Goal: Task Accomplishment & Management: Use online tool/utility

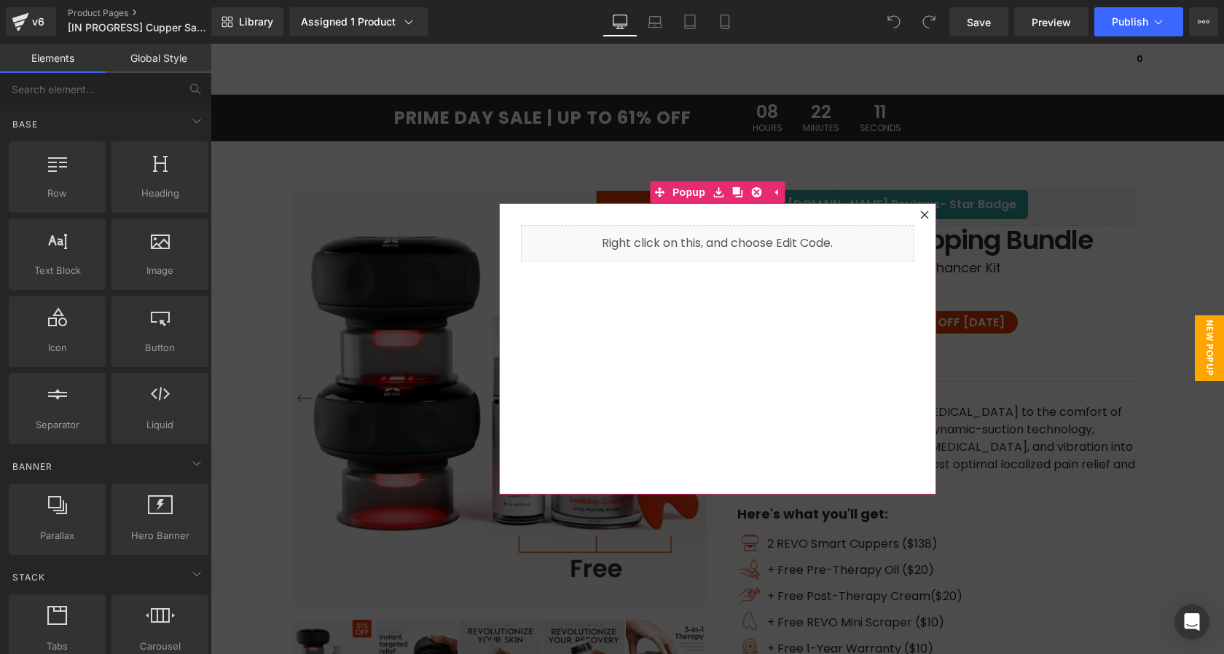
click at [926, 216] on icon at bounding box center [925, 215] width 8 height 8
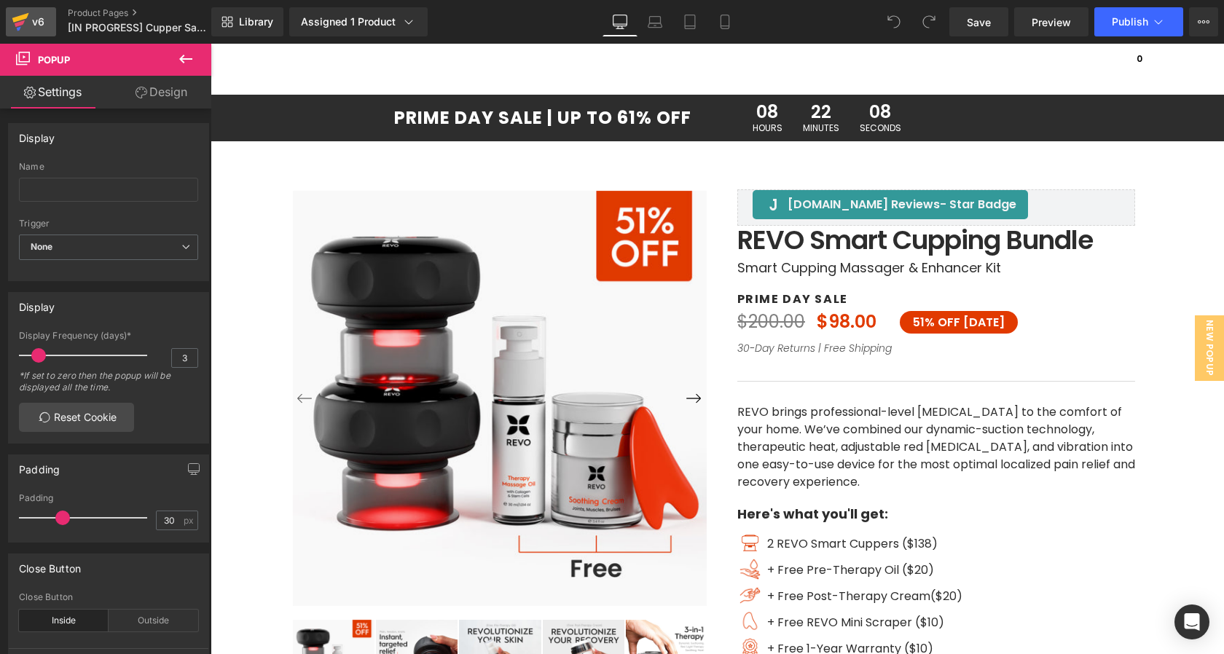
click at [27, 18] on icon at bounding box center [20, 22] width 17 height 36
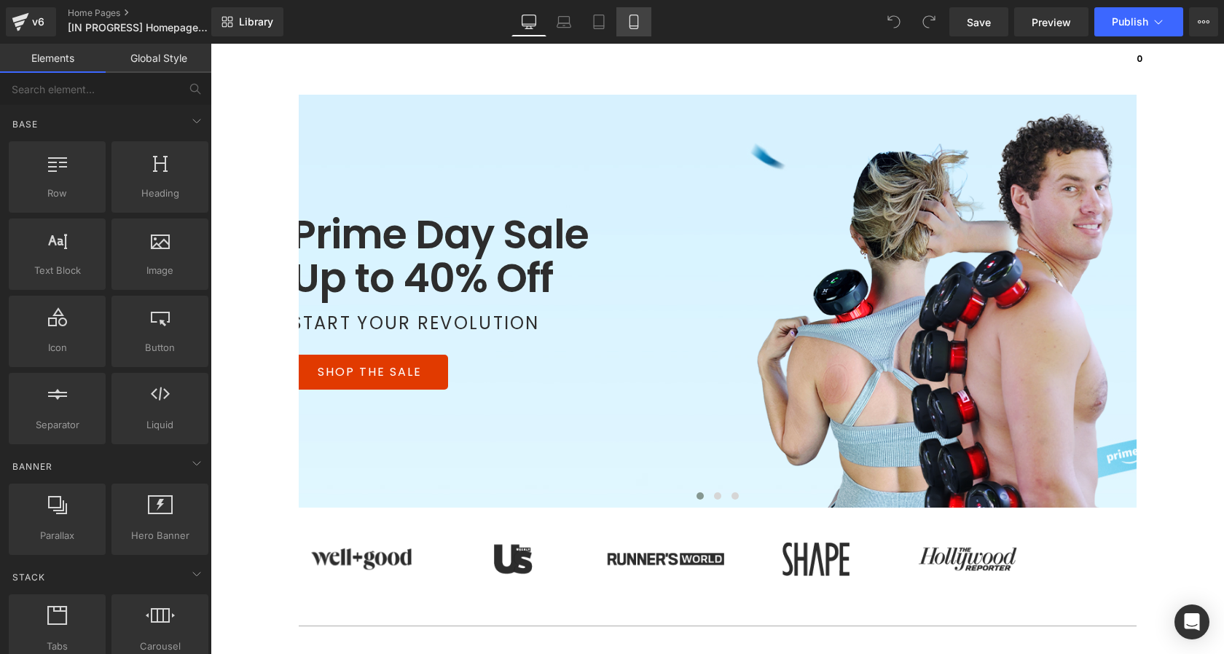
click at [645, 29] on link "Mobile" at bounding box center [634, 21] width 35 height 29
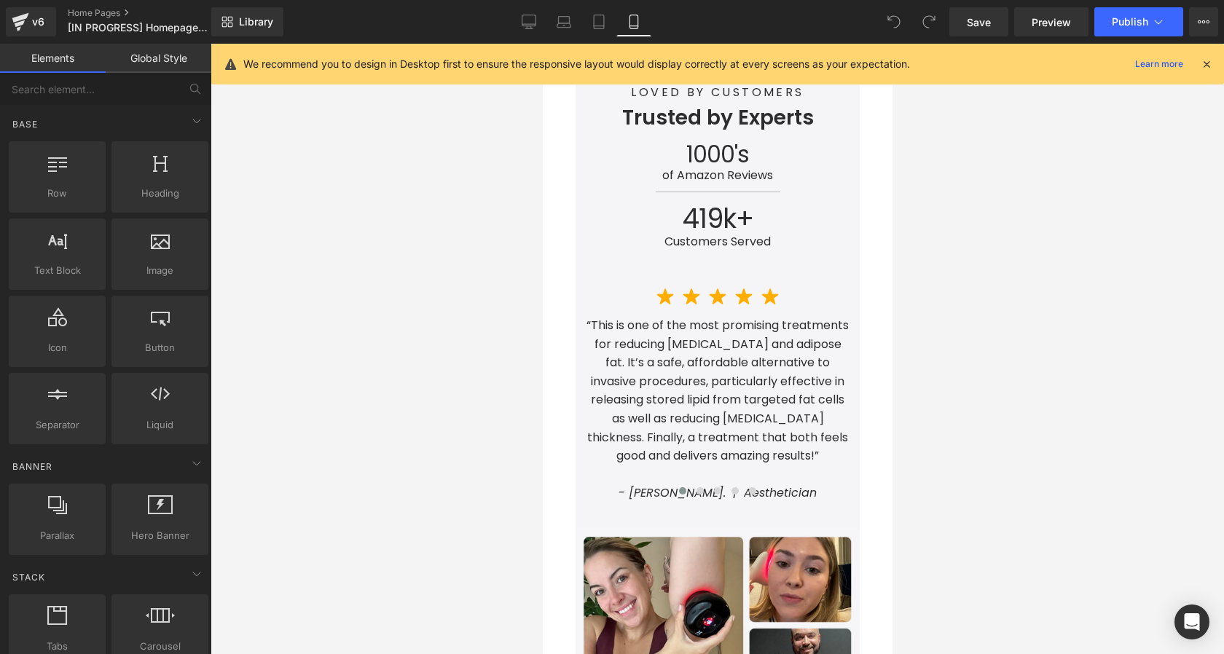
scroll to position [1885, 0]
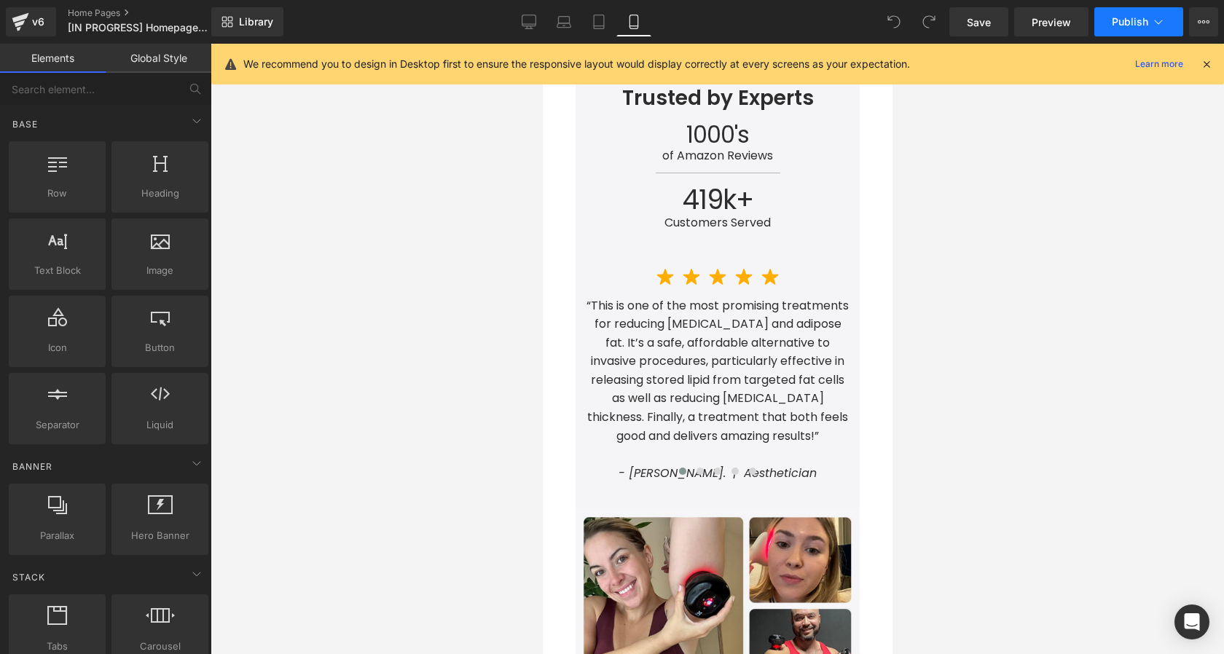
click at [1121, 26] on span "Publish" at bounding box center [1130, 22] width 36 height 12
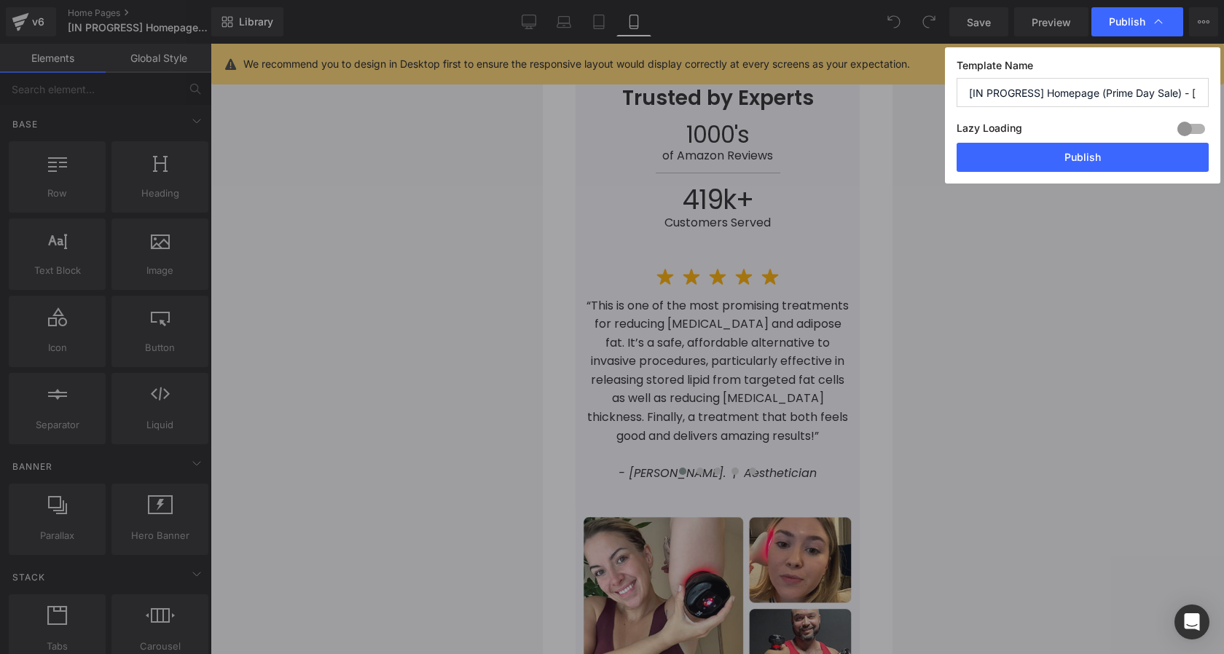
click at [1041, 87] on input "[IN PROGRESS] Homepage (Prime Day Sale) - 9/30/2025" at bounding box center [1083, 92] width 252 height 29
type input "[LIVE] Homepage (Prime Day Sale) - 9/30/2025"
click at [1071, 170] on button "Publish" at bounding box center [1083, 157] width 252 height 29
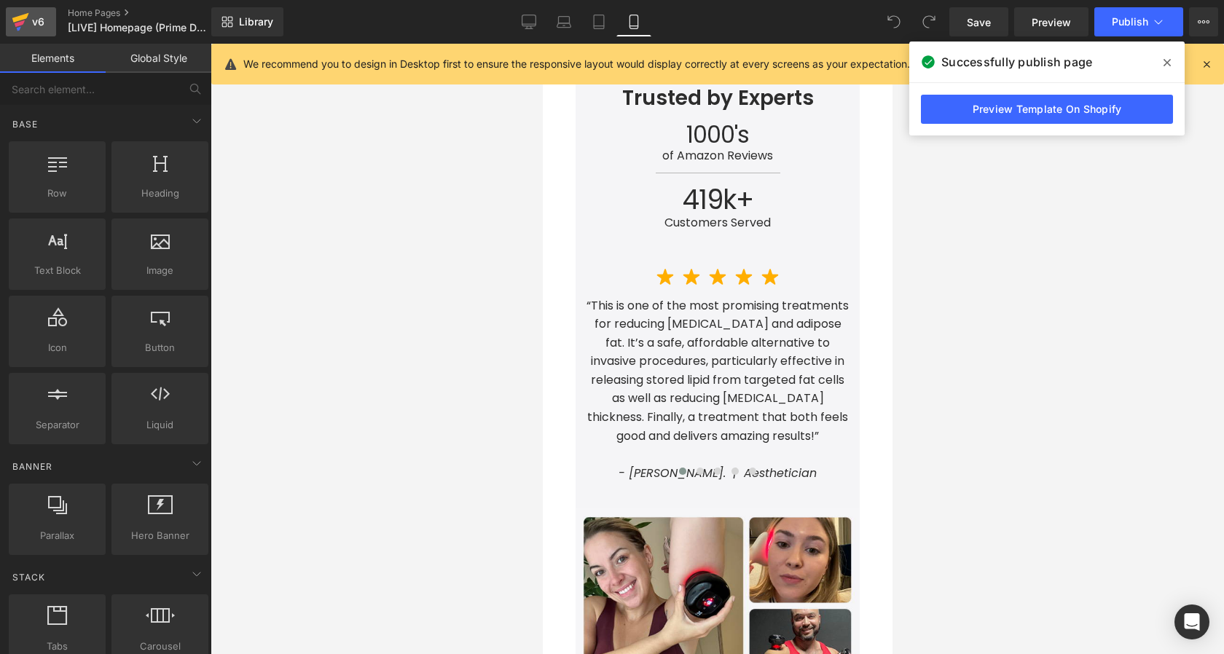
click at [15, 26] on icon at bounding box center [20, 23] width 10 height 7
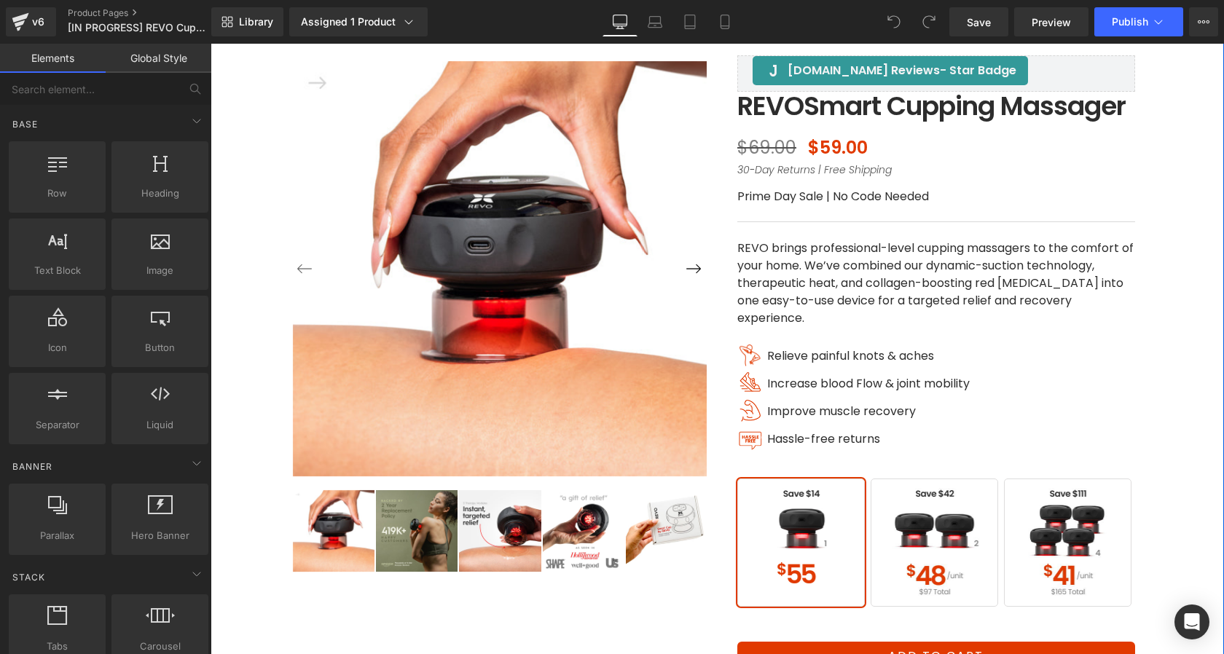
scroll to position [41, 0]
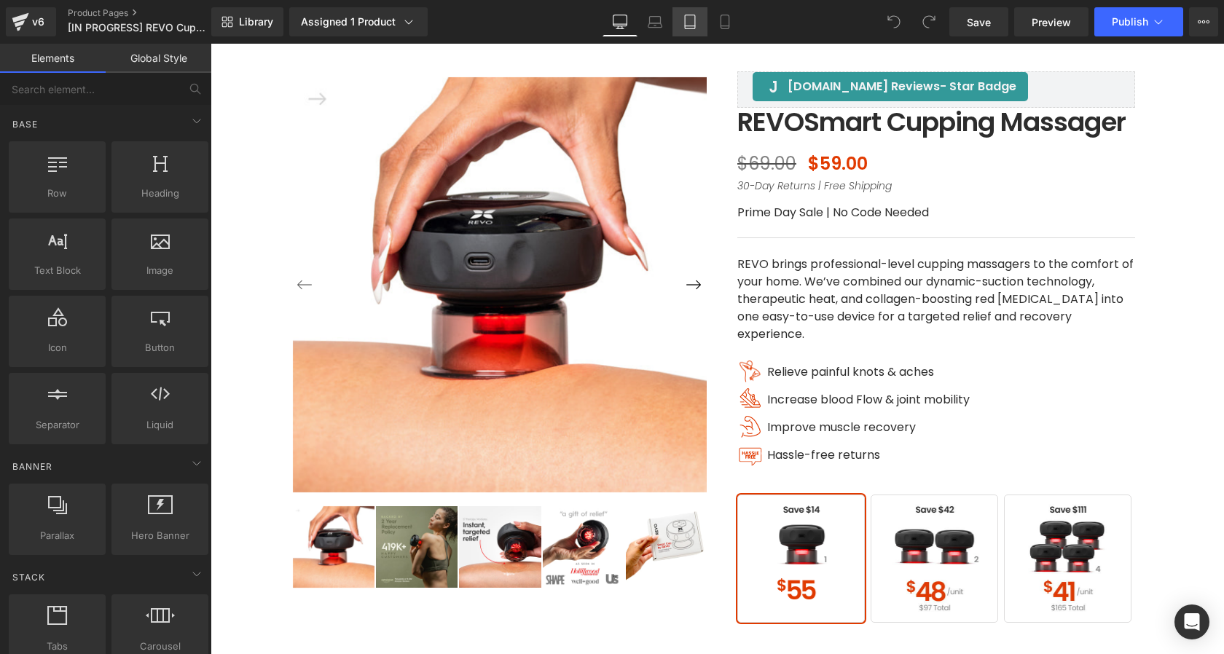
click at [688, 32] on link "Tablet" at bounding box center [690, 21] width 35 height 29
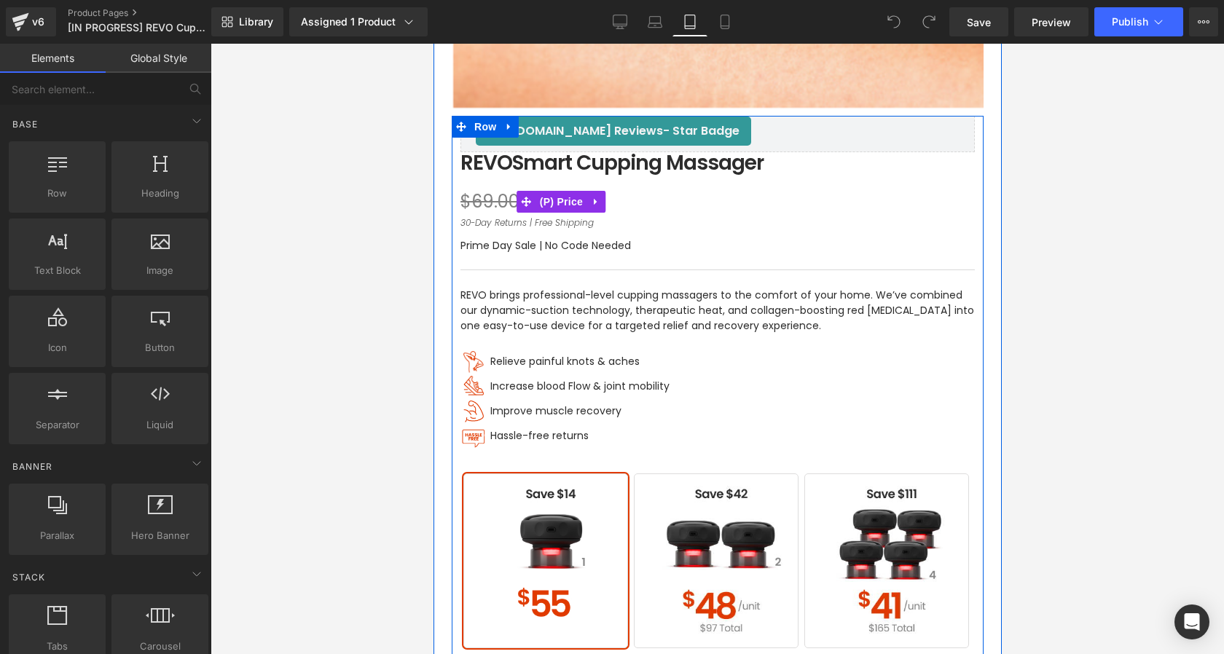
scroll to position [542, 0]
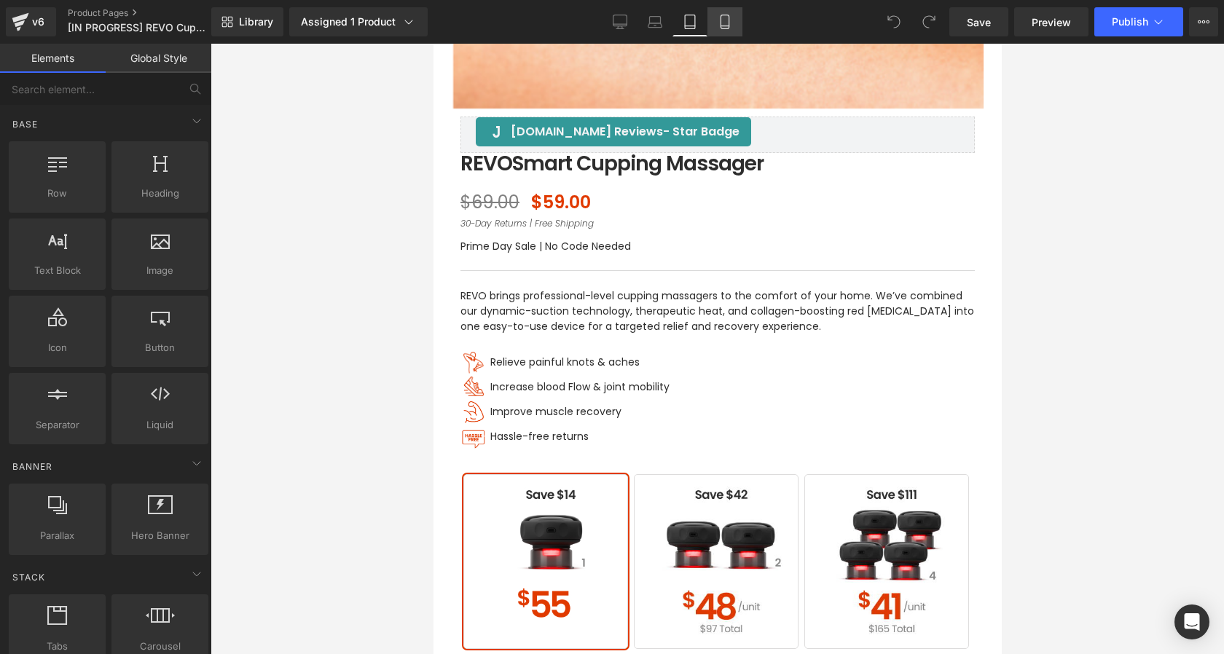
click at [727, 16] on icon at bounding box center [725, 22] width 15 height 15
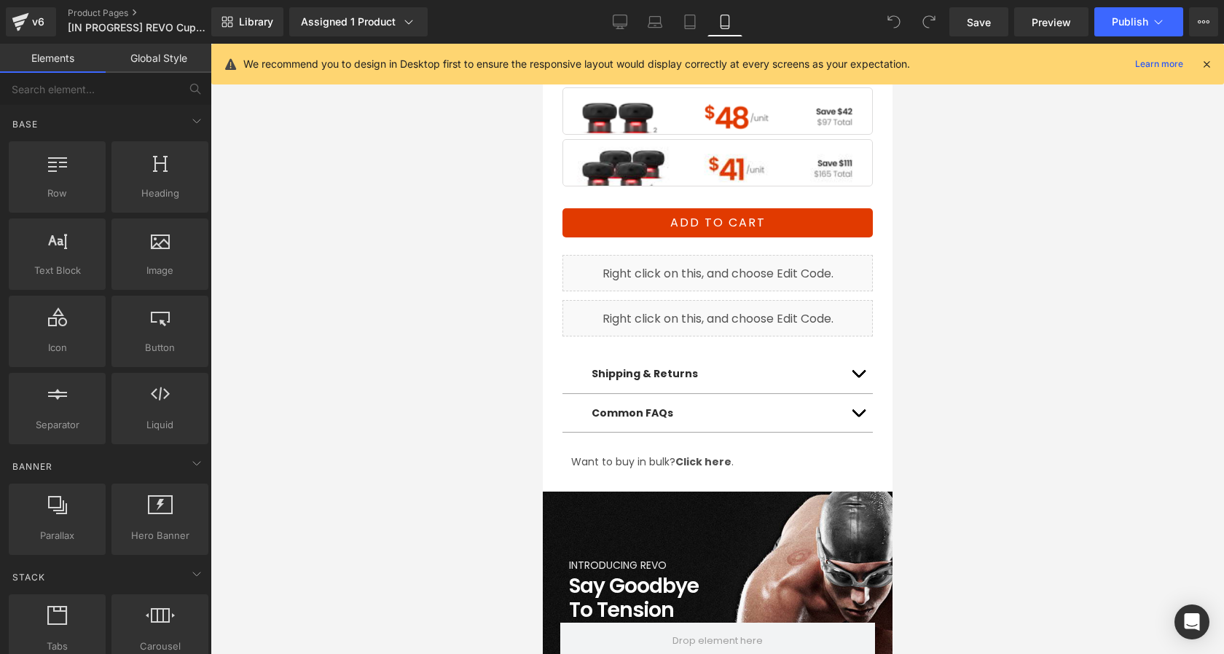
scroll to position [728, 0]
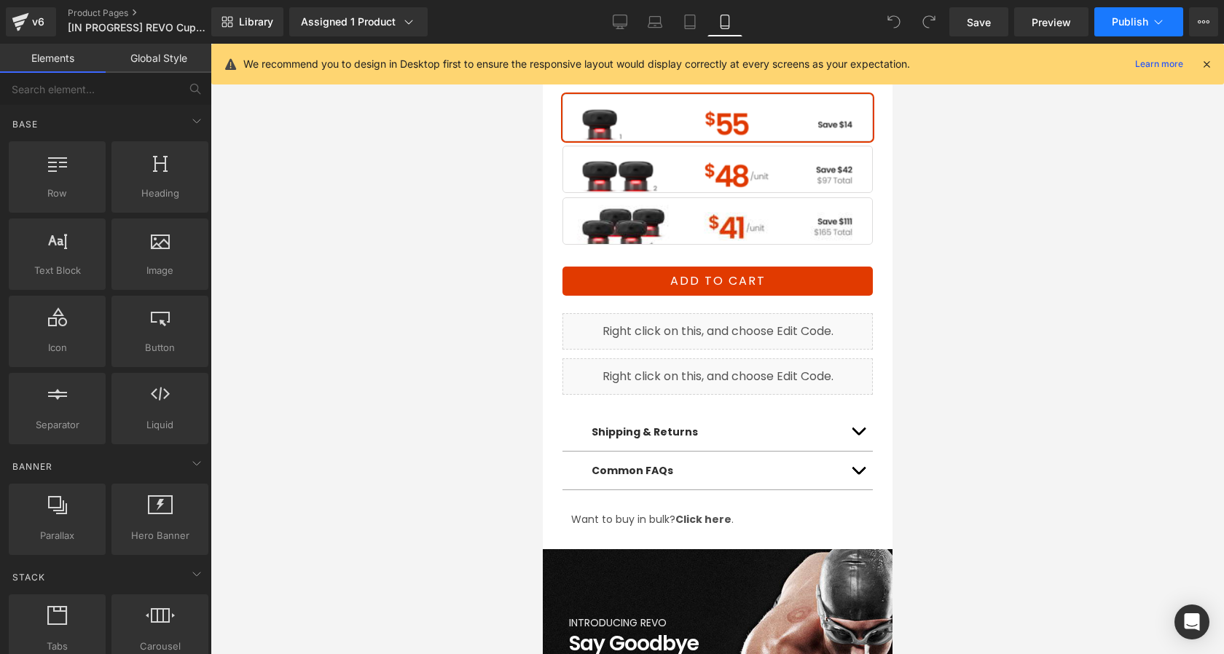
click at [1117, 26] on span "Publish" at bounding box center [1130, 22] width 36 height 12
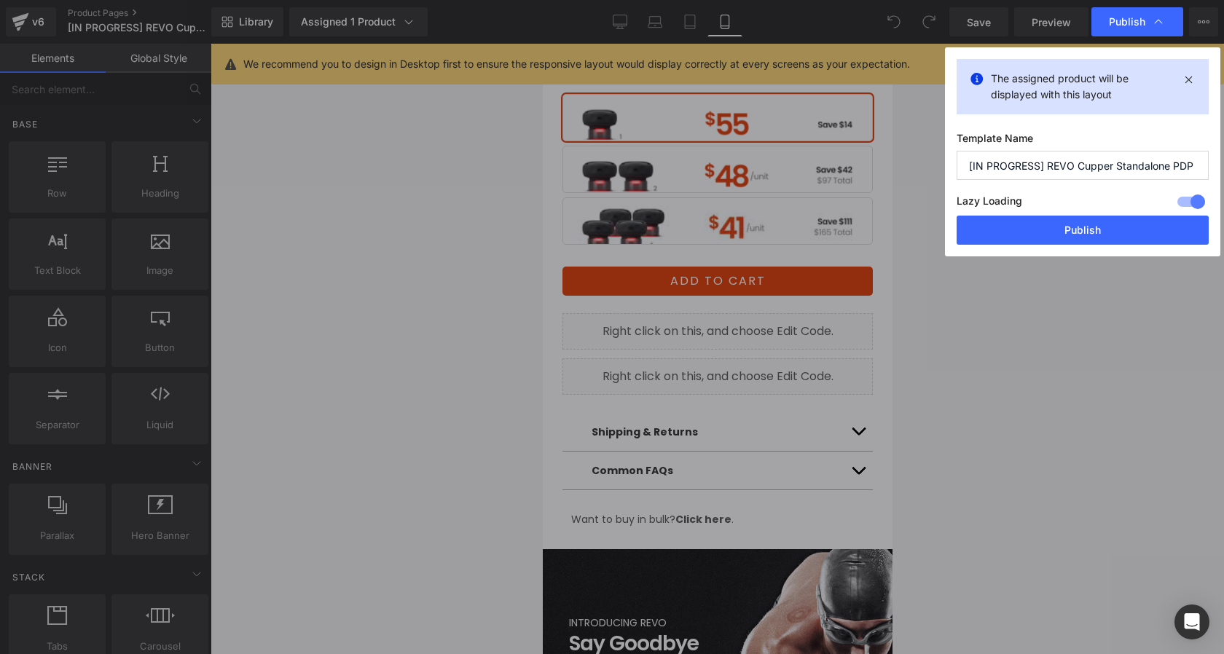
click at [1041, 170] on input "[IN PROGRESS] REVO Cupper Standalone PDP (Prime Day Sale) 9/25/2025" at bounding box center [1083, 165] width 252 height 29
type input "[LIVE] REVO Cupper Standalone PDP (Prime Day Sale) 9/25/2025"
click at [1063, 230] on button "Publish" at bounding box center [1083, 230] width 252 height 29
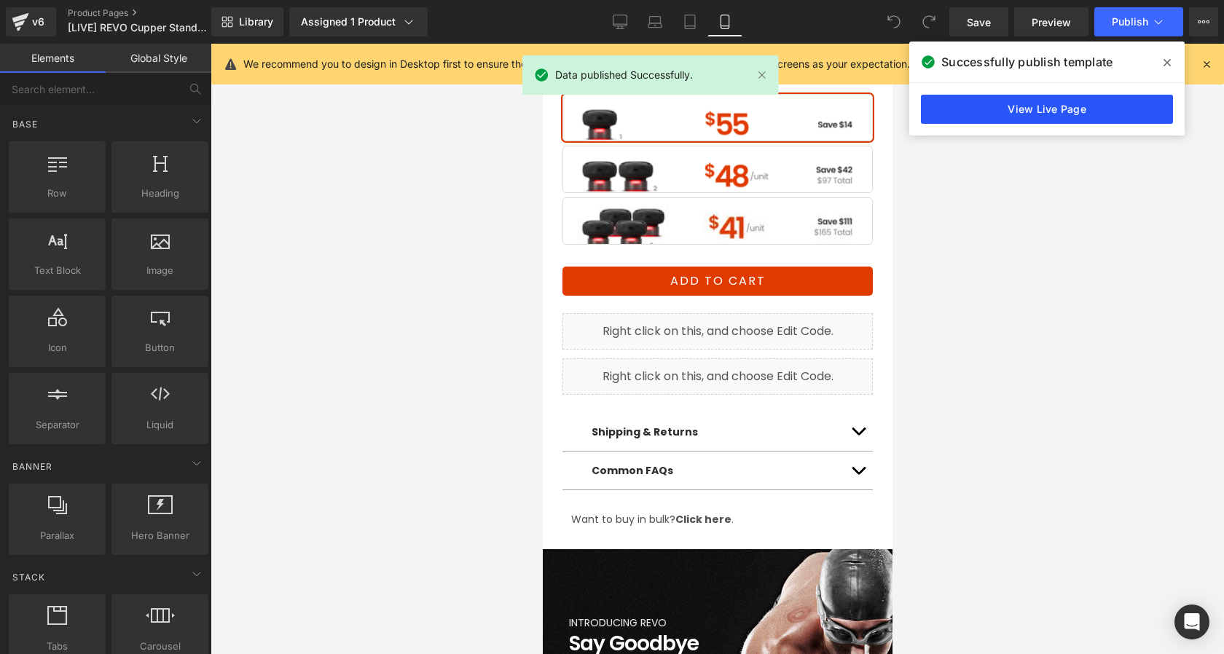
click at [1024, 112] on link "View Live Page" at bounding box center [1047, 109] width 252 height 29
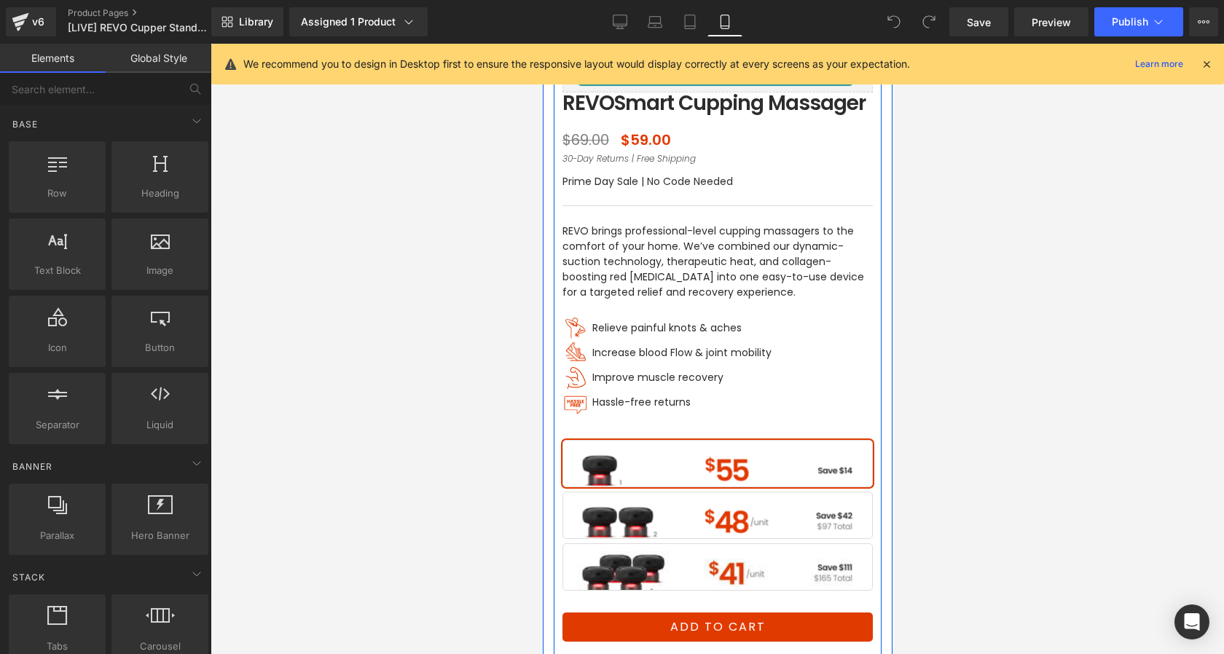
scroll to position [374, 0]
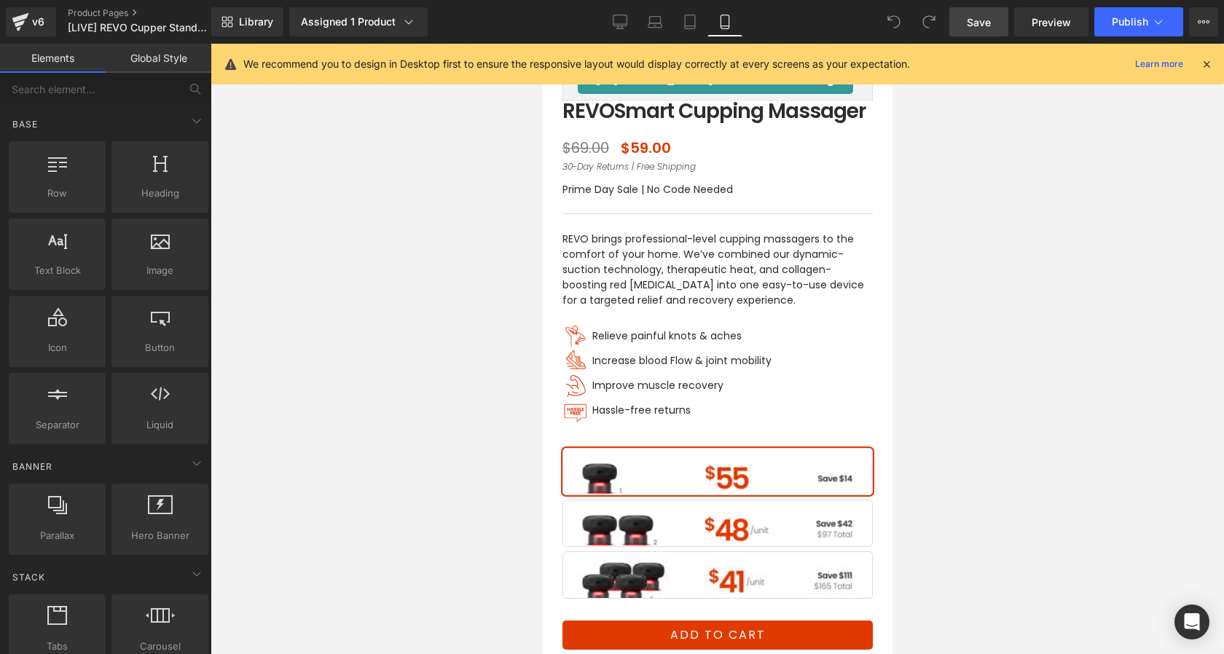
click at [988, 20] on span "Save" at bounding box center [979, 22] width 24 height 15
click at [36, 28] on div "v6" at bounding box center [38, 21] width 18 height 19
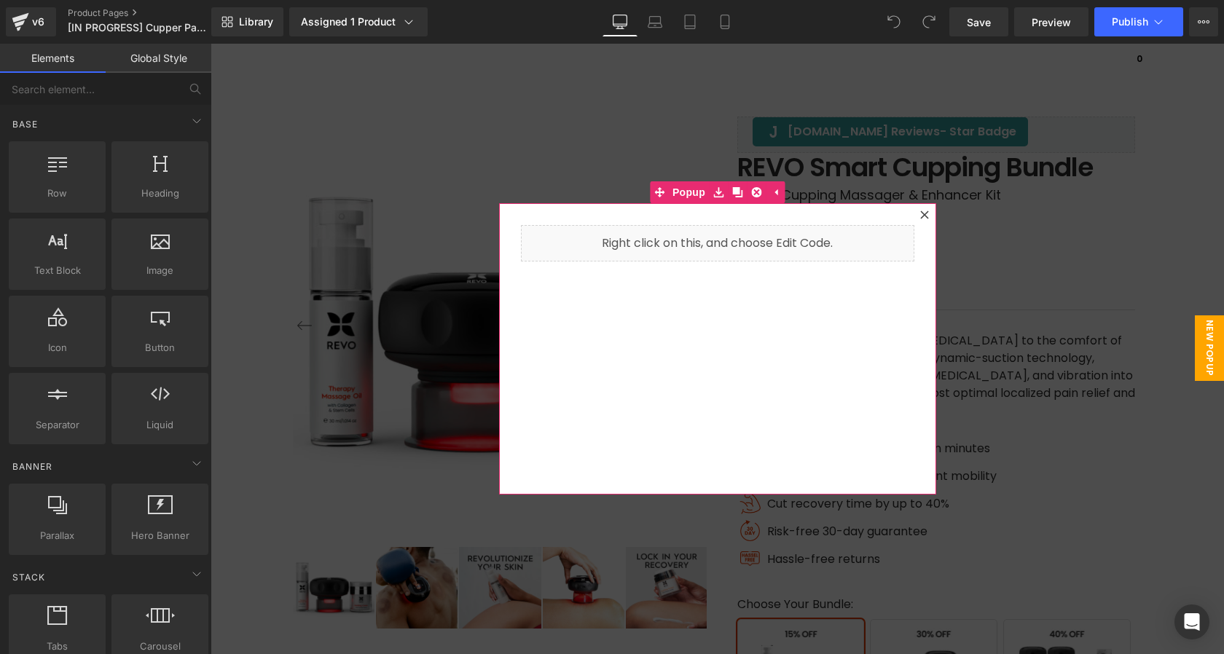
click at [925, 214] on icon at bounding box center [925, 215] width 8 height 8
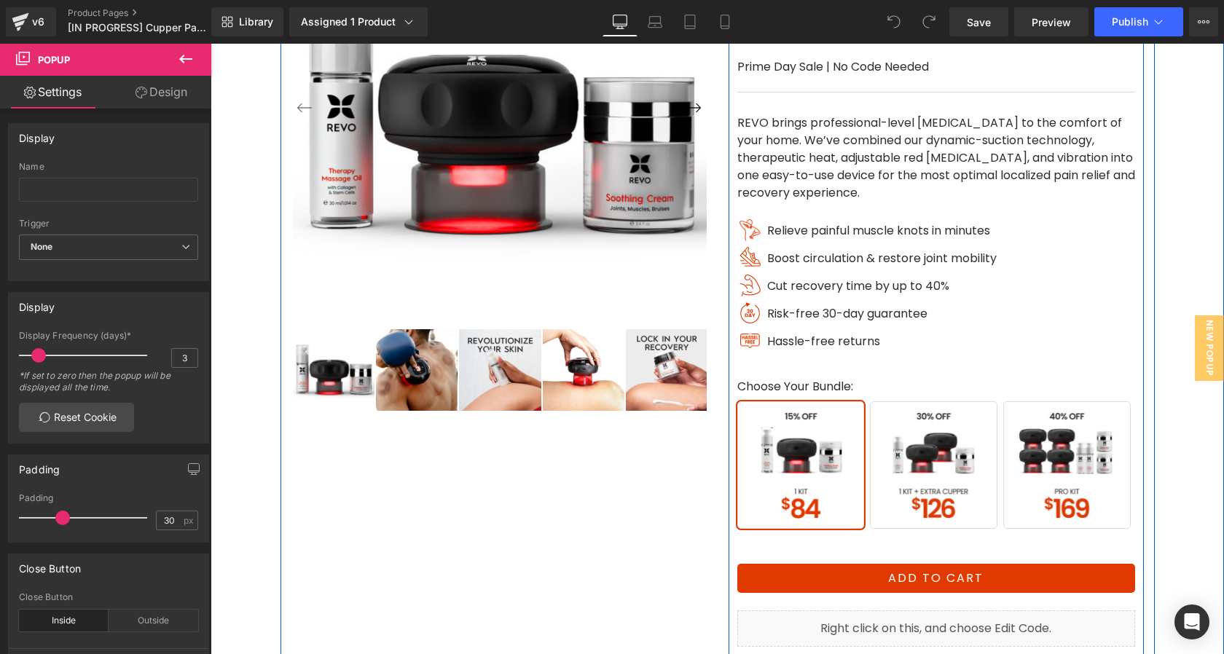
scroll to position [222, 0]
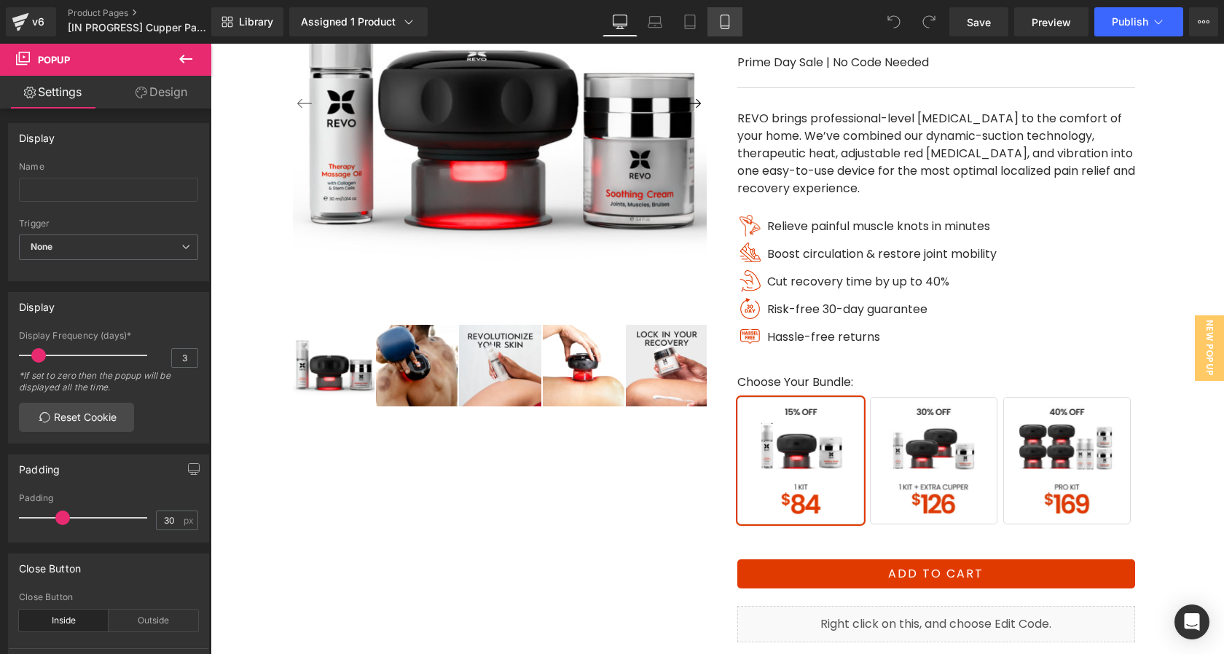
click at [729, 26] on icon at bounding box center [725, 26] width 8 height 0
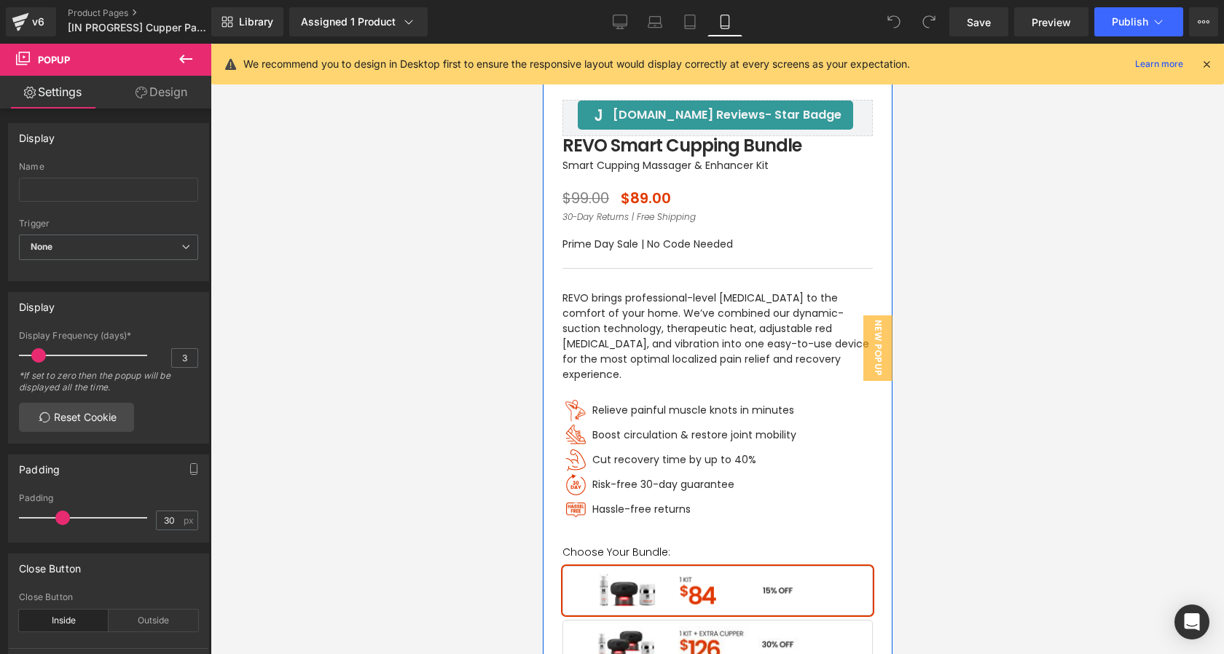
scroll to position [344, 0]
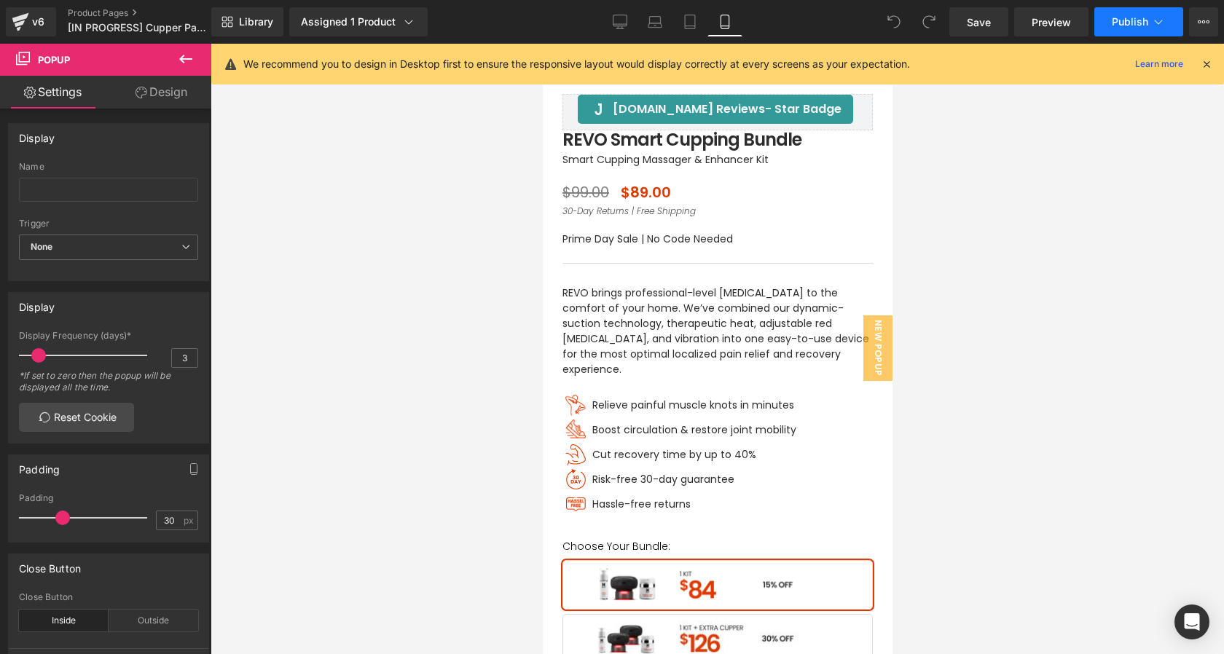
click at [1115, 27] on span "Publish" at bounding box center [1130, 22] width 36 height 12
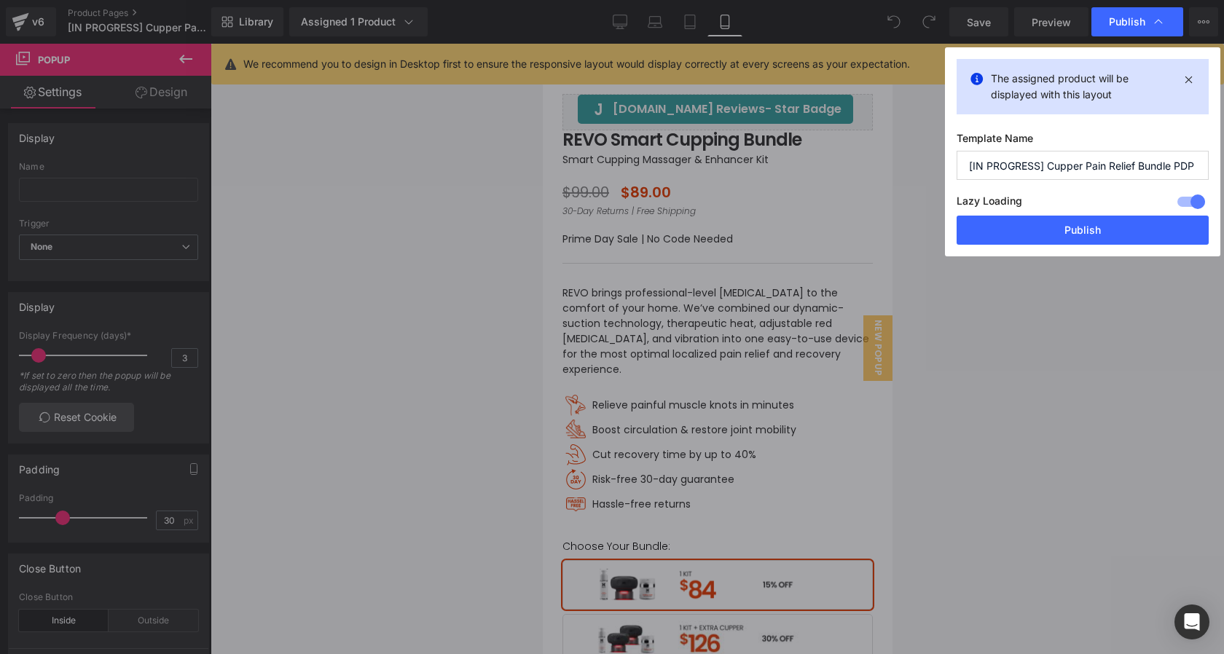
click at [1043, 165] on input "[IN PROGRESS] Cupper Pain Relief Bundle PDP (Prime Day Sale) 09/25/2025" at bounding box center [1083, 165] width 252 height 29
type input "[LIVE] Cupper Pain Relief Bundle PDP (Prime Day Sale) 09/25/2025"
click at [1093, 235] on button "Publish" at bounding box center [1083, 230] width 252 height 29
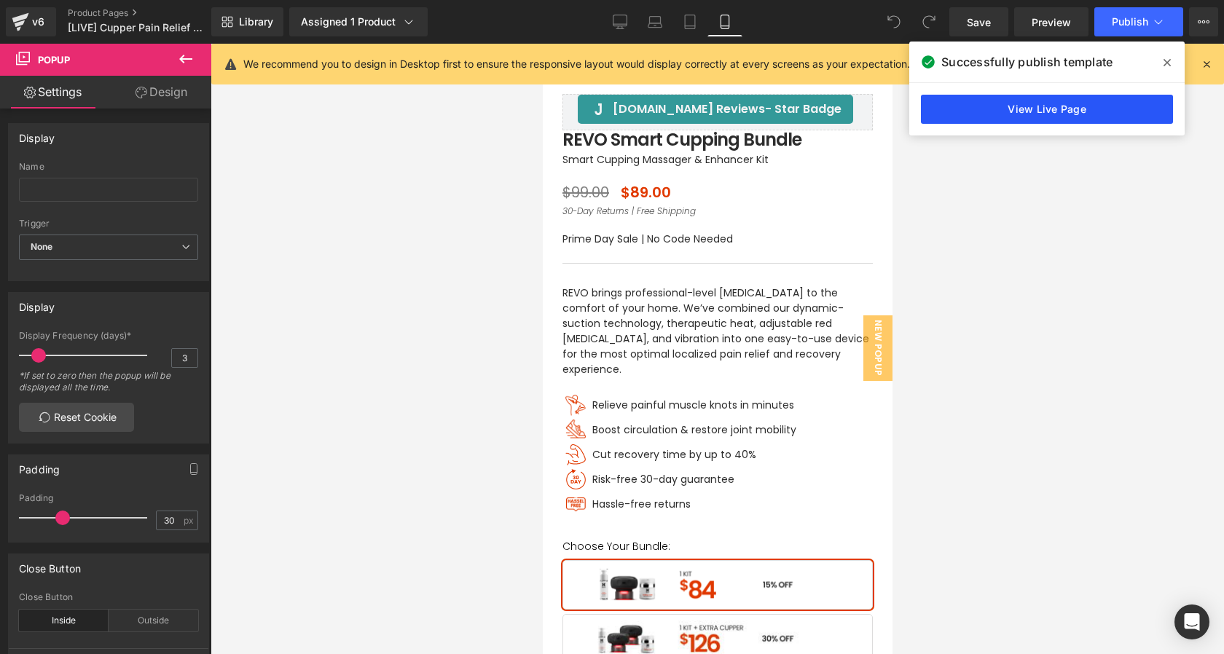
click at [963, 113] on link "View Live Page" at bounding box center [1047, 109] width 252 height 29
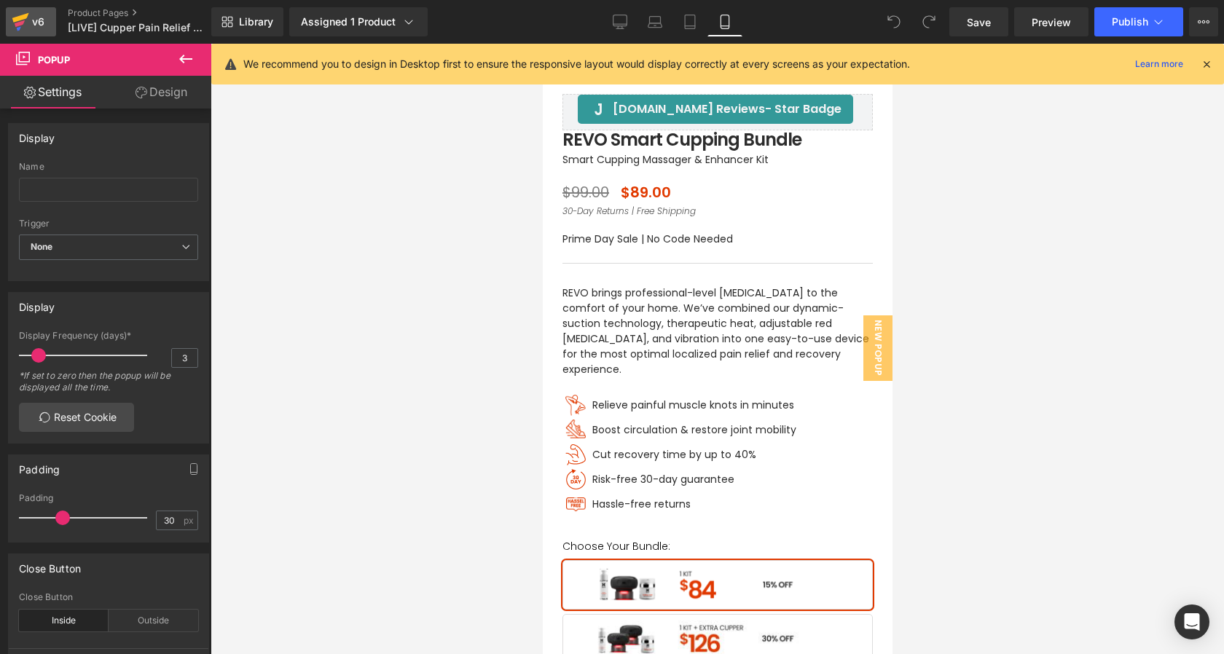
click at [26, 20] on icon at bounding box center [20, 22] width 17 height 36
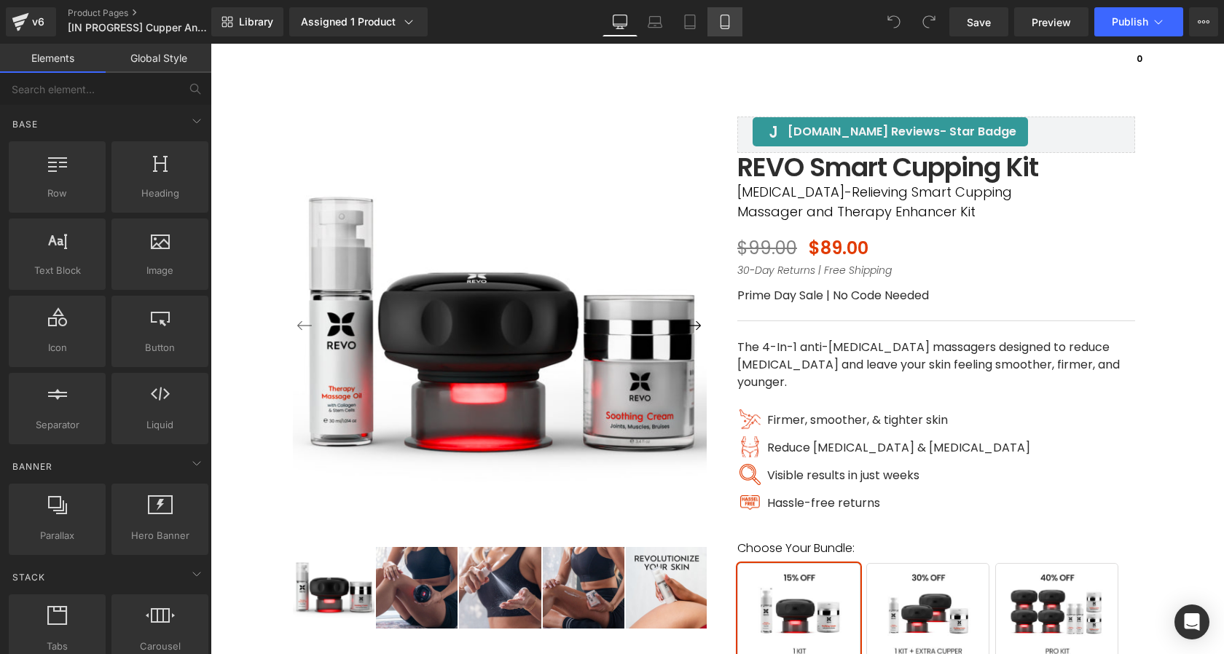
click at [713, 26] on link "Mobile" at bounding box center [725, 21] width 35 height 29
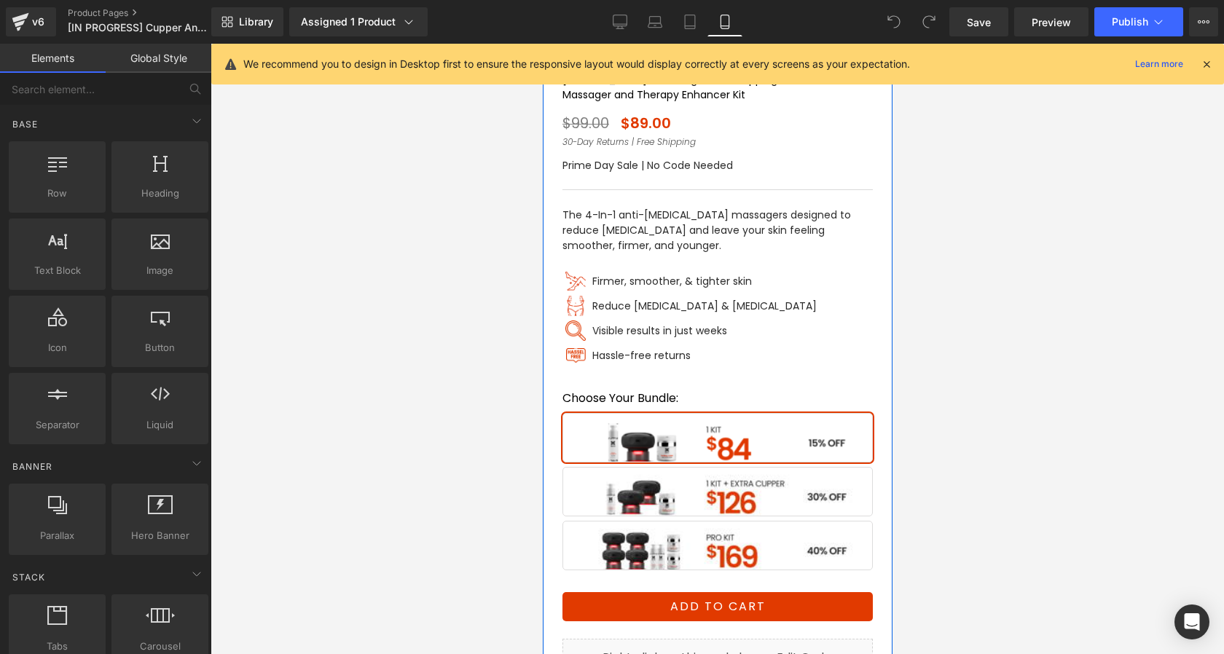
scroll to position [432, 0]
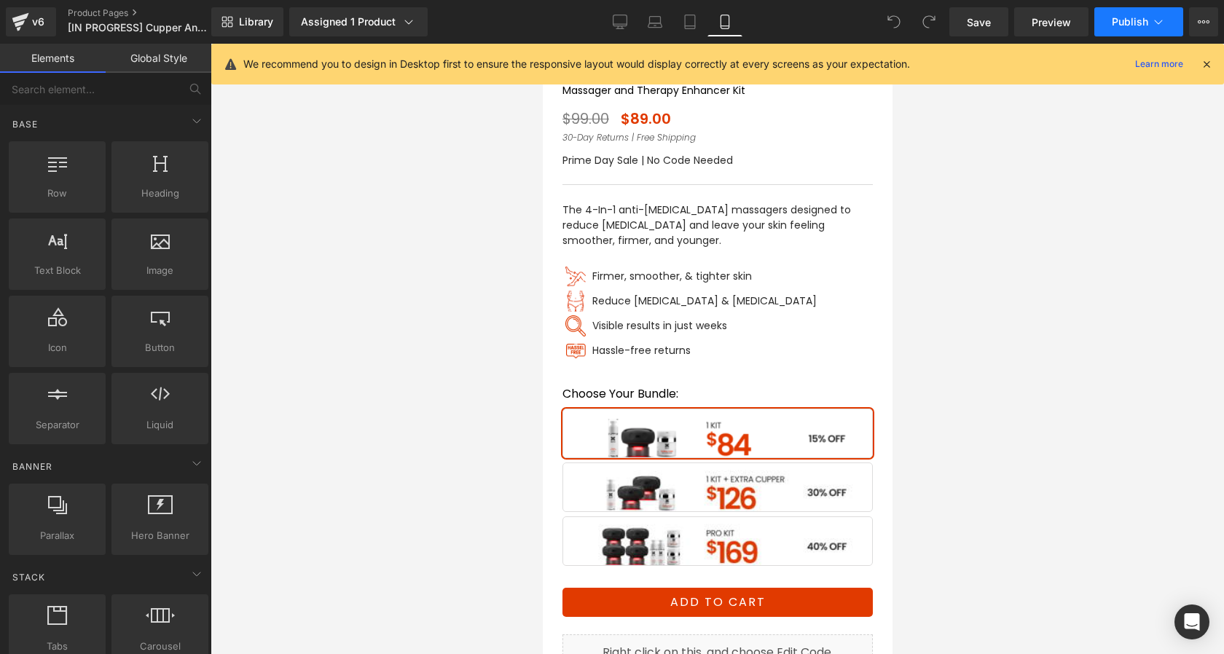
click at [1110, 26] on button "Publish" at bounding box center [1139, 21] width 89 height 29
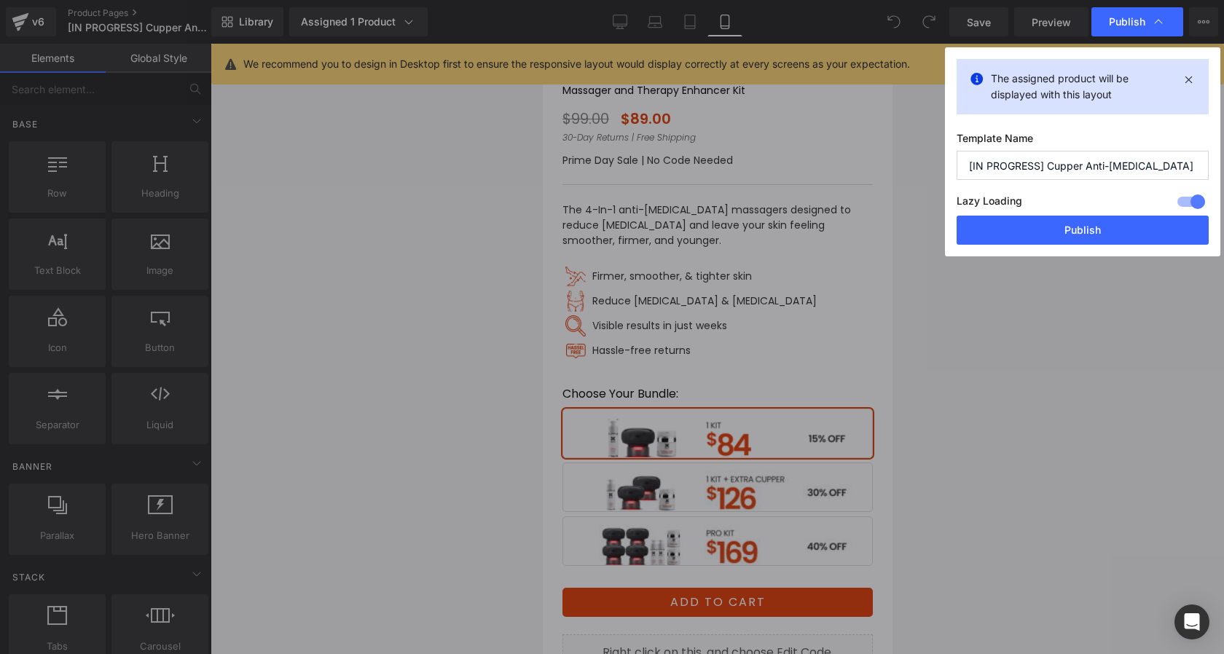
click at [1039, 167] on input "[IN PROGRESS] Cupper Anti-Cellulite Kit PDP (Prime Day Sale) 09/25/2025" at bounding box center [1083, 165] width 252 height 29
type input "[LIVE] Cupper Anti-Cellulite Kit PDP (Prime Day Sale) 09/25/2025"
click at [1048, 227] on button "Publish" at bounding box center [1083, 230] width 252 height 29
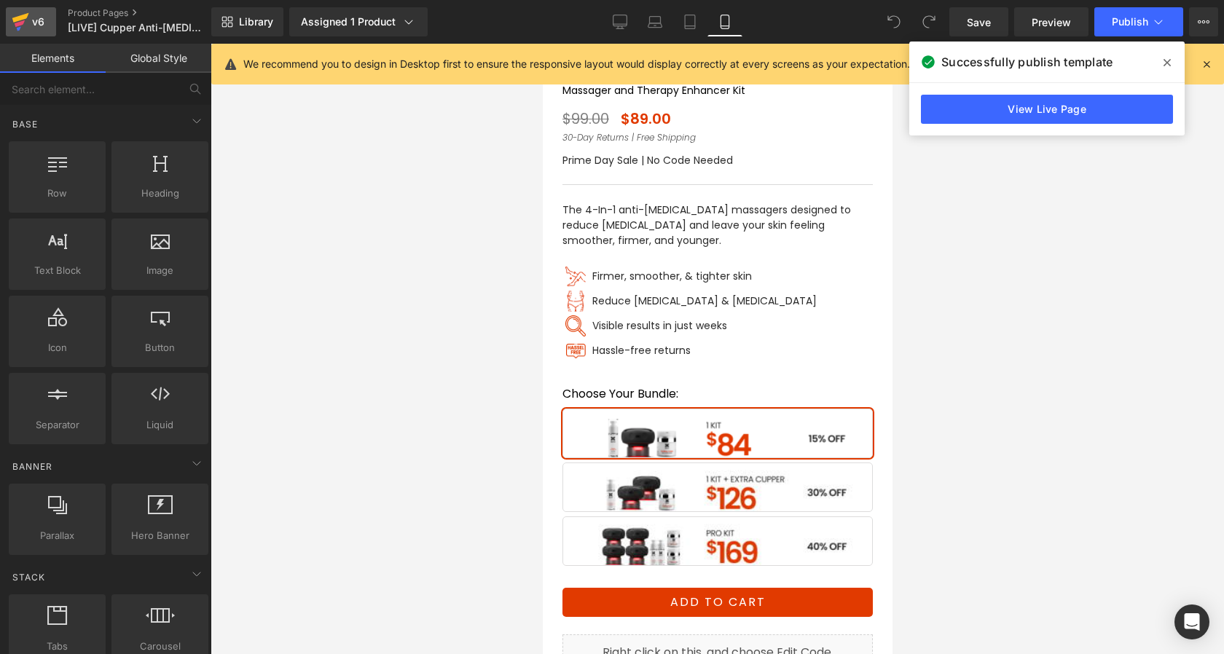
click at [20, 23] on icon at bounding box center [20, 23] width 10 height 7
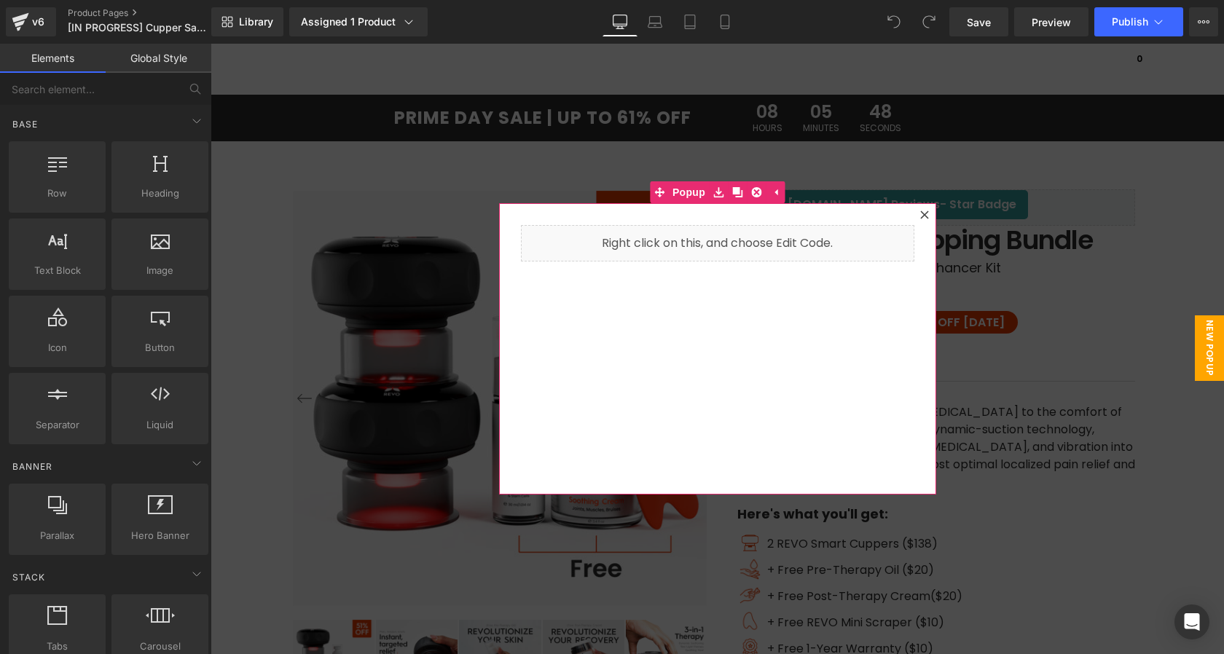
click at [924, 216] on icon at bounding box center [925, 215] width 8 height 8
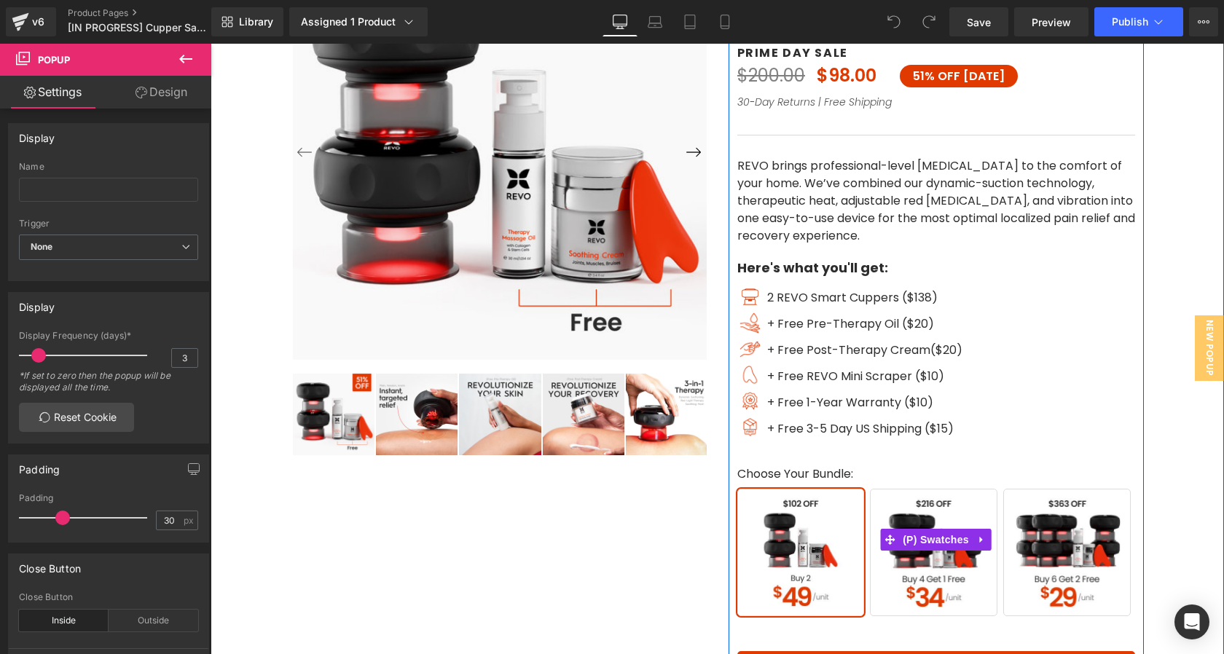
scroll to position [239, 0]
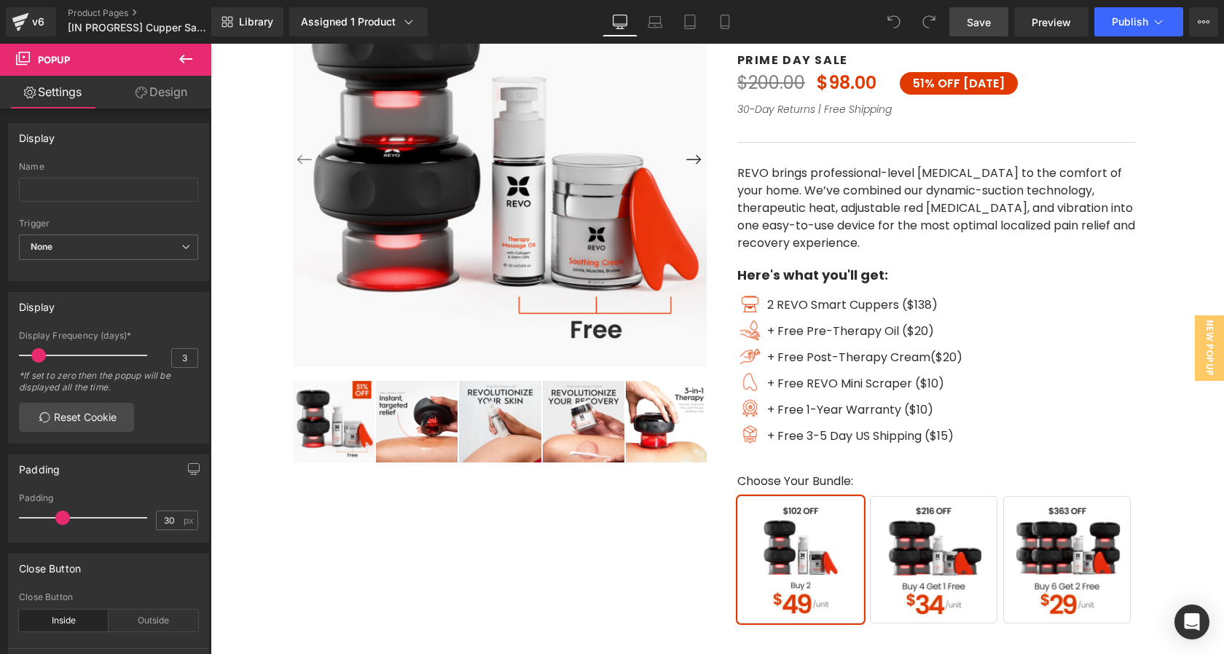
click at [980, 26] on span "Save" at bounding box center [979, 22] width 24 height 15
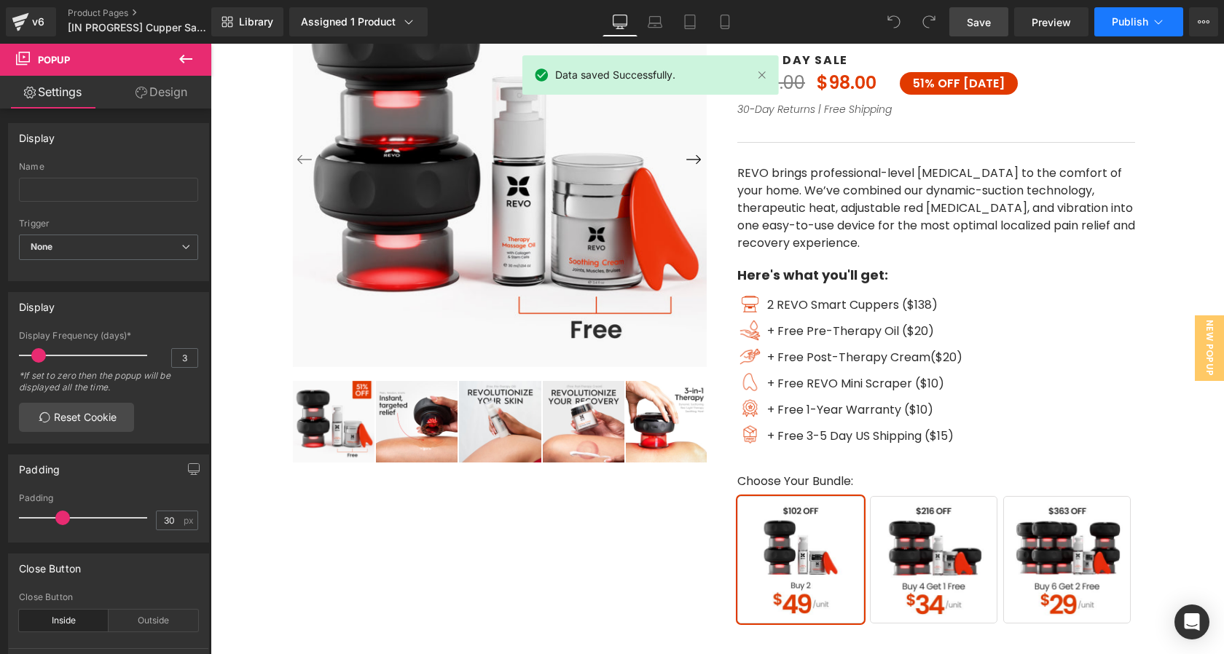
click at [1118, 16] on span "Publish" at bounding box center [1130, 22] width 36 height 12
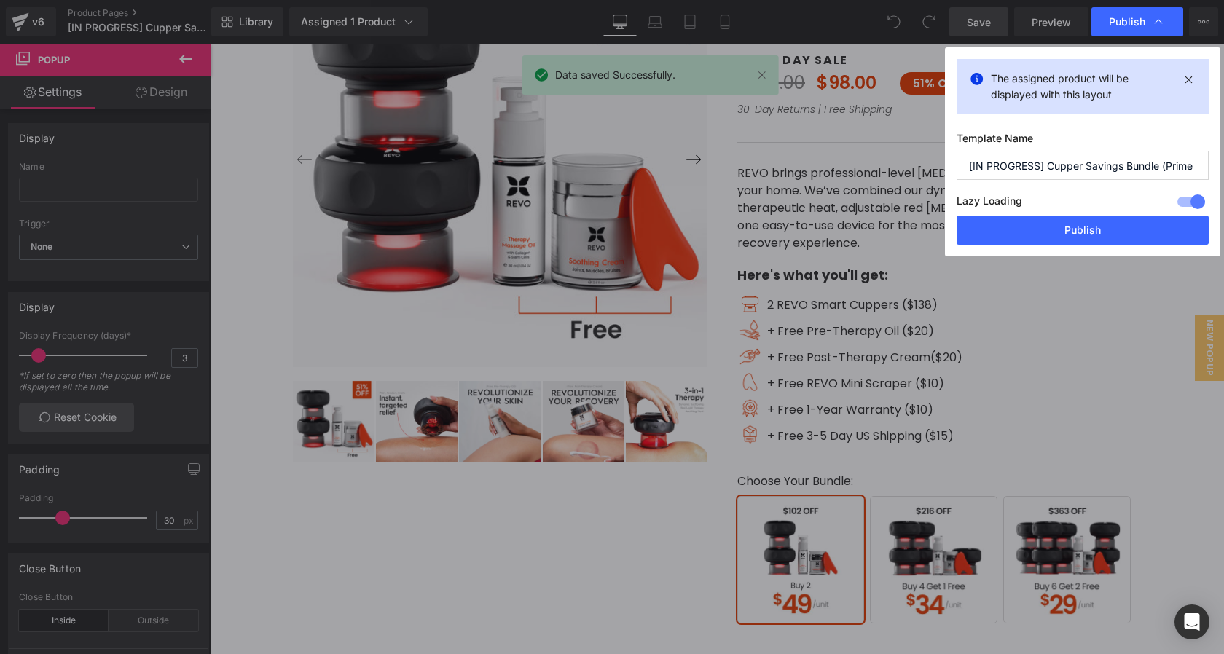
click at [1041, 168] on input "[IN PROGRESS] Cupper Savings Bundle (Prime Day Sale) 09/30/2025" at bounding box center [1083, 165] width 252 height 29
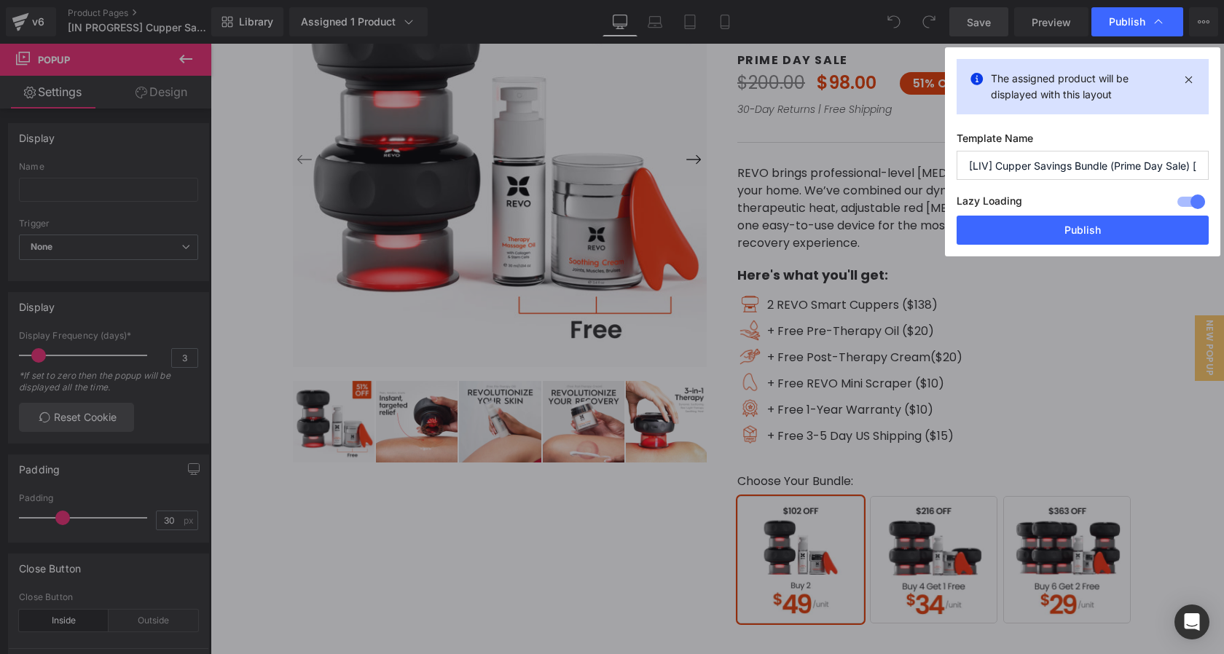
type input "[LIVE] Cupper Savings Bundle (Prime Day Sale) 09/30/2025"
click at [1061, 234] on button "Publish" at bounding box center [1083, 230] width 252 height 29
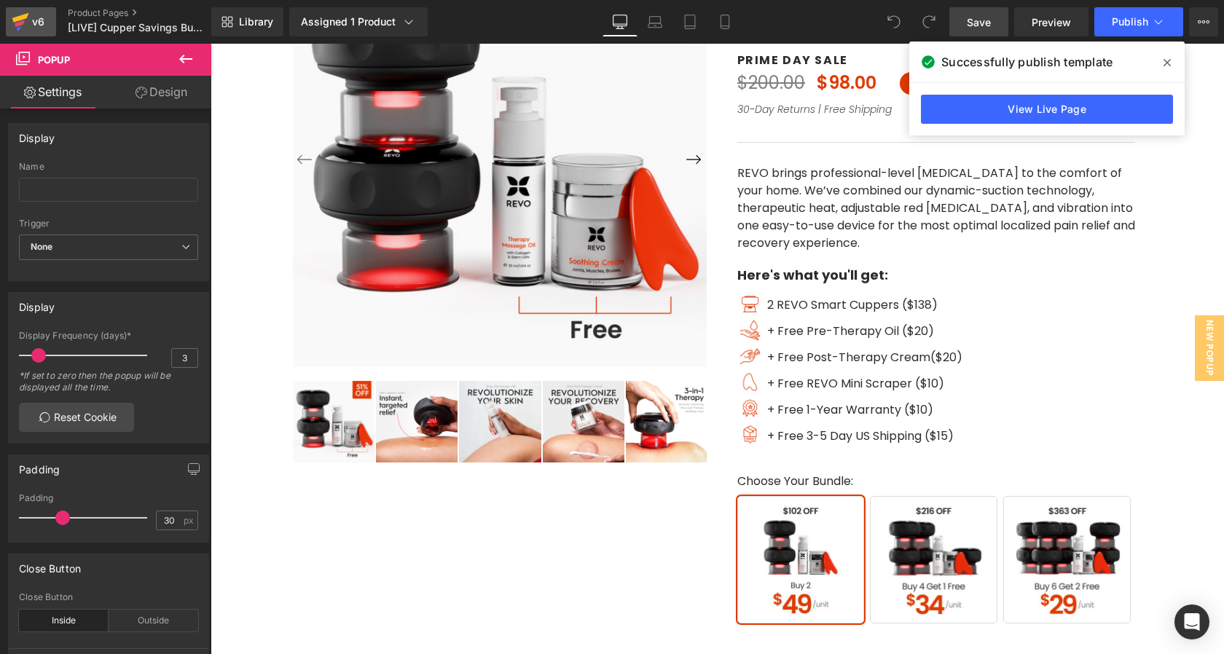
click at [24, 26] on icon at bounding box center [20, 22] width 17 height 36
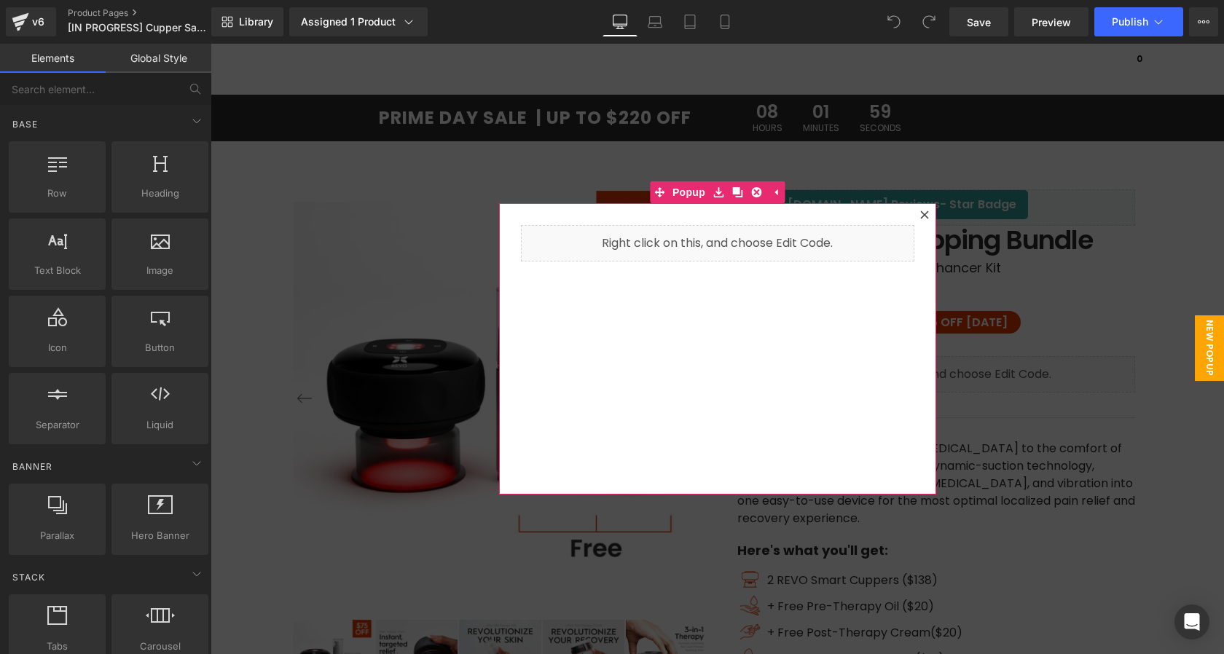
click at [927, 215] on icon at bounding box center [925, 215] width 9 height 9
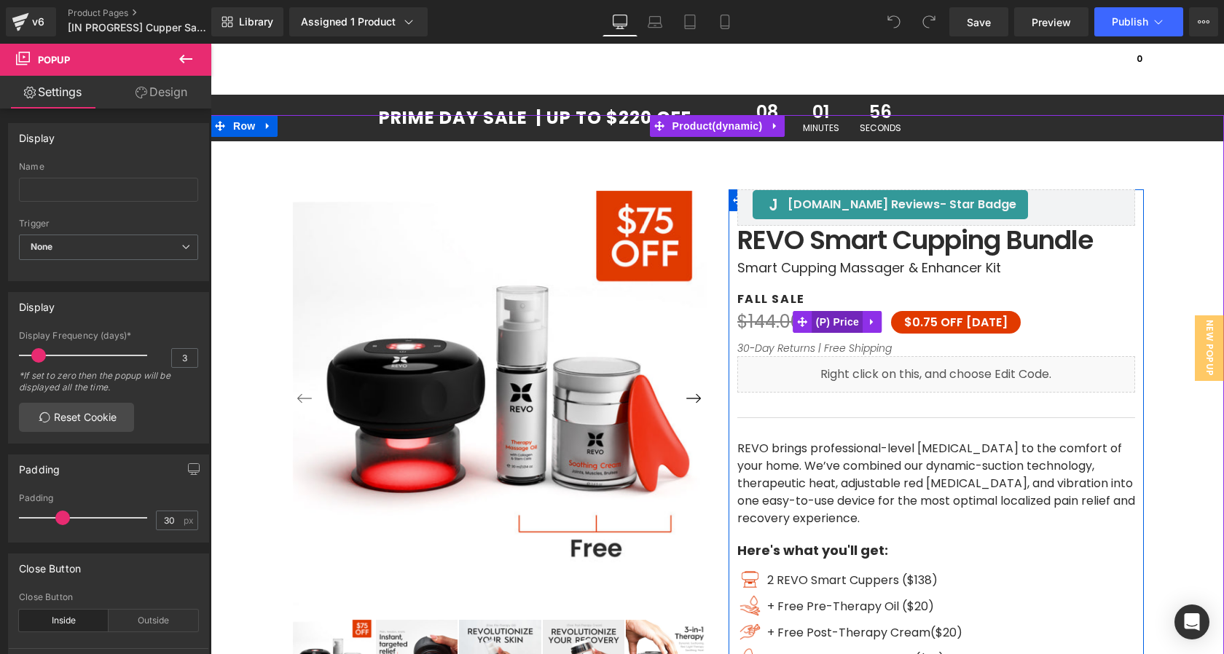
click at [834, 314] on span "(P) Price" at bounding box center [838, 322] width 51 height 22
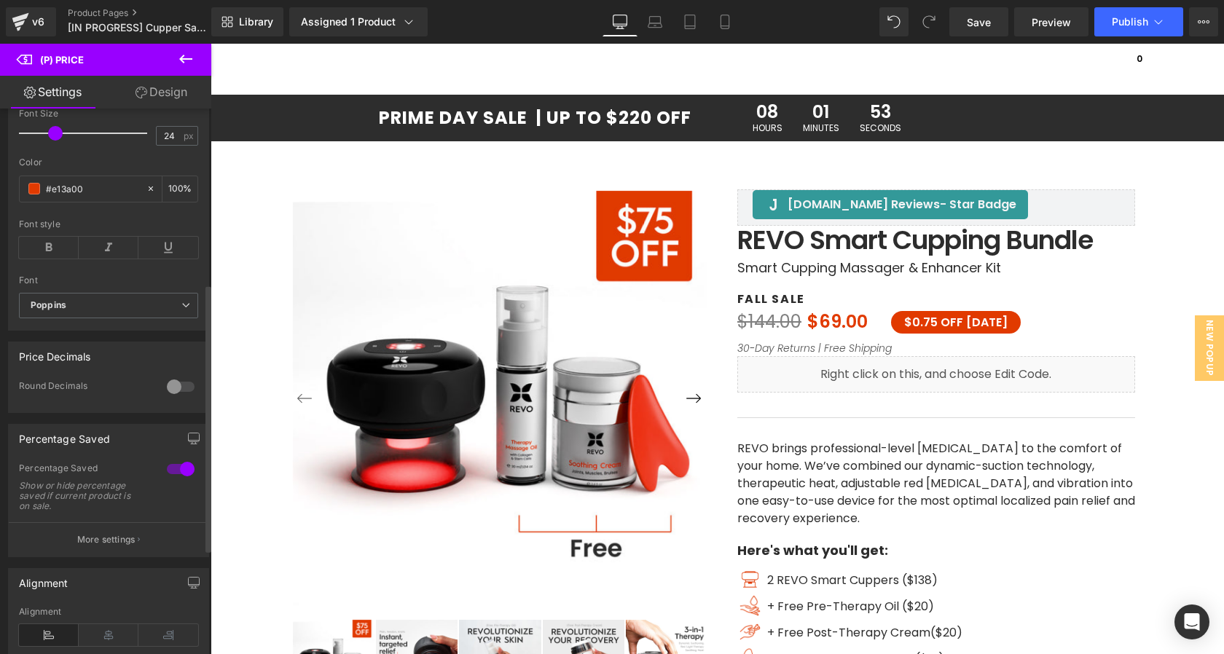
scroll to position [358, 0]
click at [110, 546] on p "More settings" at bounding box center [106, 539] width 58 height 13
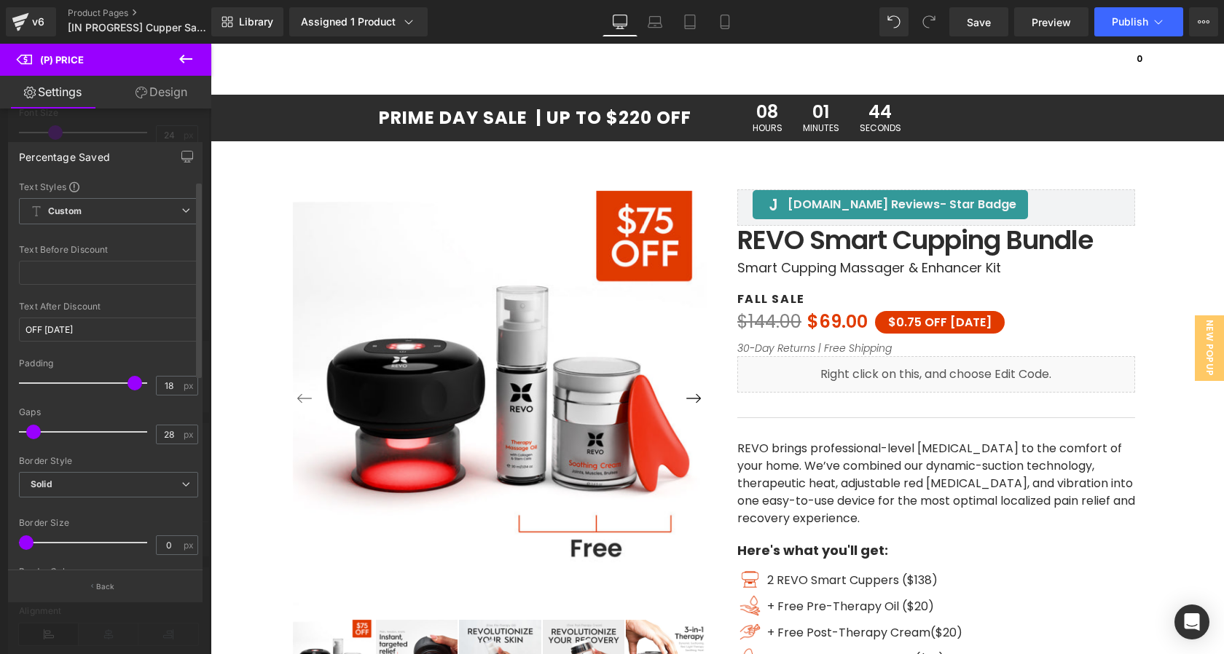
drag, startPoint x: 61, startPoint y: 435, endPoint x: 36, endPoint y: 432, distance: 25.7
click at [36, 432] on span at bounding box center [33, 432] width 15 height 15
click at [189, 159] on icon "button" at bounding box center [187, 159] width 11 height 0
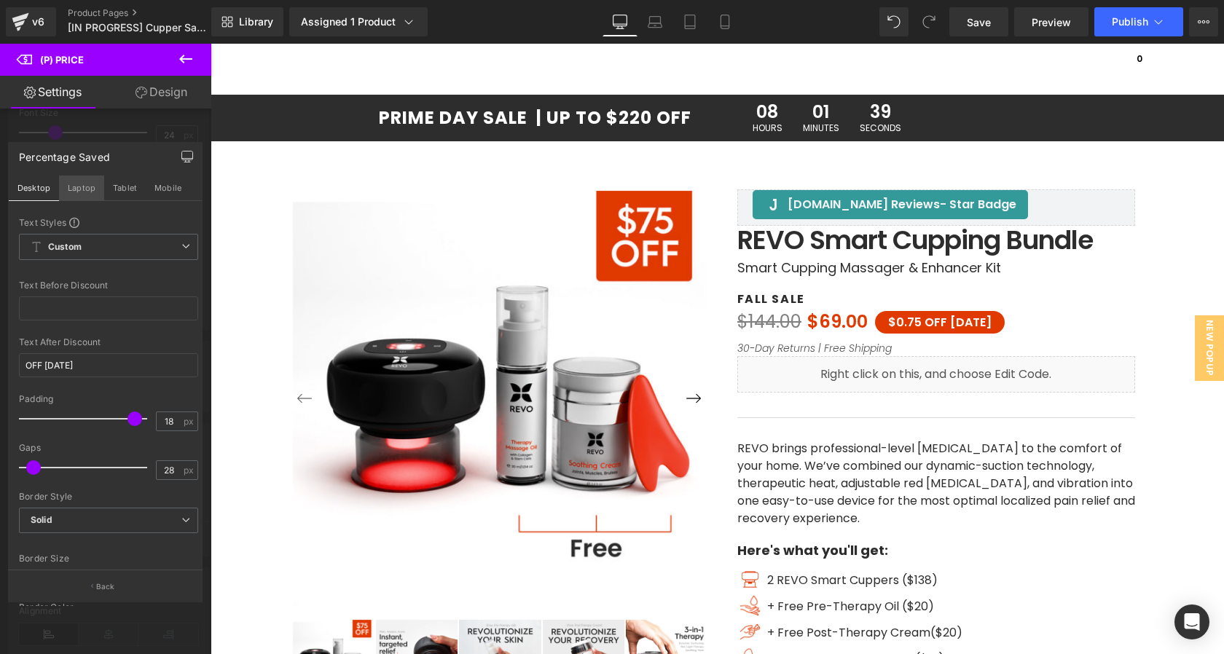
click at [87, 189] on button "Laptop" at bounding box center [81, 188] width 45 height 25
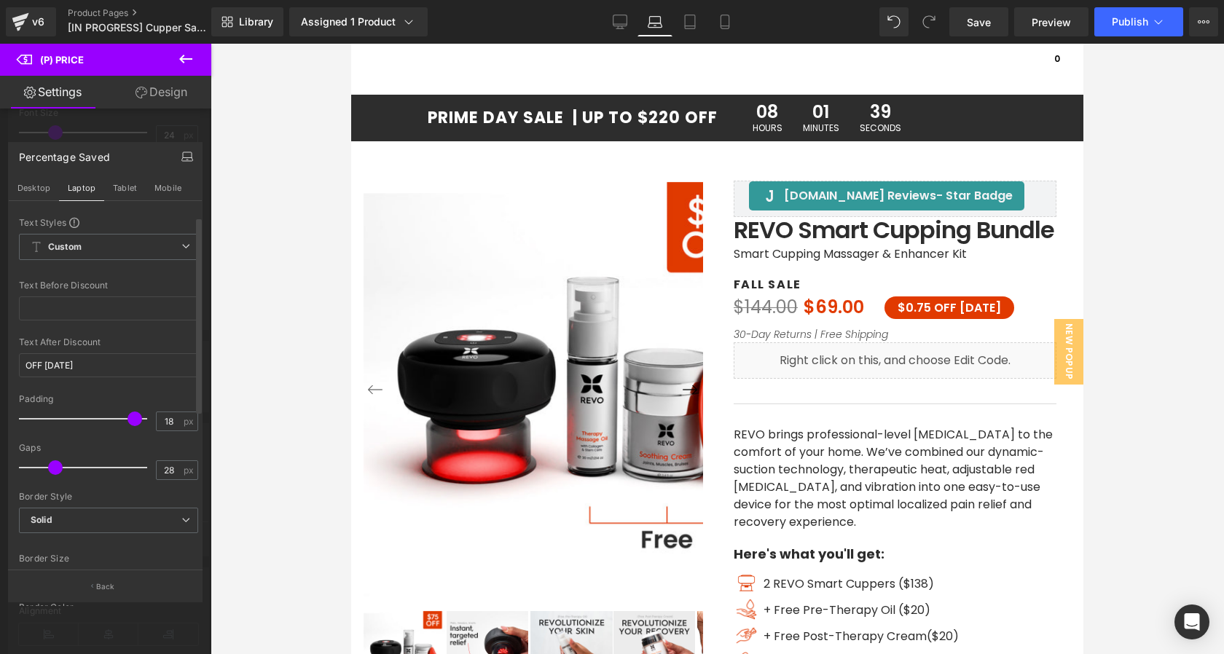
scroll to position [44, 0]
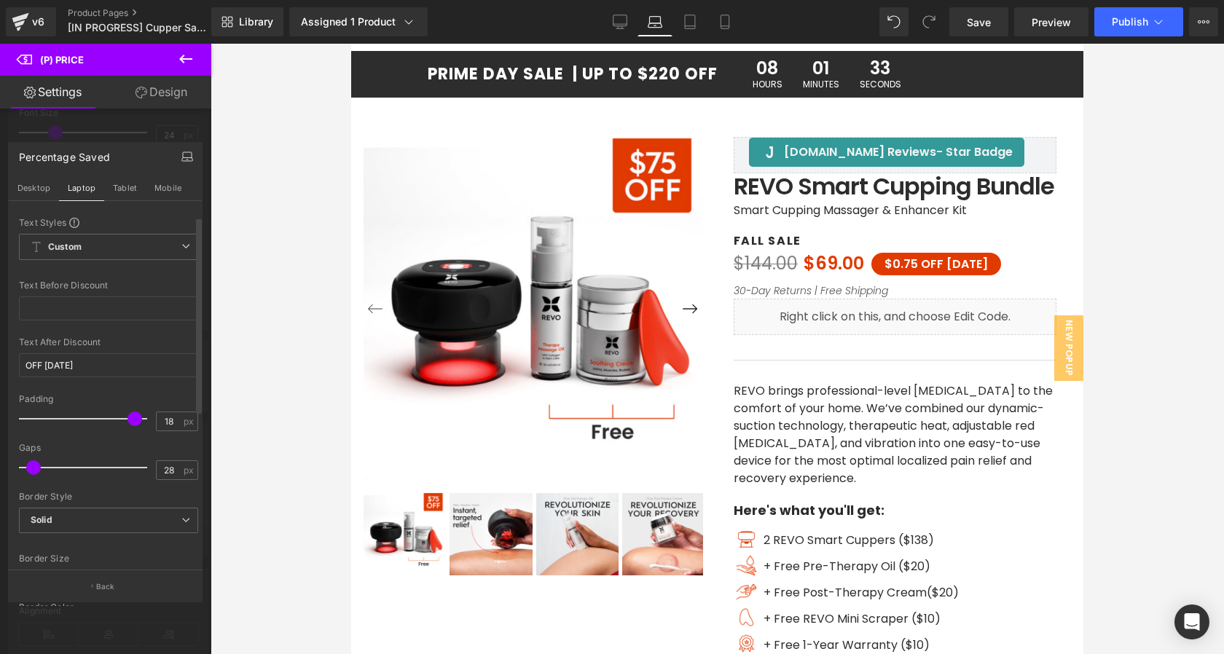
drag, startPoint x: 55, startPoint y: 471, endPoint x: 34, endPoint y: 470, distance: 20.4
click at [34, 470] on span at bounding box center [33, 468] width 15 height 15
click at [163, 87] on link "Design" at bounding box center [162, 92] width 106 height 33
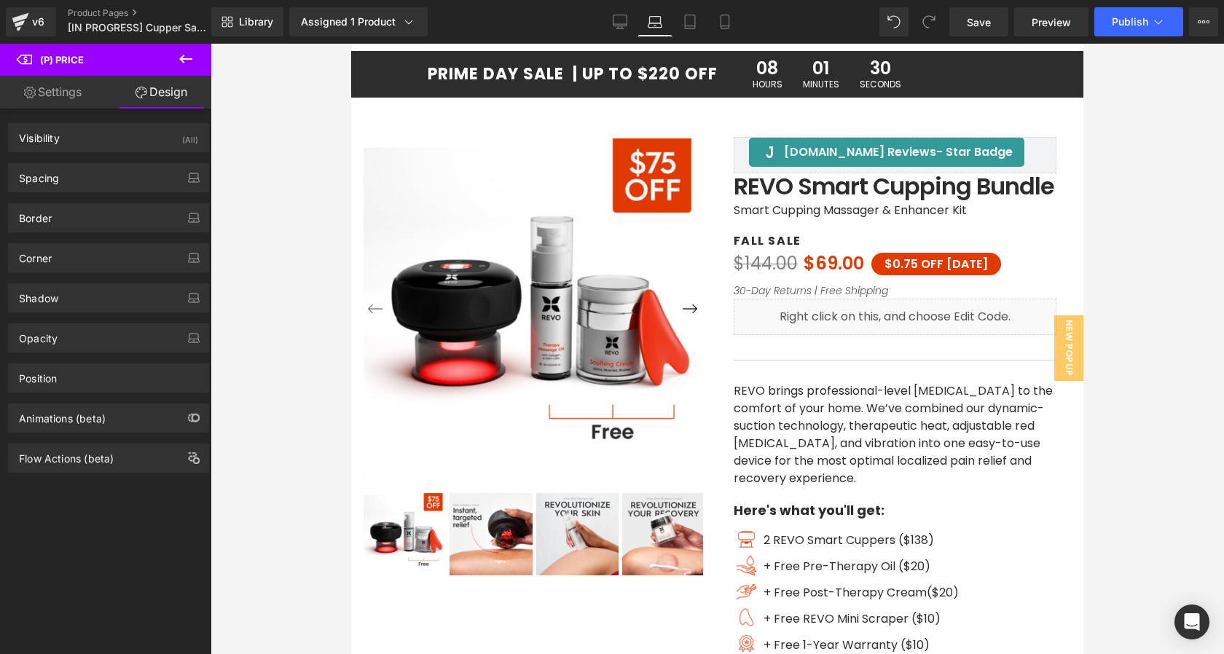
click at [82, 103] on link "Settings" at bounding box center [53, 92] width 106 height 33
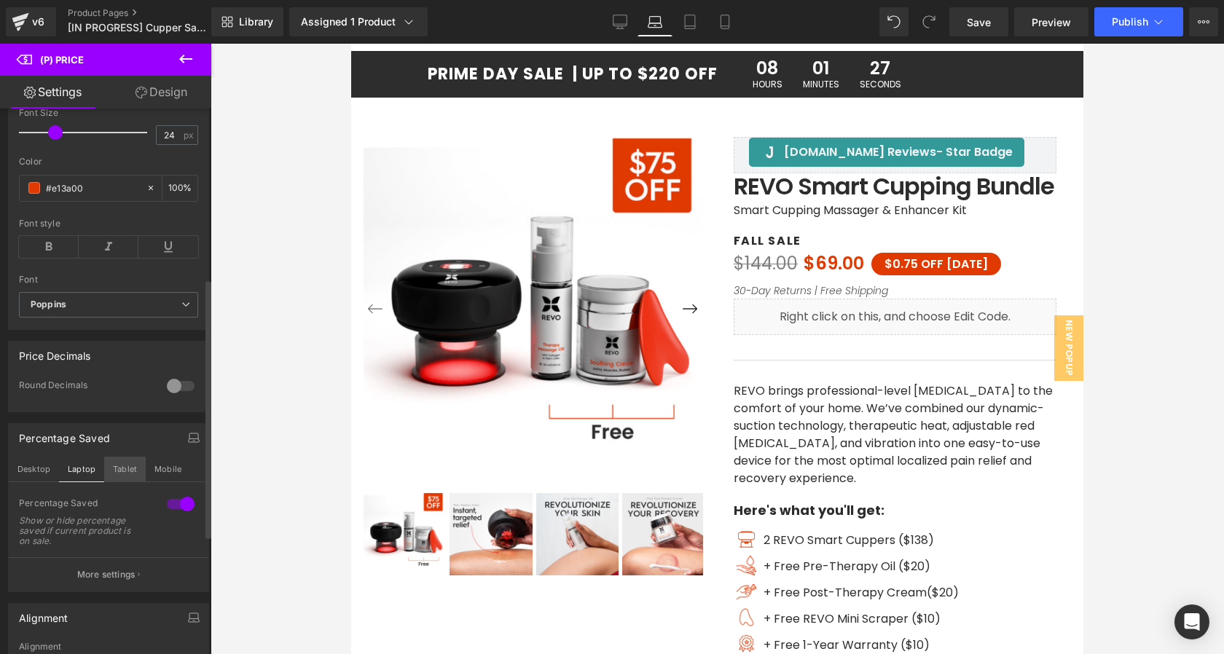
click at [124, 482] on button "Tablet" at bounding box center [125, 469] width 42 height 25
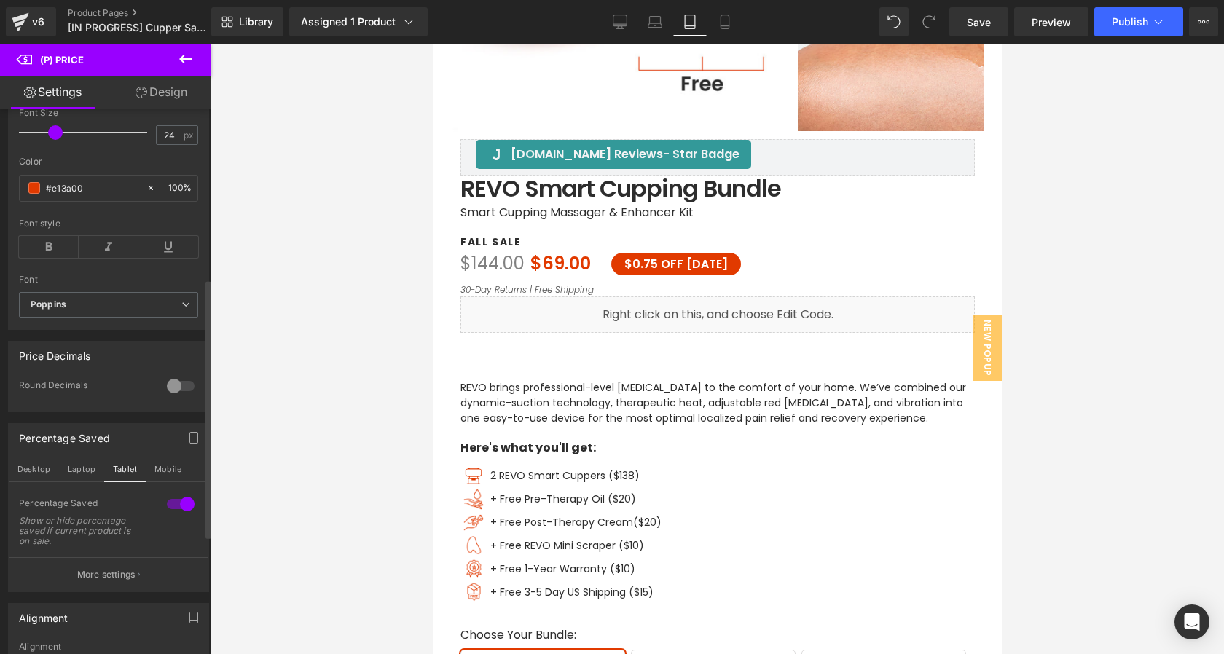
scroll to position [590, 0]
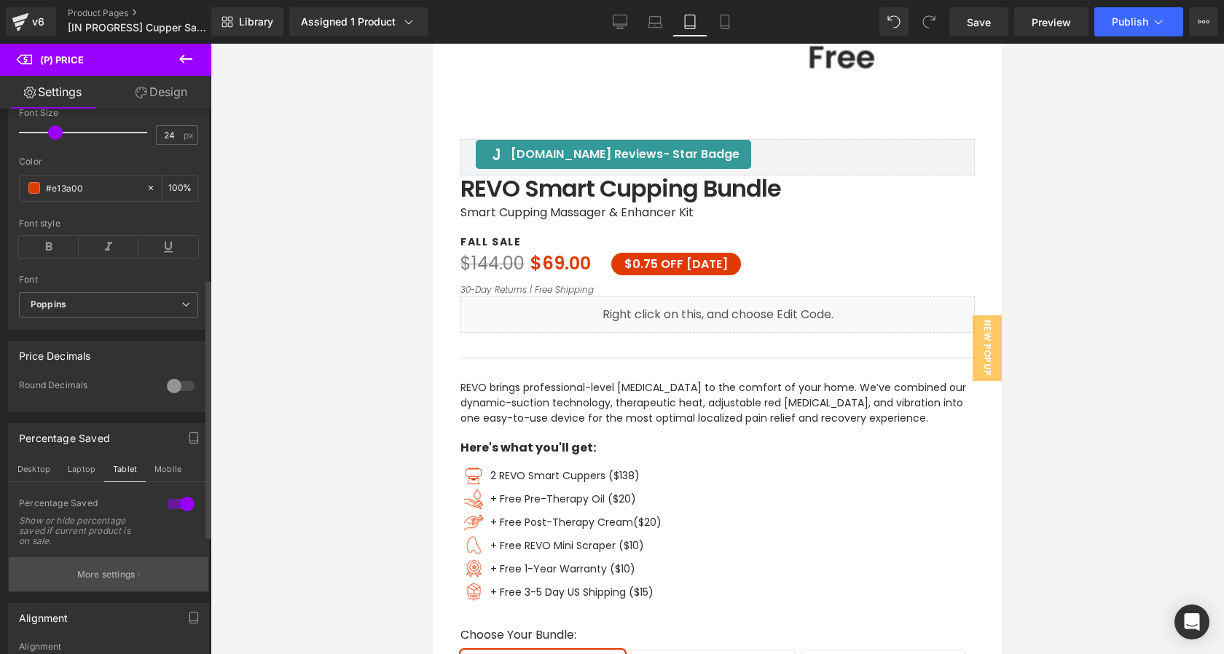
click at [77, 582] on p "More settings" at bounding box center [106, 574] width 58 height 13
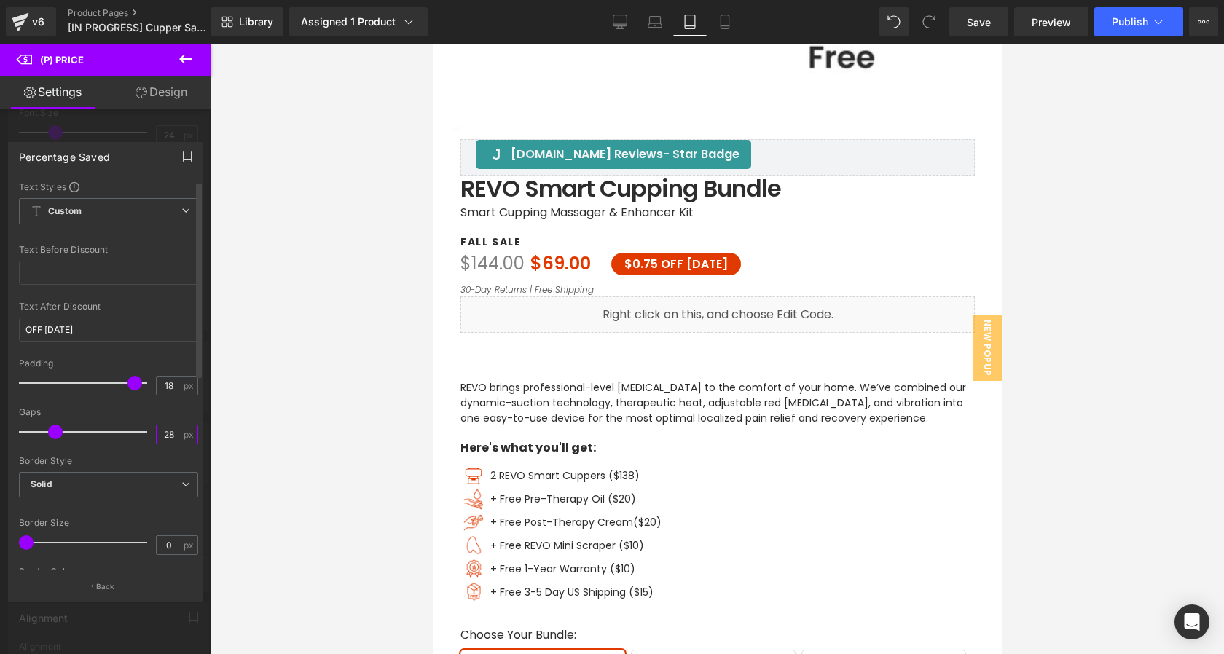
click at [173, 434] on input "28" at bounding box center [170, 435] width 26 height 18
click at [184, 166] on button "button" at bounding box center [187, 157] width 23 height 28
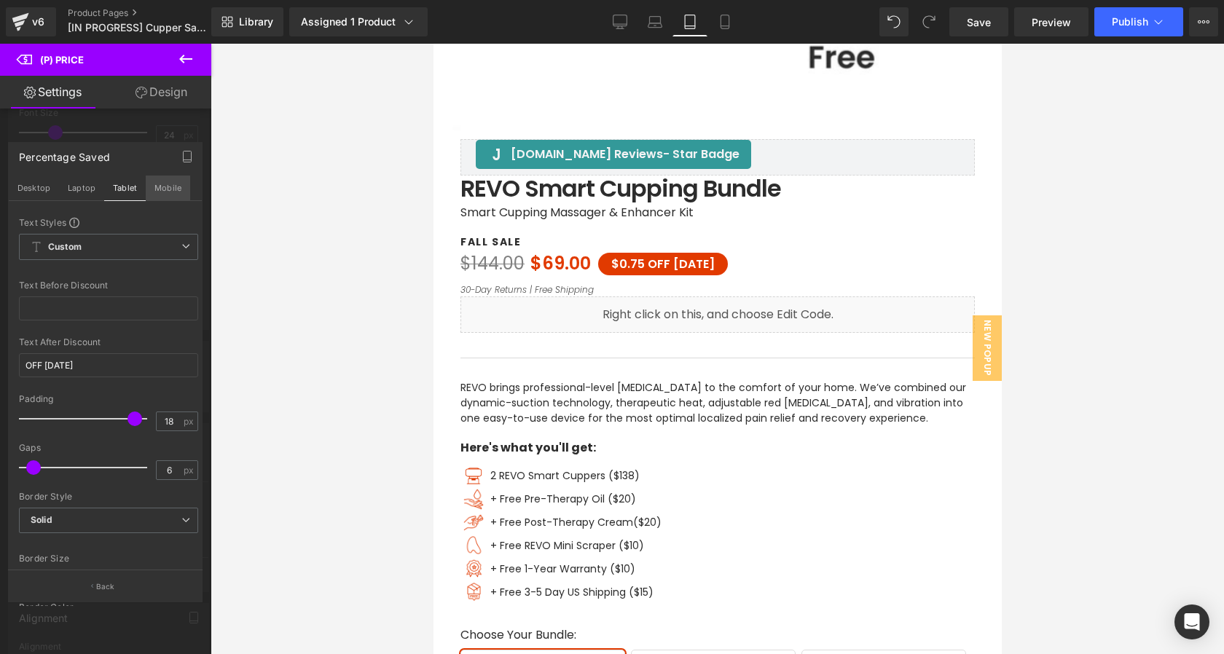
click at [171, 195] on button "Mobile" at bounding box center [168, 188] width 44 height 25
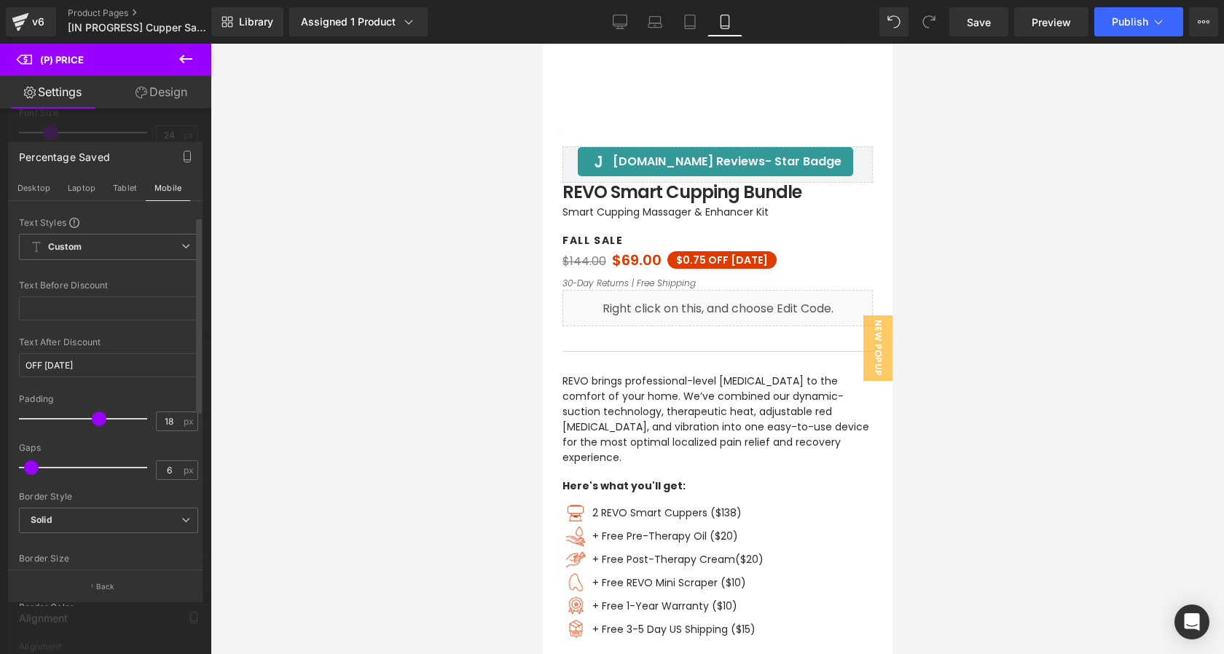
scroll to position [561, 0]
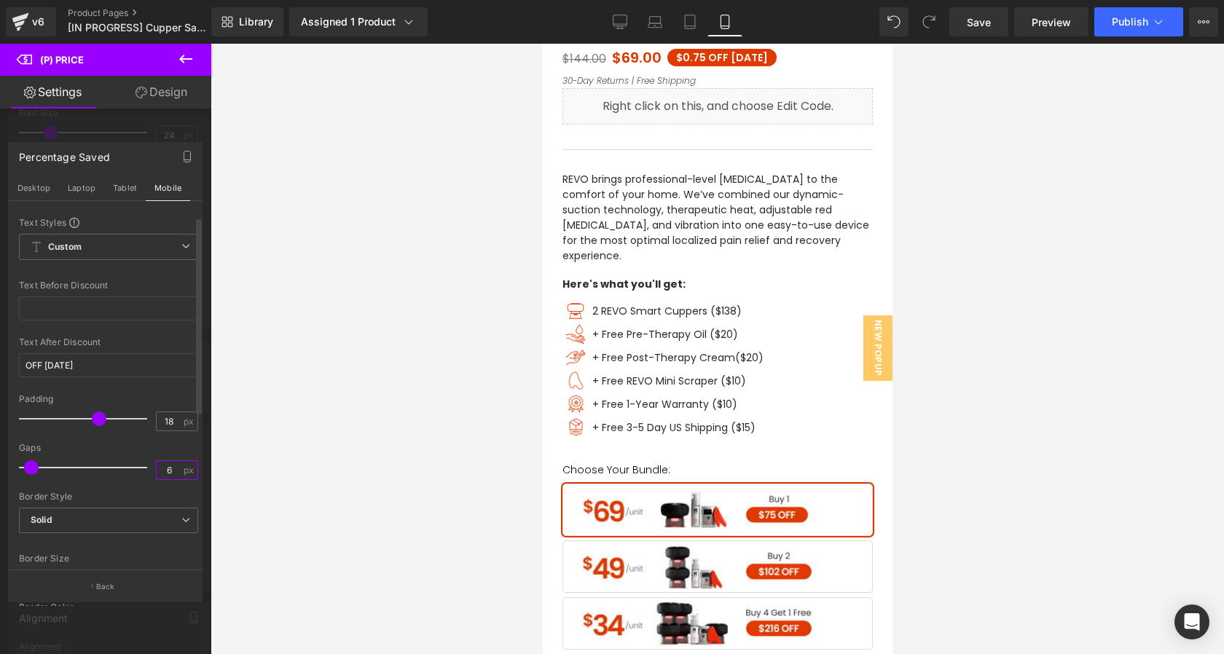
click at [168, 467] on input "6" at bounding box center [170, 470] width 26 height 18
type input "6"
click at [126, 449] on div "Gaps" at bounding box center [108, 448] width 179 height 10
click at [990, 15] on span "Save" at bounding box center [979, 22] width 24 height 15
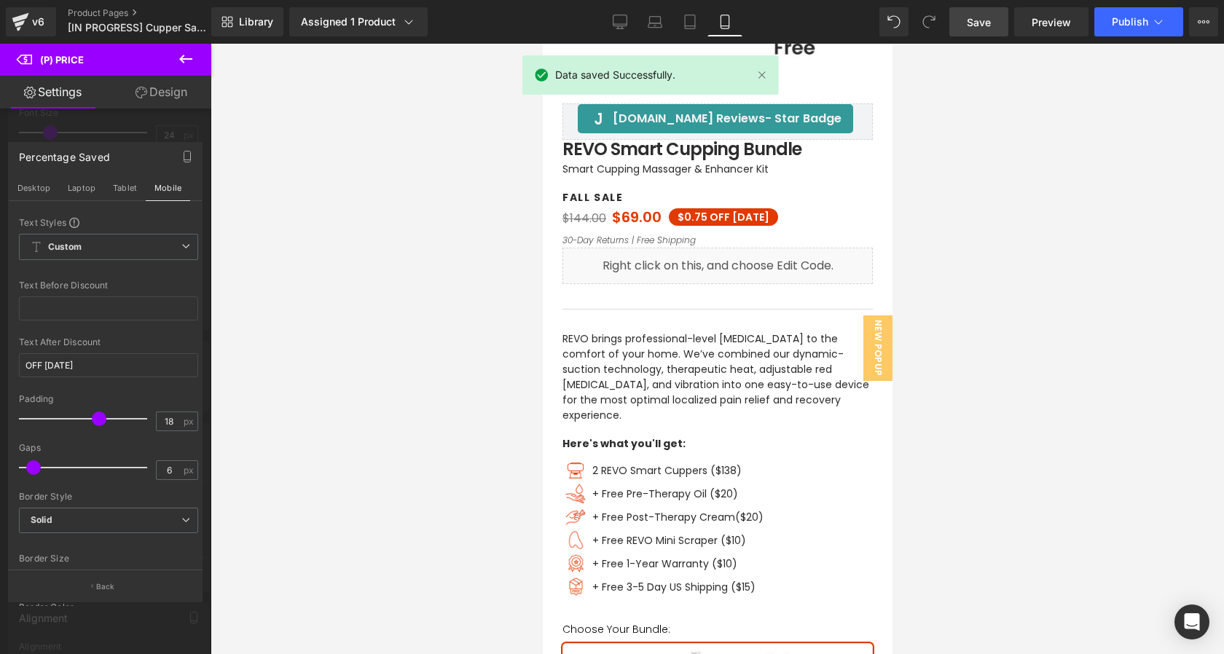
scroll to position [382, 0]
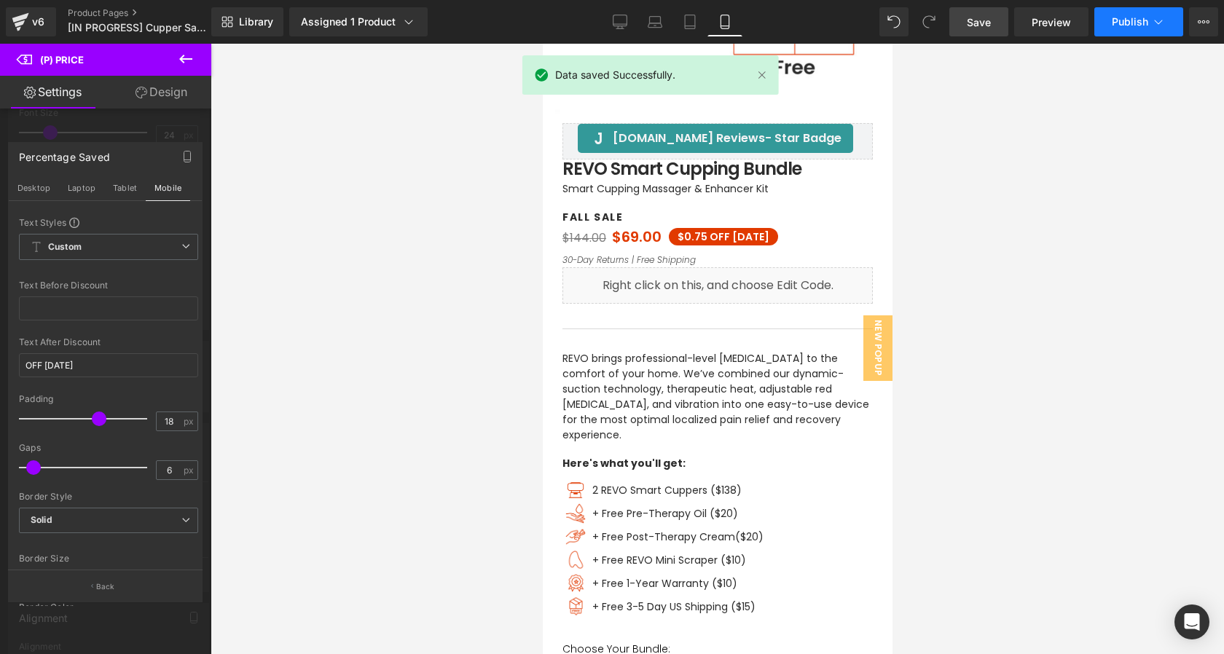
click at [1108, 21] on button "Publish" at bounding box center [1139, 21] width 89 height 29
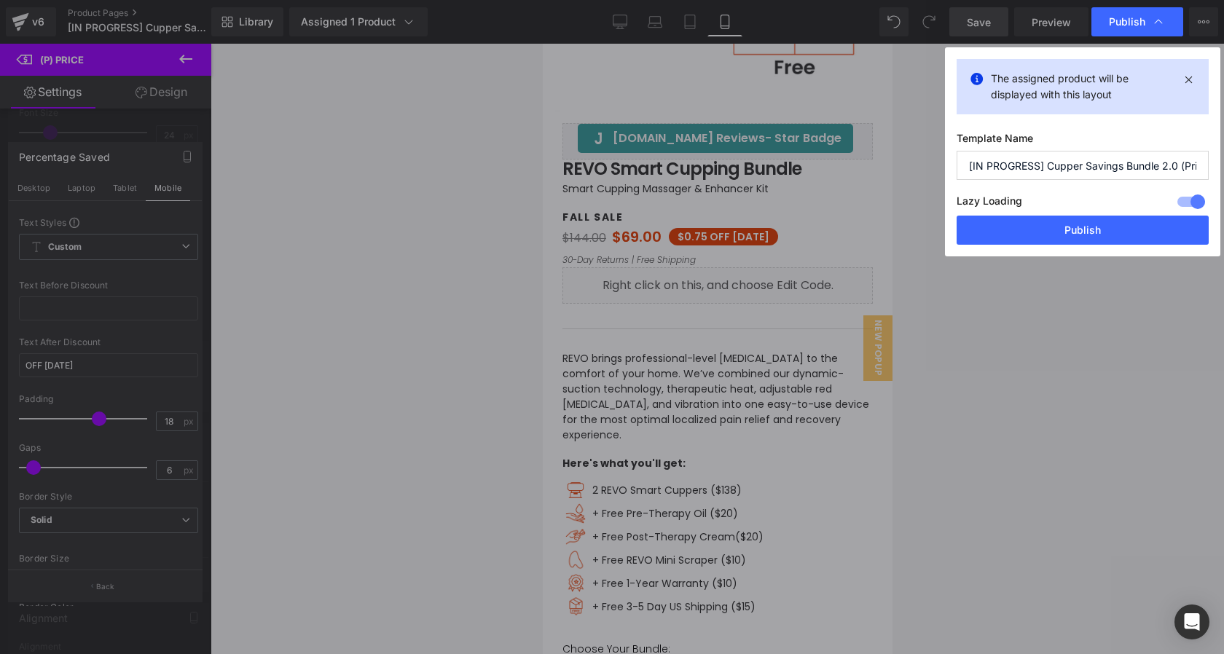
click at [1039, 163] on input "[IN PROGRESS] Cupper Savings Bundle 2.0 (Prime Day Sale) 10/01/2025" at bounding box center [1083, 165] width 252 height 29
type input "[LIVE] Cupper Savings Bundle 2.0 (Prime Day Sale) [DATE]"
click at [1102, 232] on button "Publish" at bounding box center [1083, 230] width 252 height 29
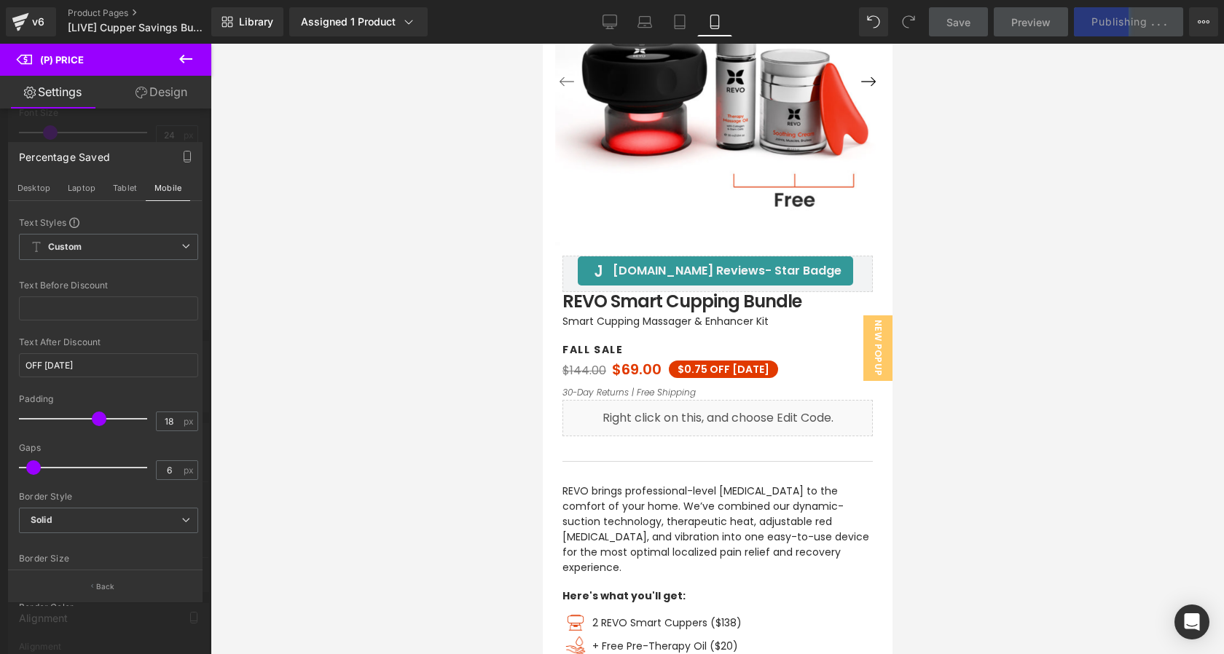
scroll to position [0, 0]
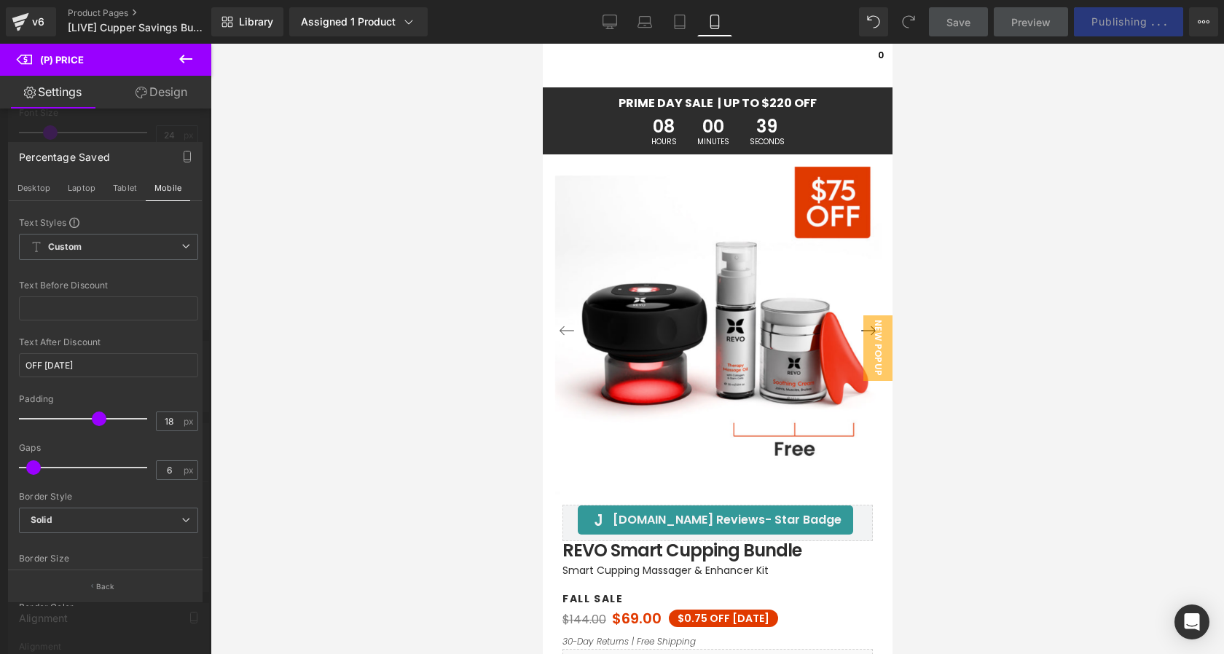
click at [676, 104] on div at bounding box center [717, 349] width 350 height 611
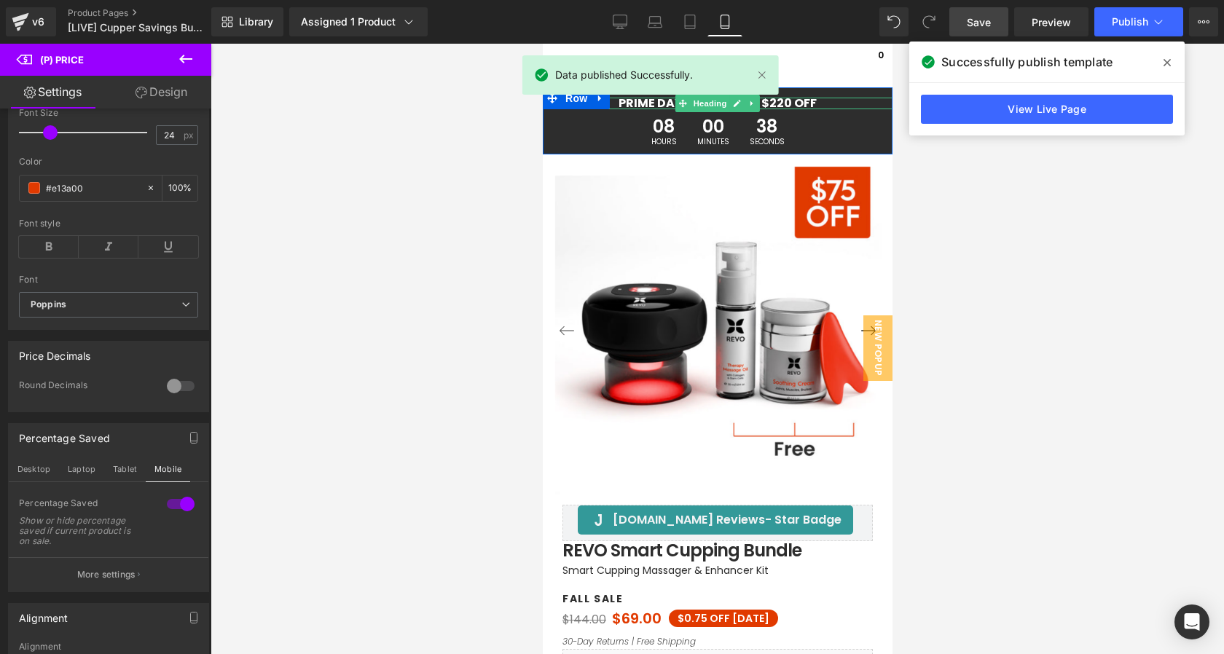
click at [661, 103] on h1 "PRIME DAY SALE | UP TO $220 OFF" at bounding box center [717, 104] width 350 height 12
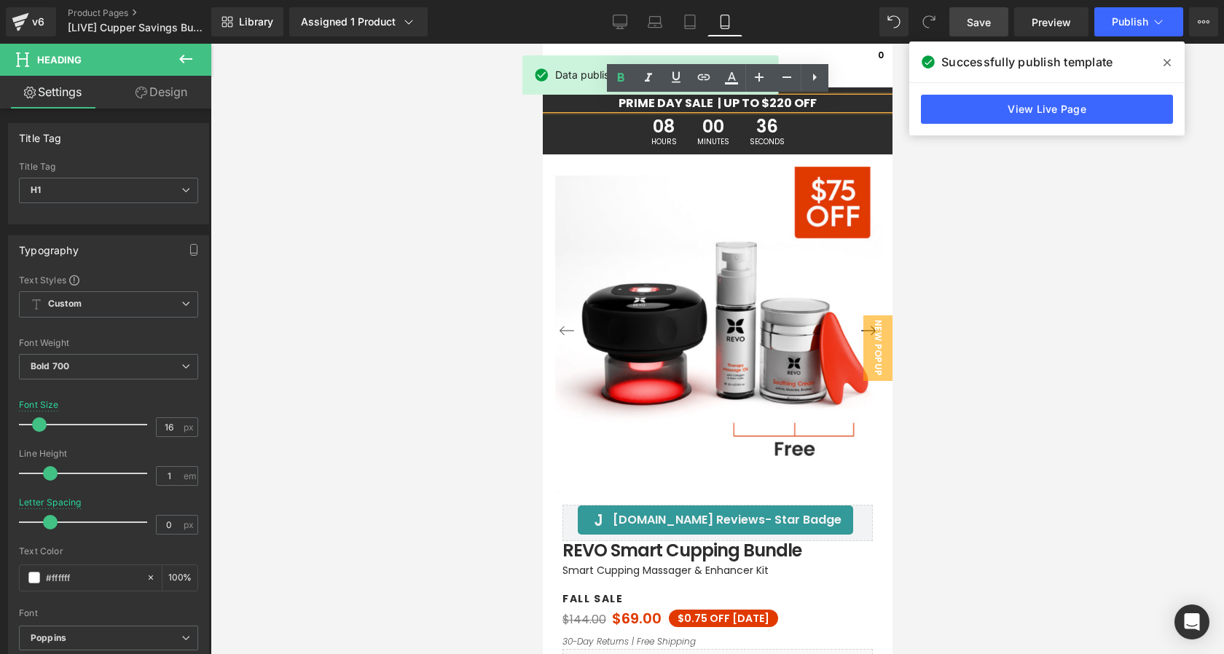
click at [788, 103] on h1 "PRIME DAY SALE | UP TO $220 OFF" at bounding box center [717, 104] width 350 height 12
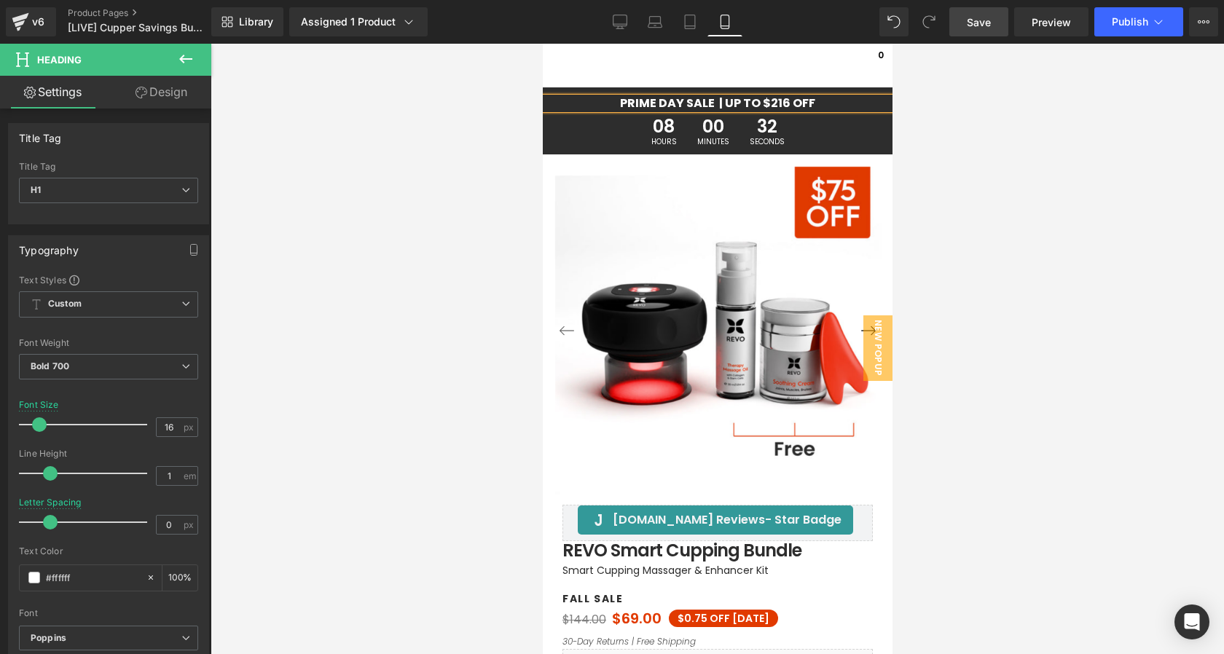
click at [998, 230] on div at bounding box center [718, 349] width 1014 height 611
click at [998, 18] on link "Save" at bounding box center [979, 21] width 59 height 29
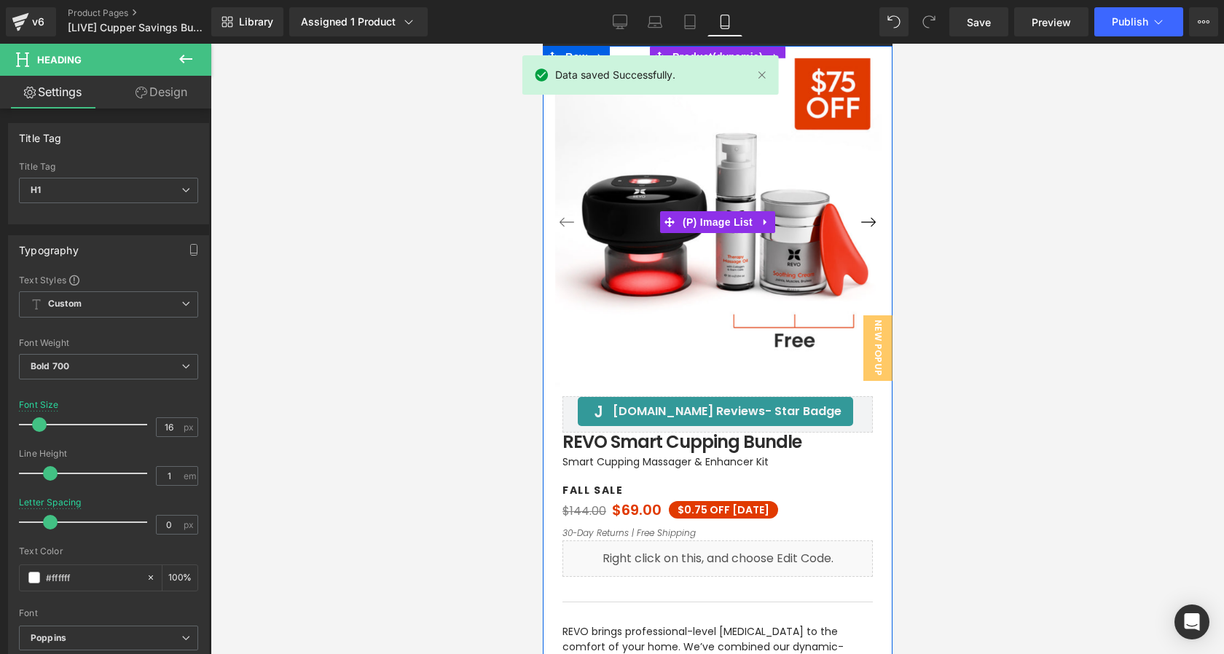
scroll to position [110, 0]
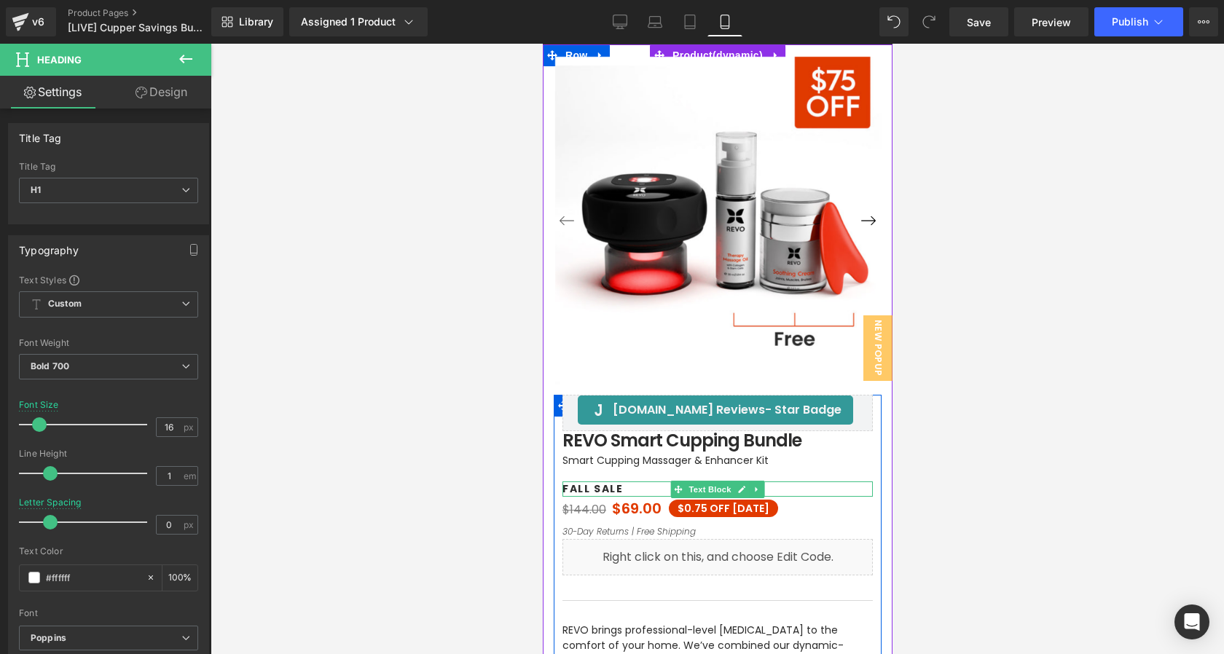
click at [590, 489] on p "FALL SALE" at bounding box center [717, 489] width 310 height 15
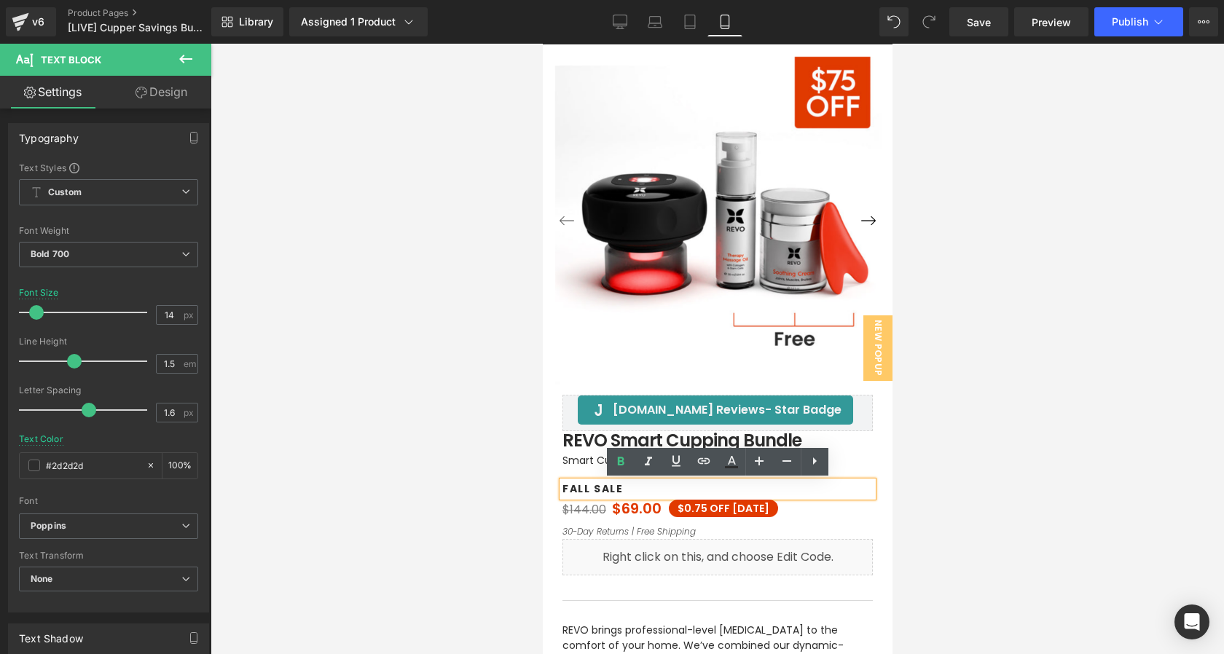
click at [590, 489] on p "FALL SALE" at bounding box center [717, 489] width 310 height 15
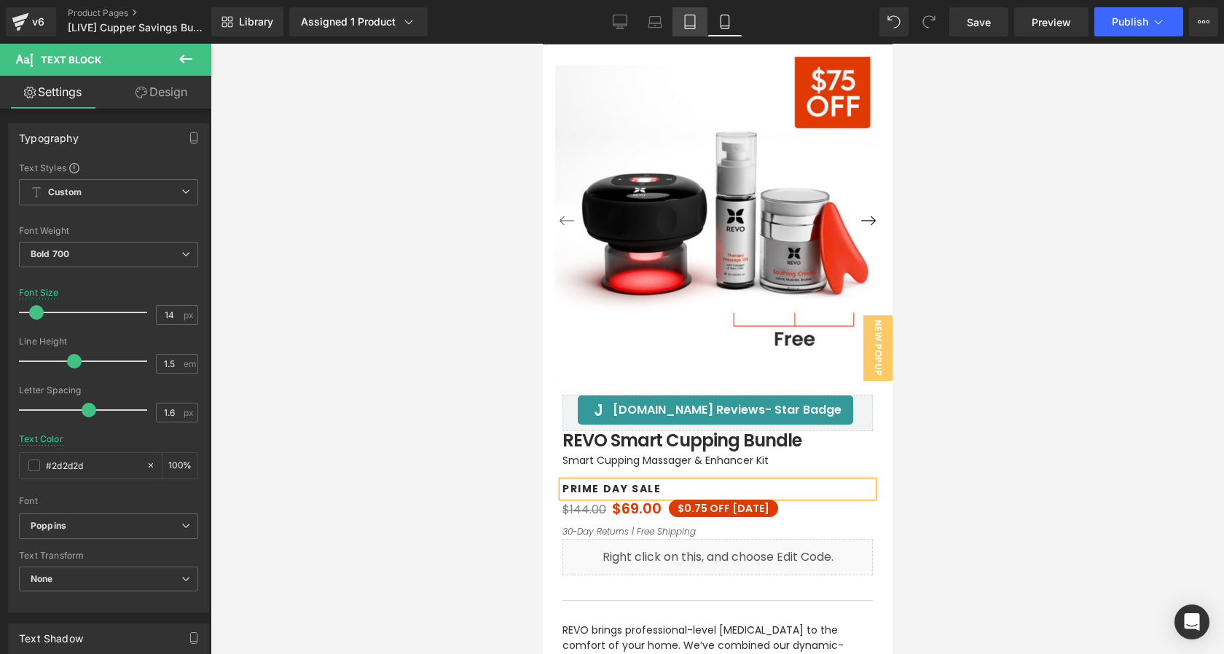
click at [689, 27] on icon at bounding box center [690, 22] width 15 height 15
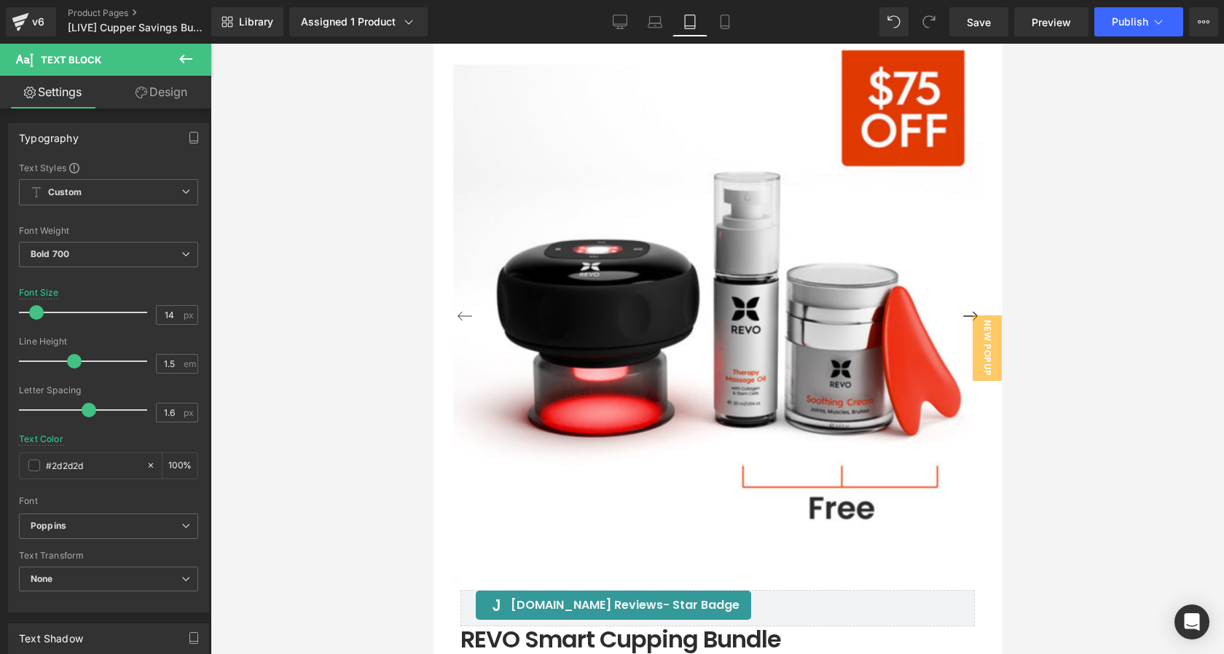
scroll to position [343, 0]
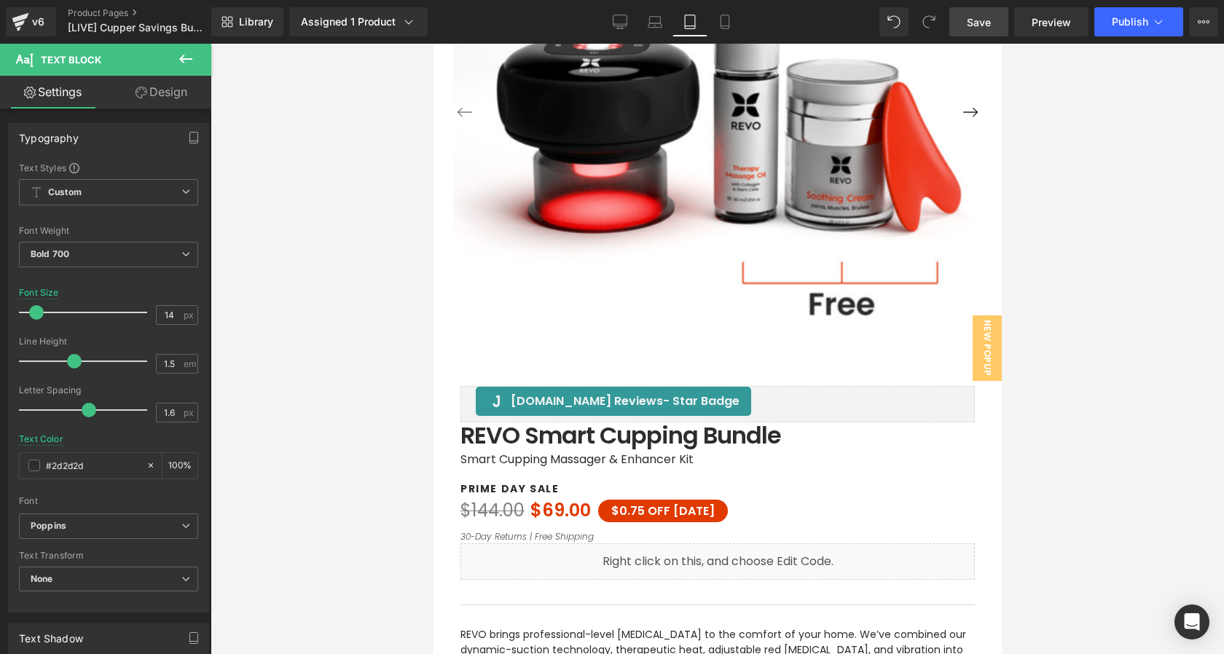
click at [995, 20] on link "Save" at bounding box center [979, 21] width 59 height 29
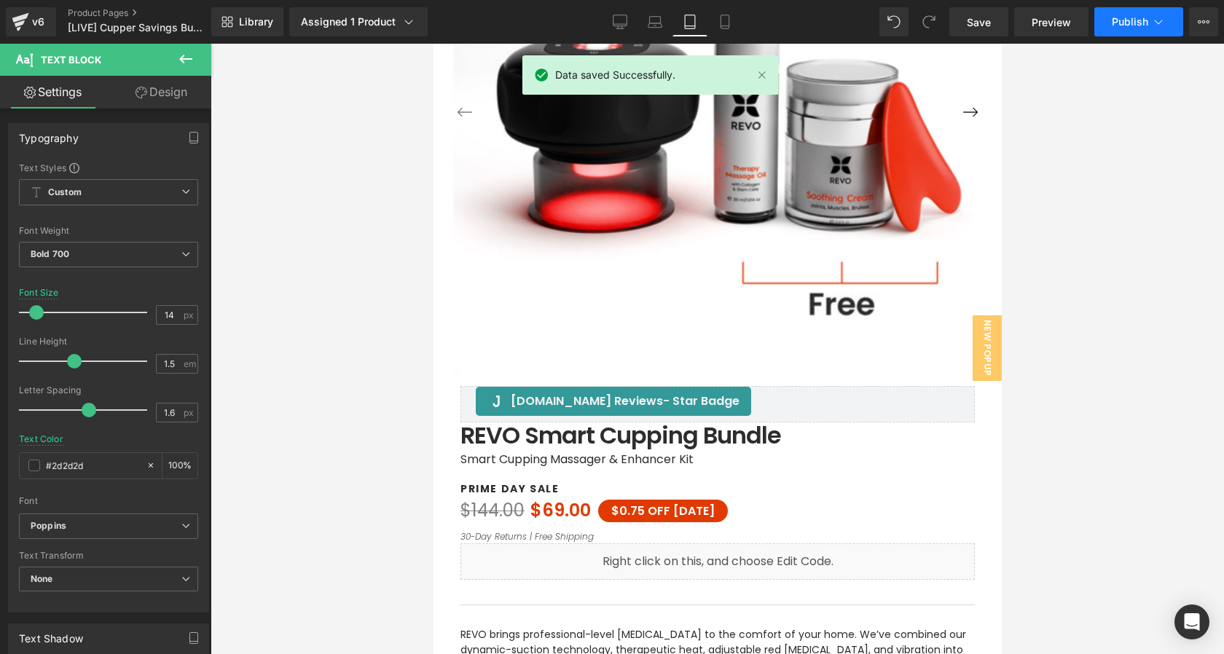
click at [1107, 28] on button "Publish" at bounding box center [1139, 21] width 89 height 29
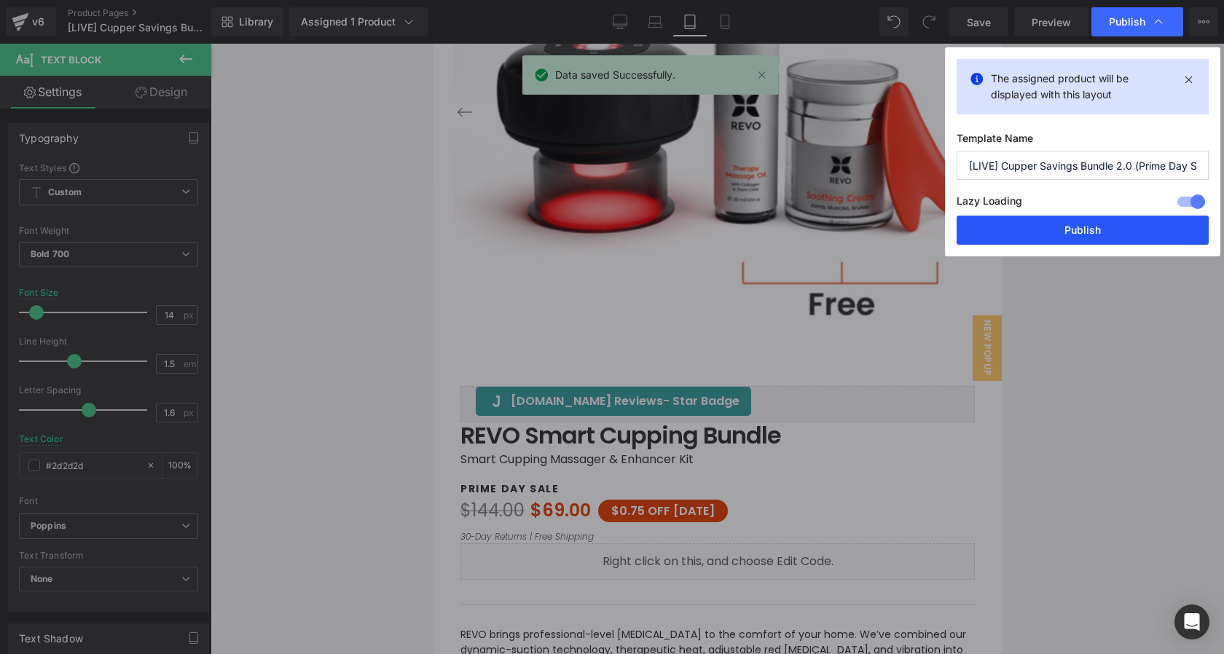
click at [1058, 232] on button "Publish" at bounding box center [1083, 230] width 252 height 29
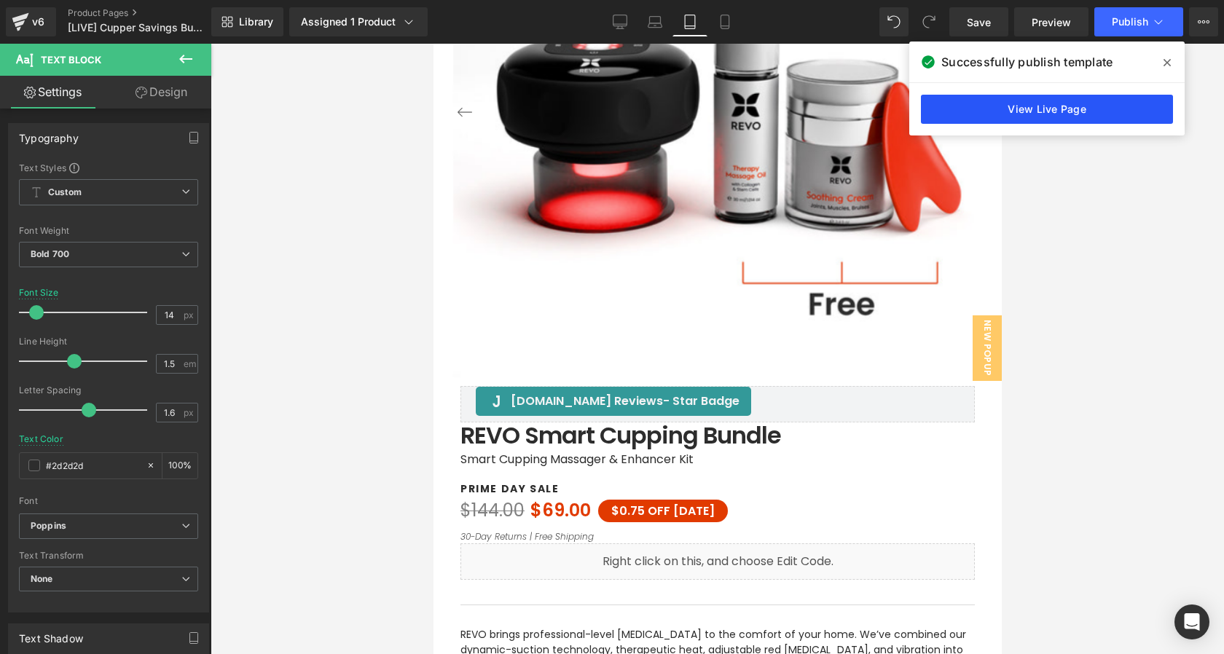
click at [1026, 113] on link "View Live Page" at bounding box center [1047, 109] width 252 height 29
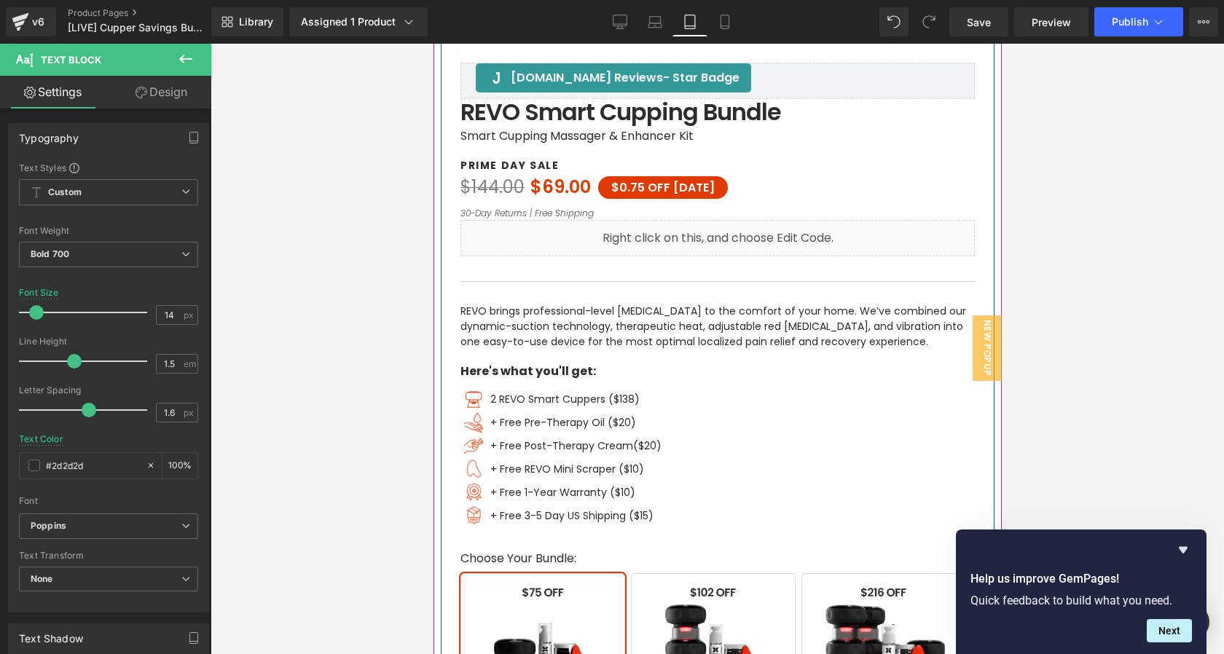
scroll to position [671, 0]
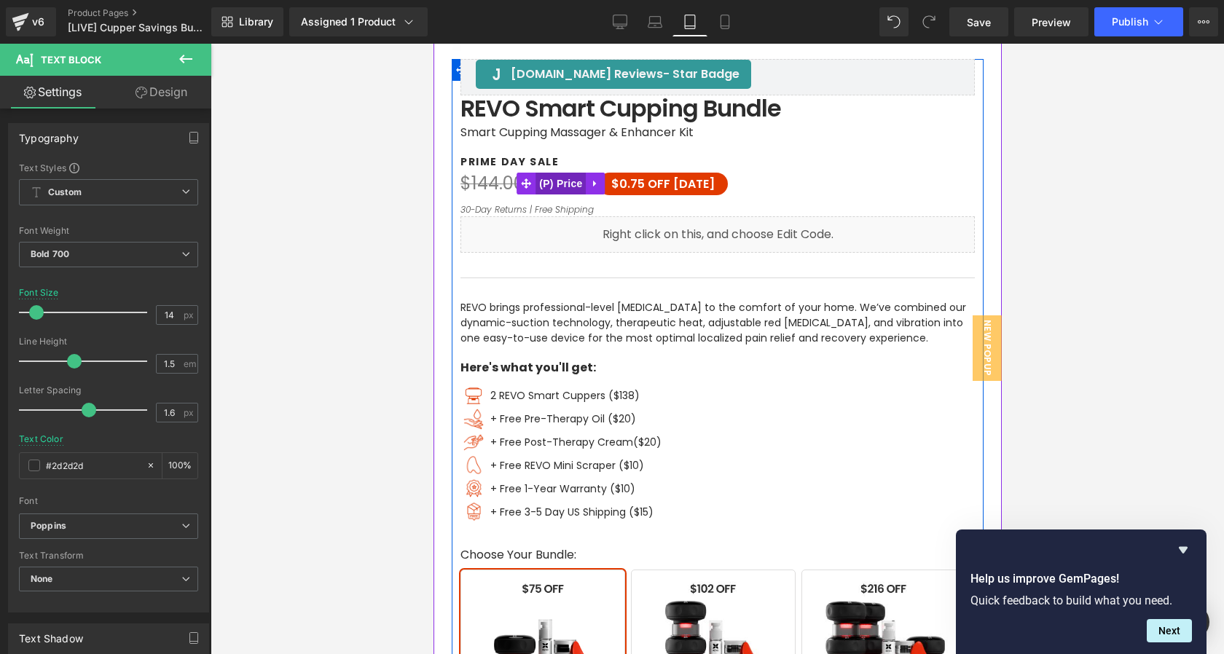
click at [573, 186] on span "(P) Price" at bounding box center [560, 184] width 51 height 22
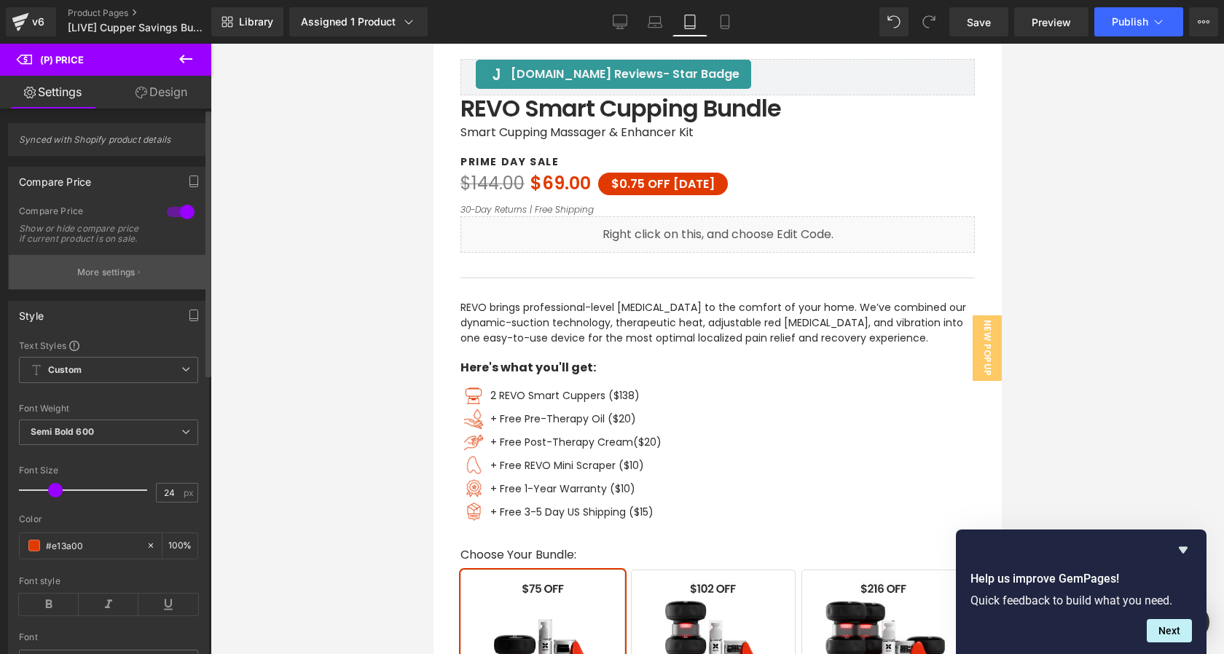
click at [120, 279] on p "More settings" at bounding box center [106, 272] width 58 height 13
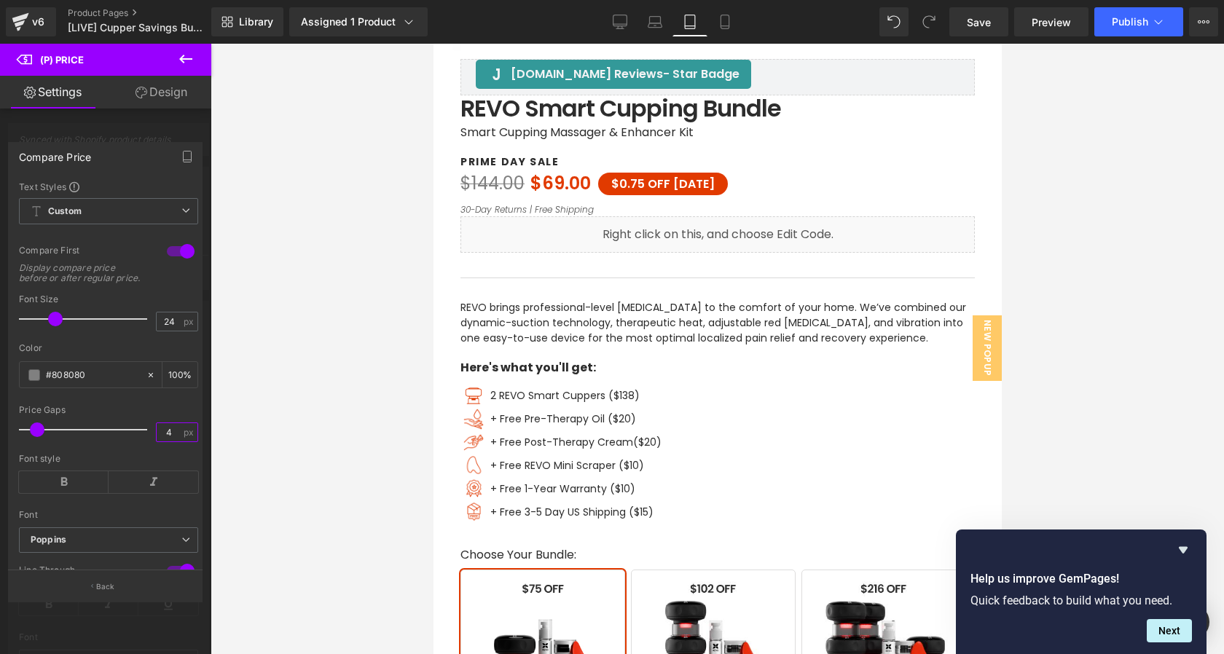
click at [171, 442] on input "4" at bounding box center [170, 432] width 26 height 18
type input "6"
click at [136, 593] on button "Back" at bounding box center [105, 586] width 195 height 33
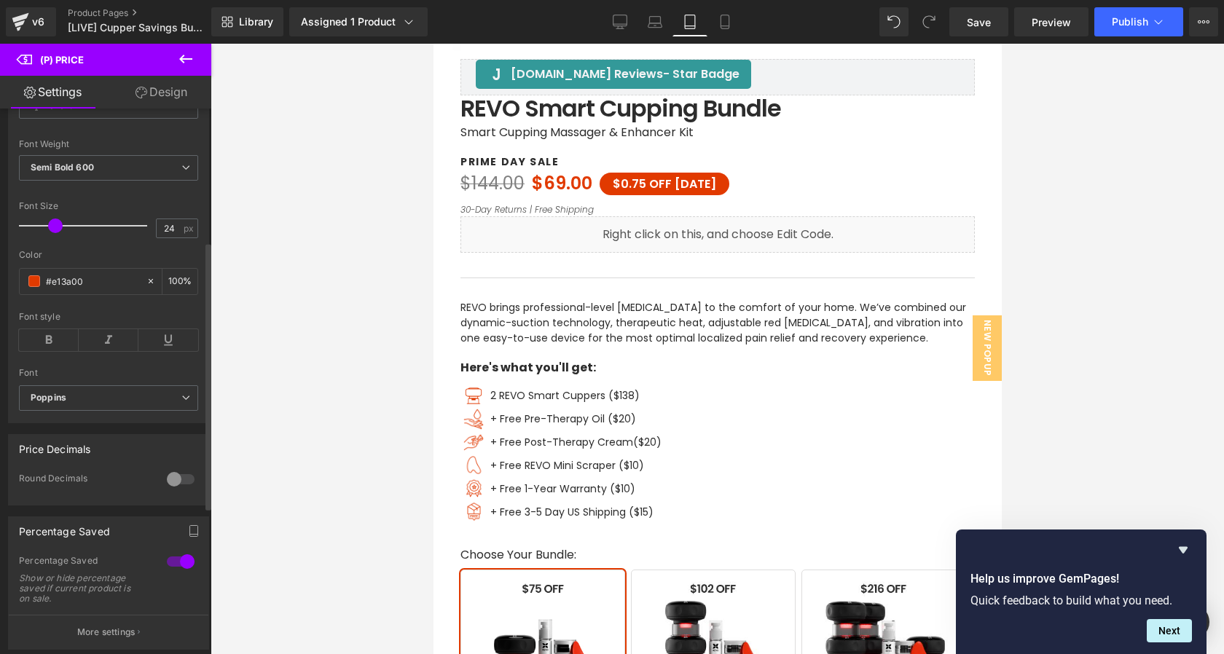
scroll to position [271, 0]
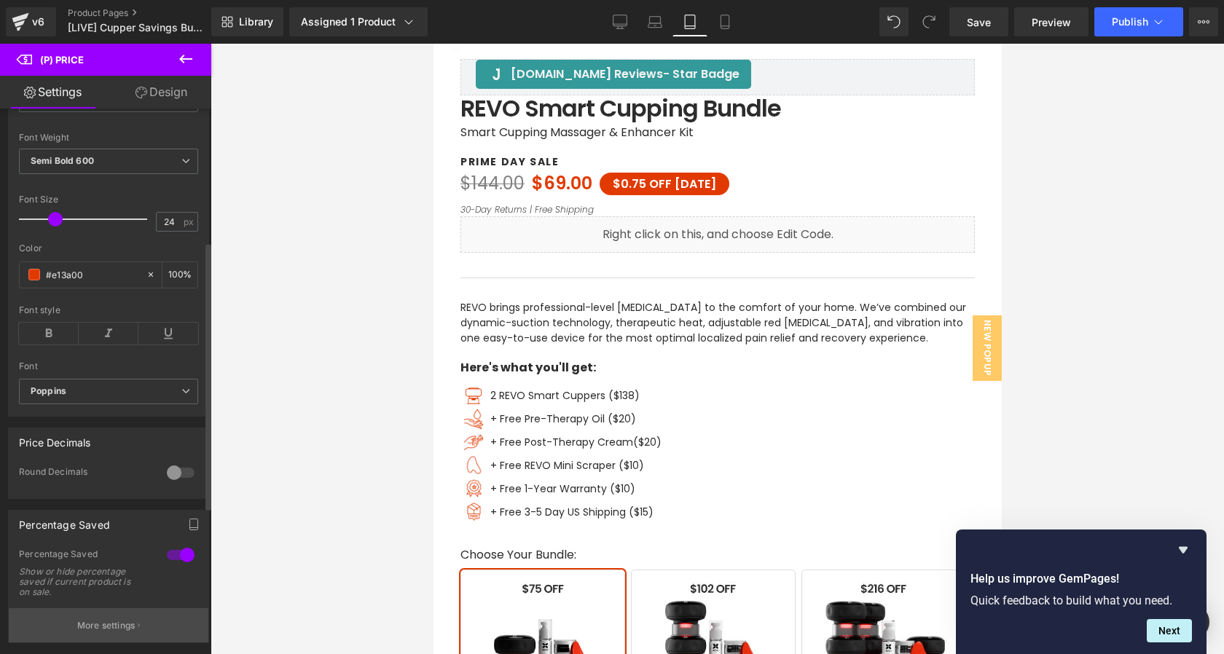
click at [110, 633] on p "More settings" at bounding box center [106, 626] width 58 height 13
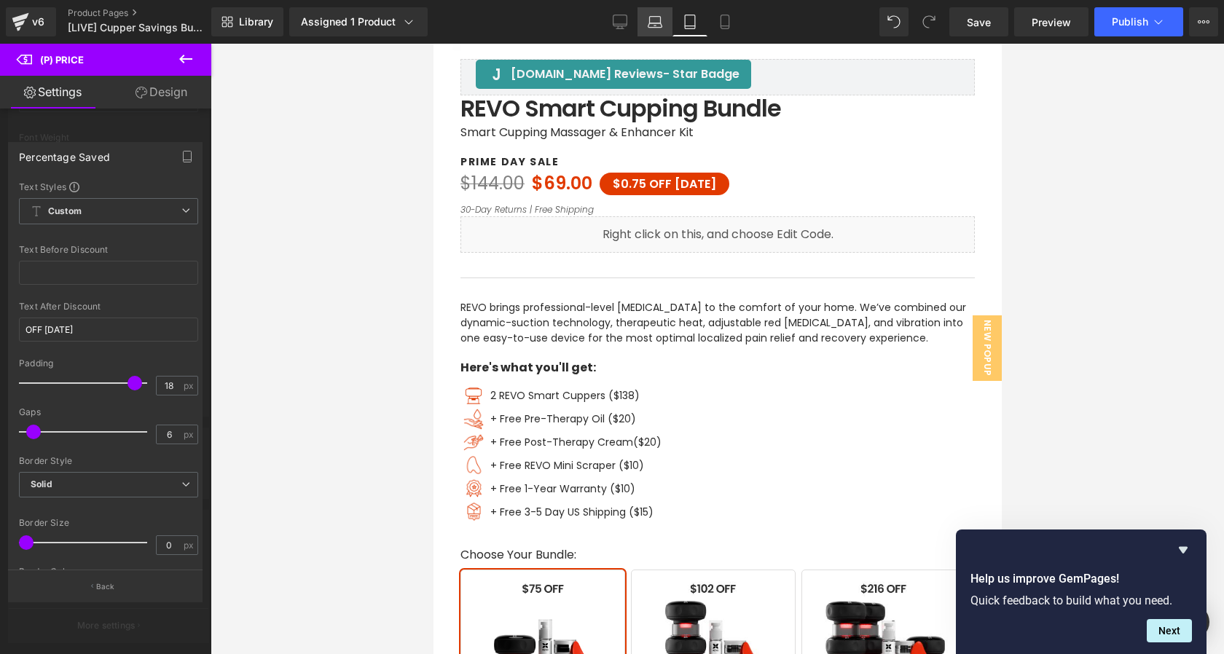
click at [660, 25] on icon at bounding box center [655, 22] width 15 height 15
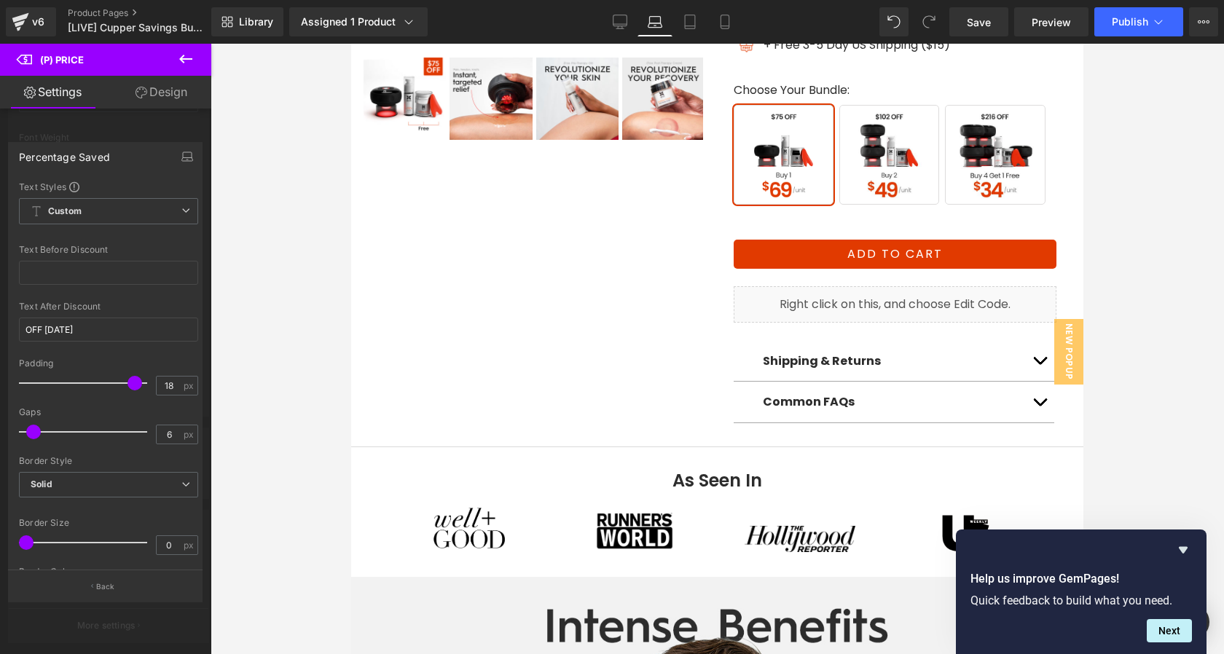
scroll to position [124, 0]
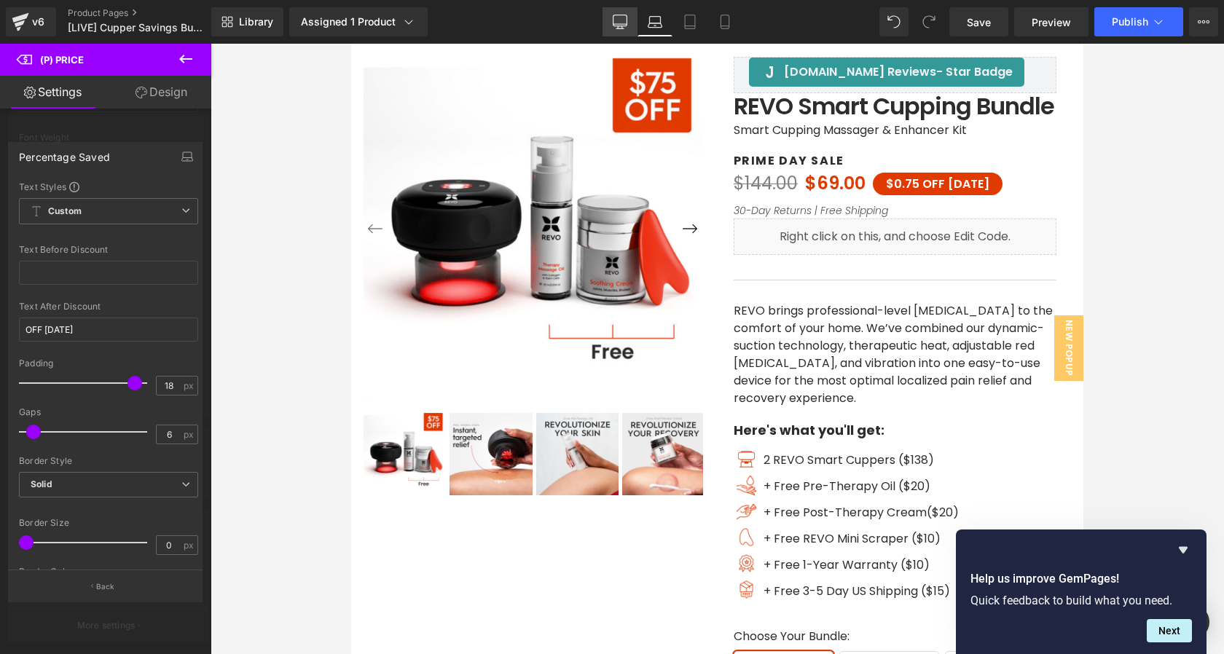
click at [616, 24] on icon at bounding box center [621, 24] width 14 height 0
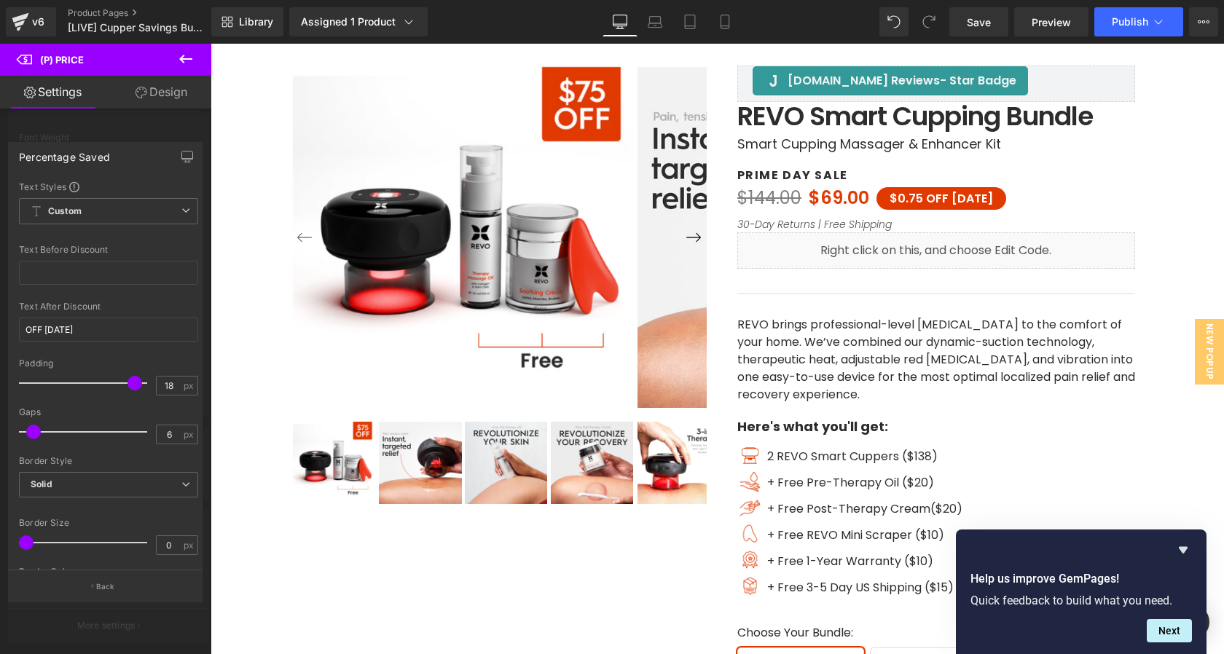
scroll to position [138, 0]
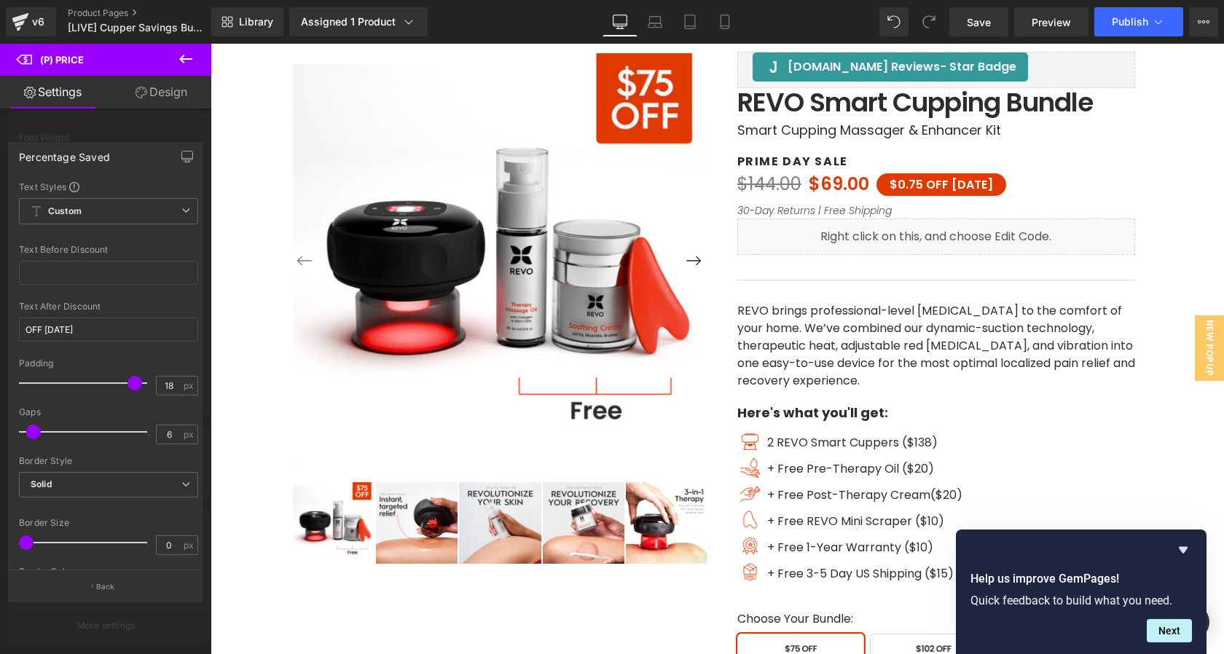
click at [821, 180] on div at bounding box center [718, 349] width 1014 height 611
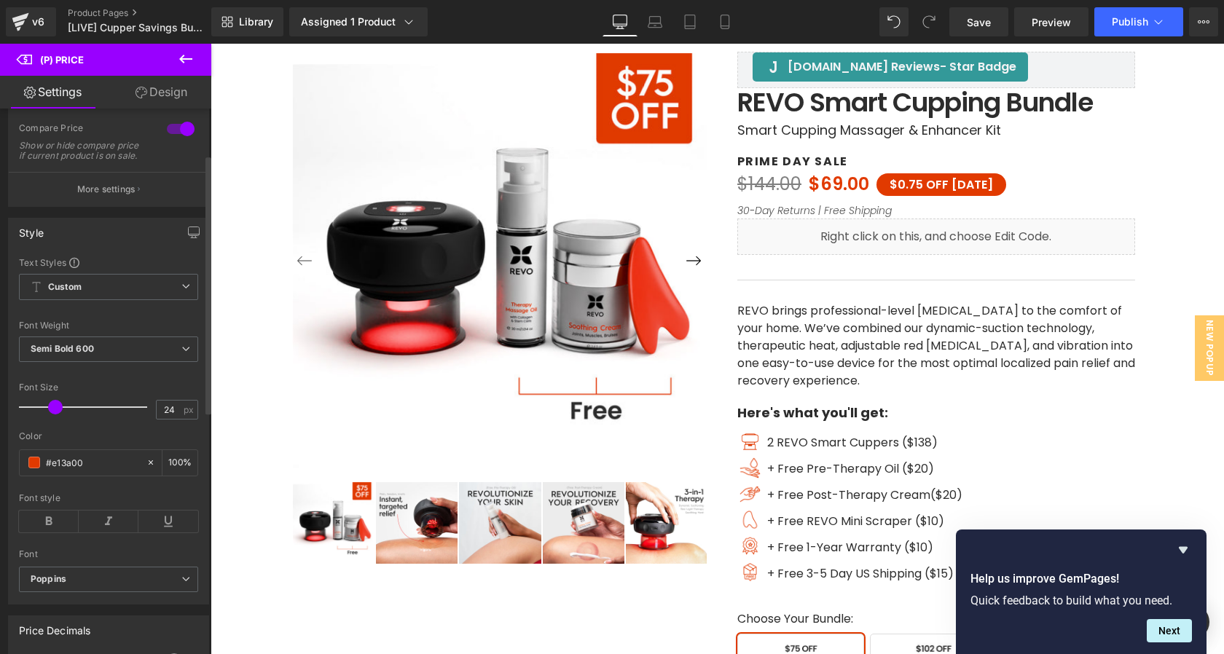
scroll to position [0, 0]
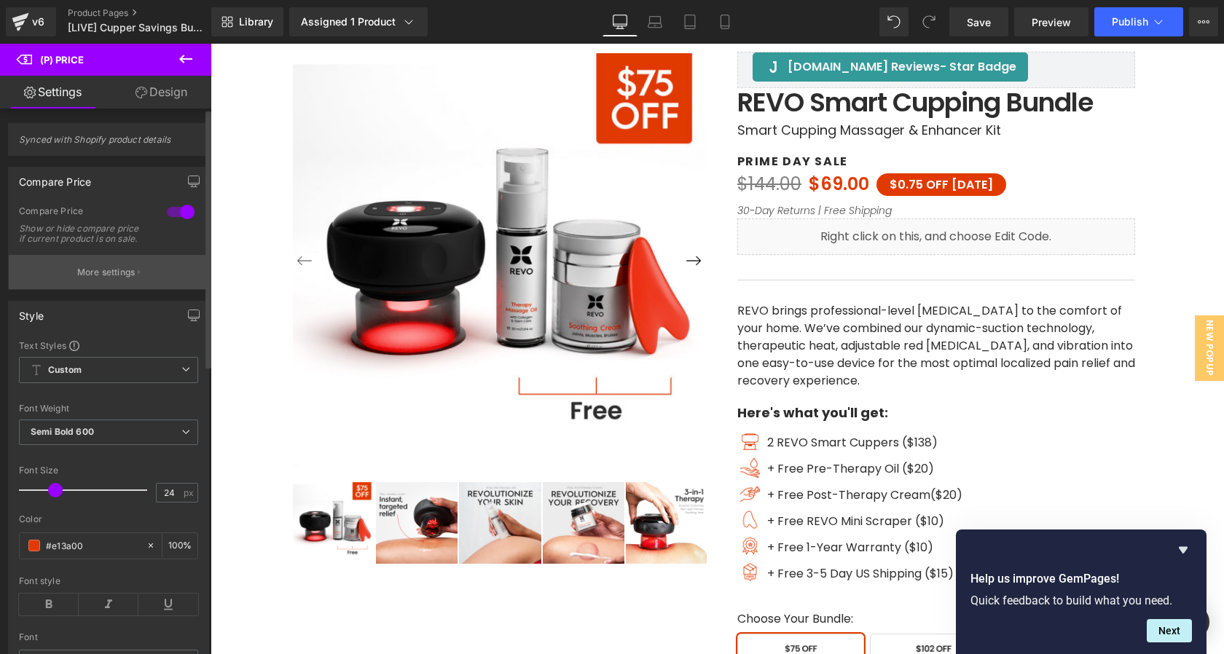
click at [123, 279] on p "More settings" at bounding box center [106, 272] width 58 height 13
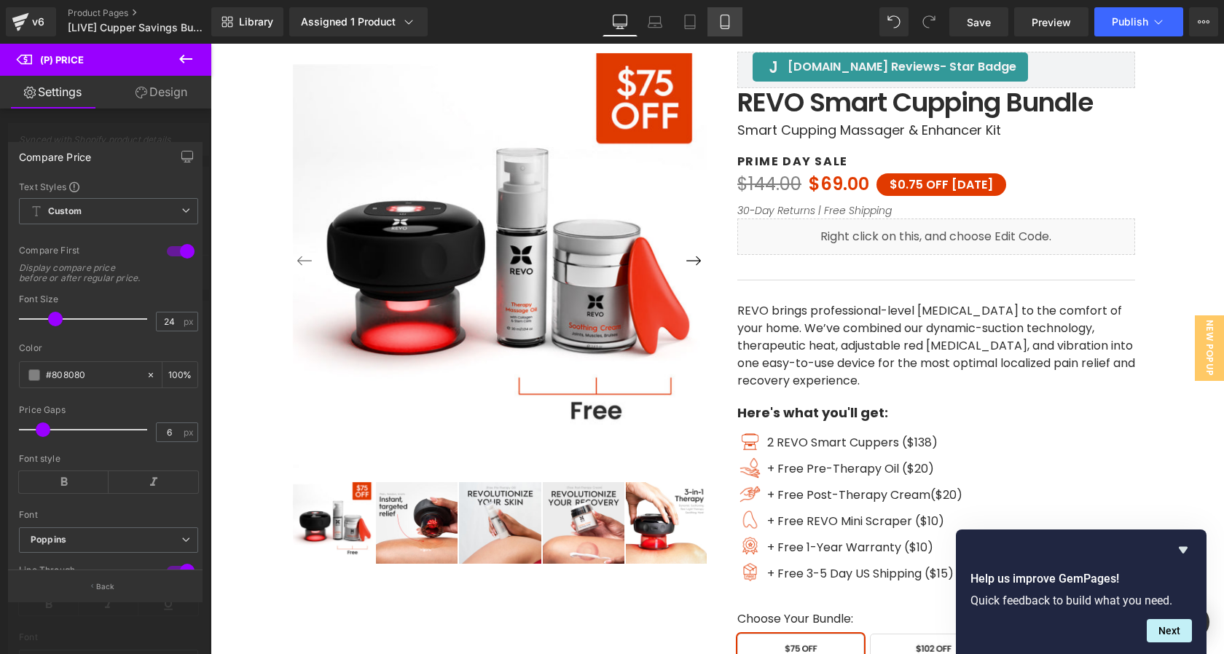
click at [724, 17] on icon at bounding box center [725, 22] width 15 height 15
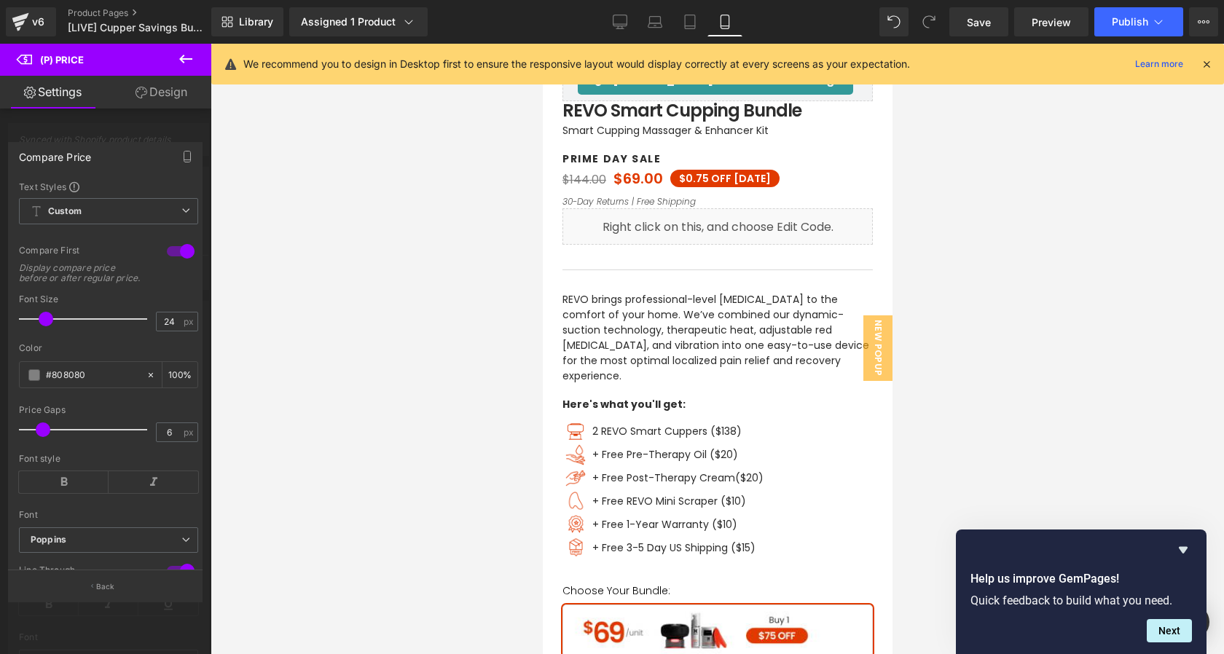
scroll to position [526, 0]
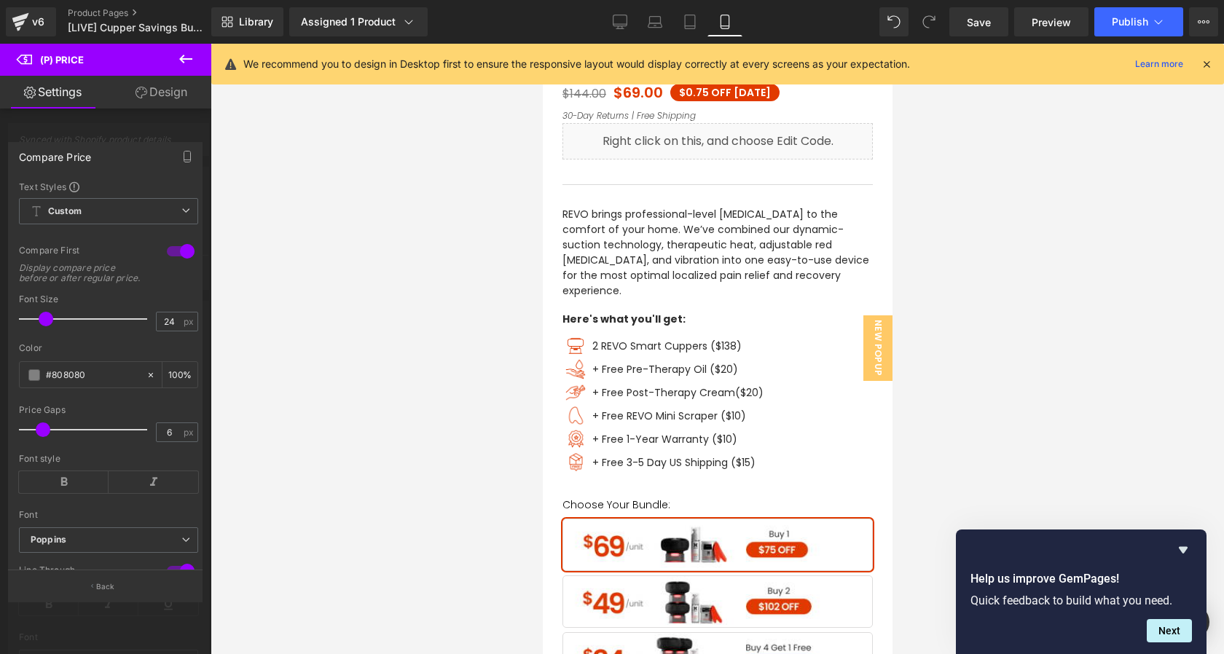
click at [160, 127] on div at bounding box center [105, 353] width 211 height 618
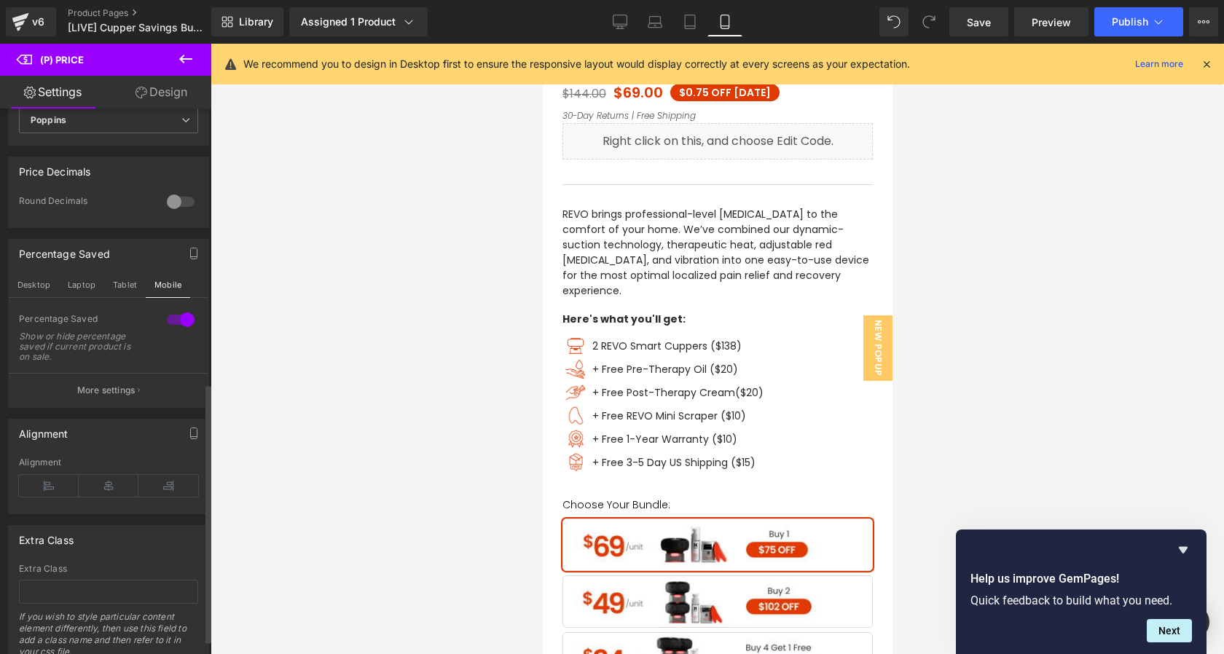
scroll to position [579, 0]
click at [120, 391] on button "More settings" at bounding box center [109, 389] width 200 height 34
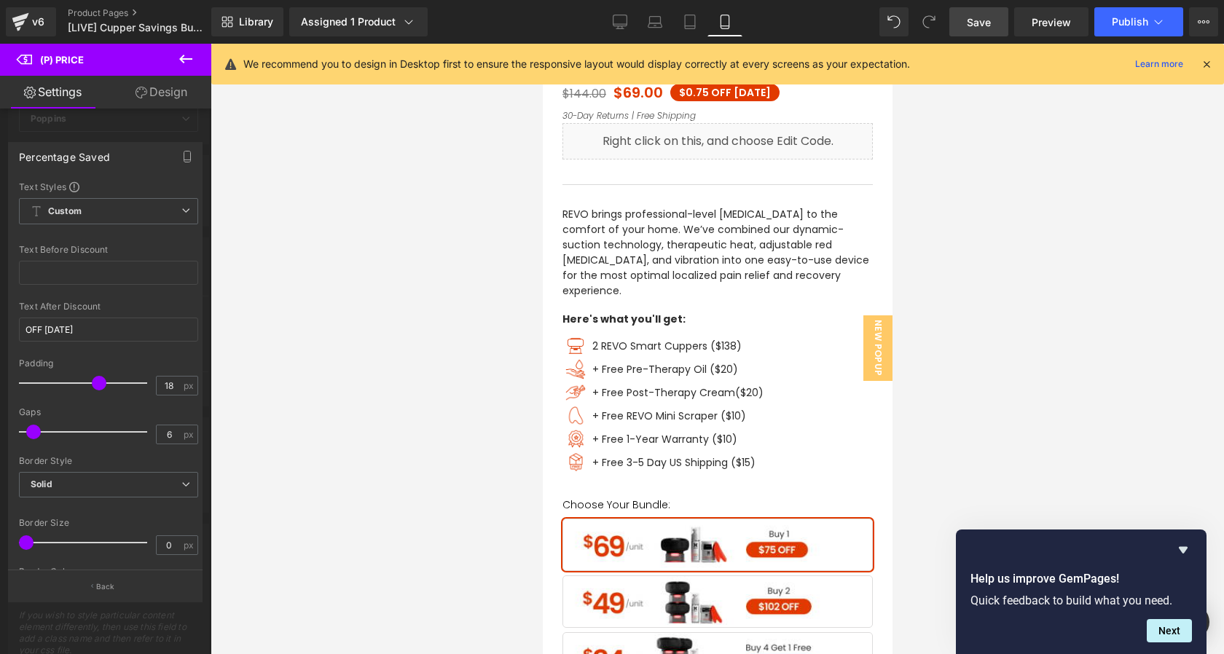
click at [989, 23] on span "Save" at bounding box center [979, 22] width 24 height 15
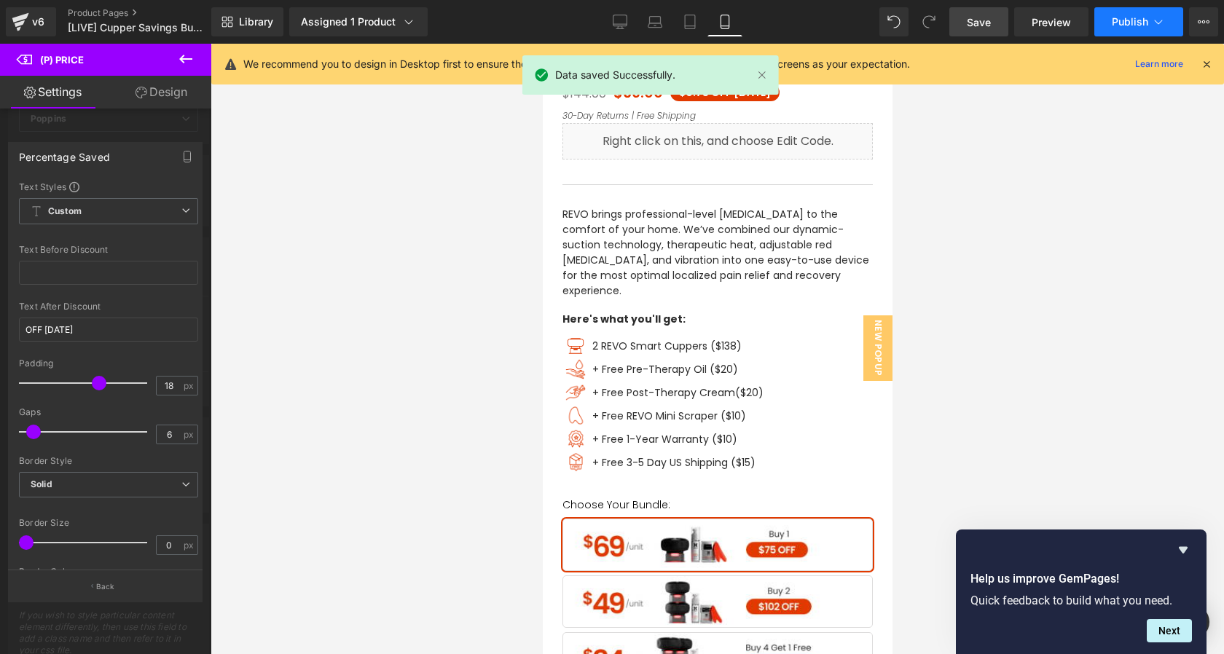
click at [1117, 12] on button "Publish" at bounding box center [1139, 21] width 89 height 29
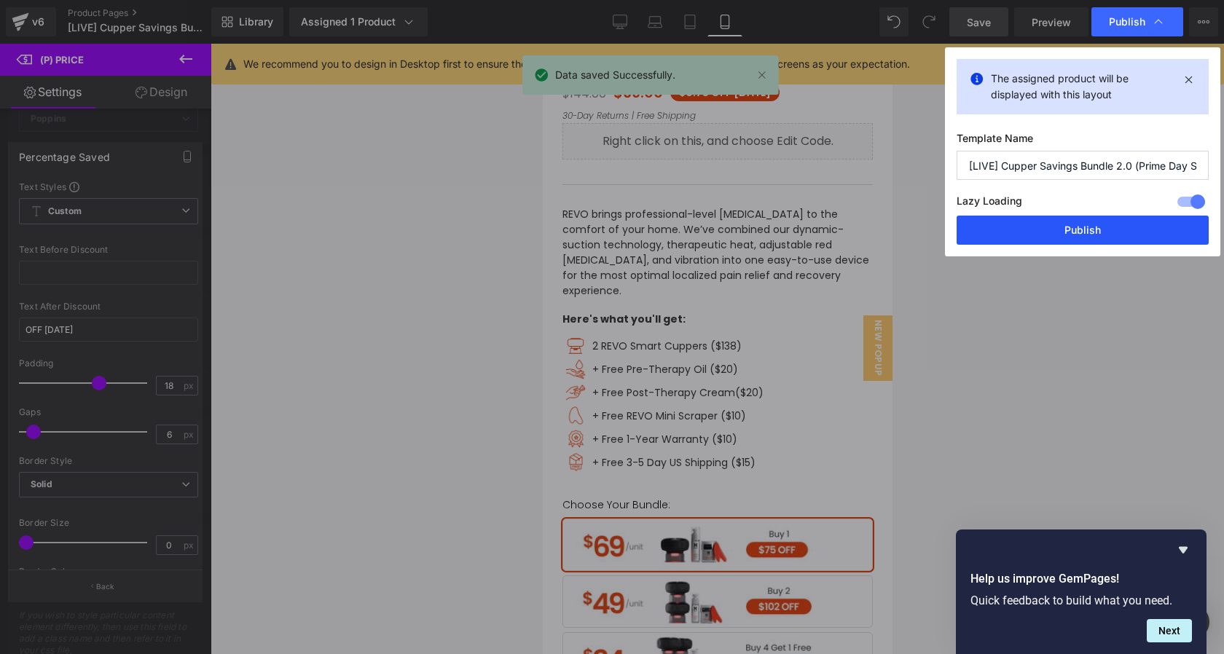
click at [1076, 232] on button "Publish" at bounding box center [1083, 230] width 252 height 29
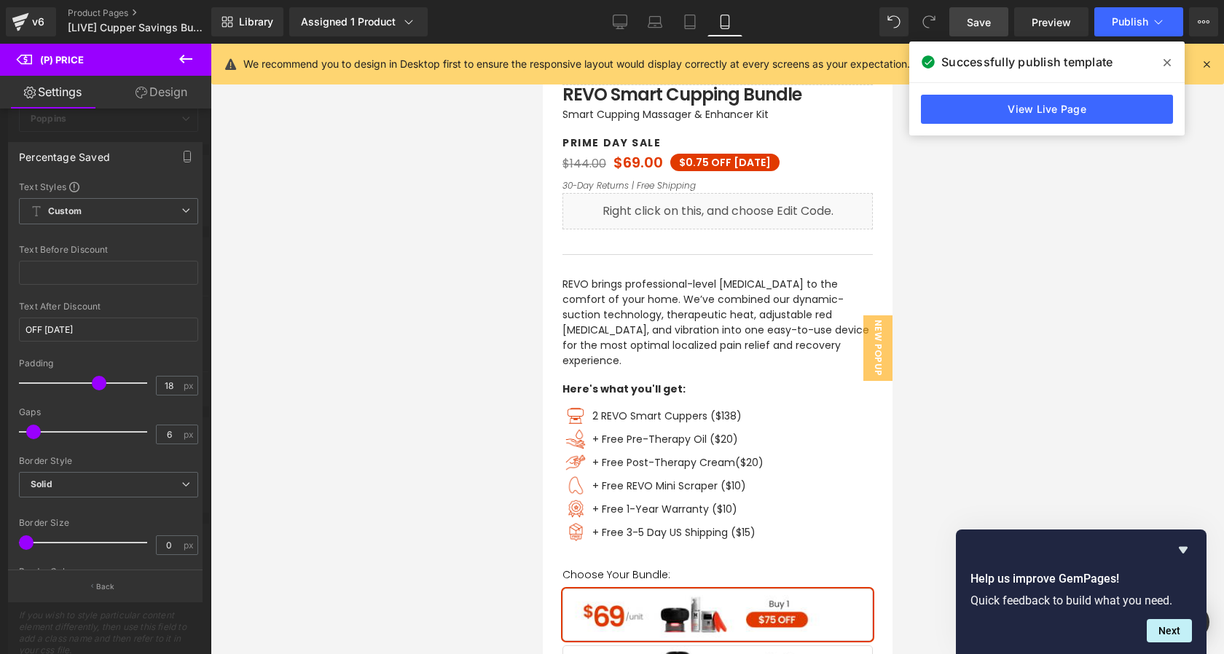
scroll to position [453, 0]
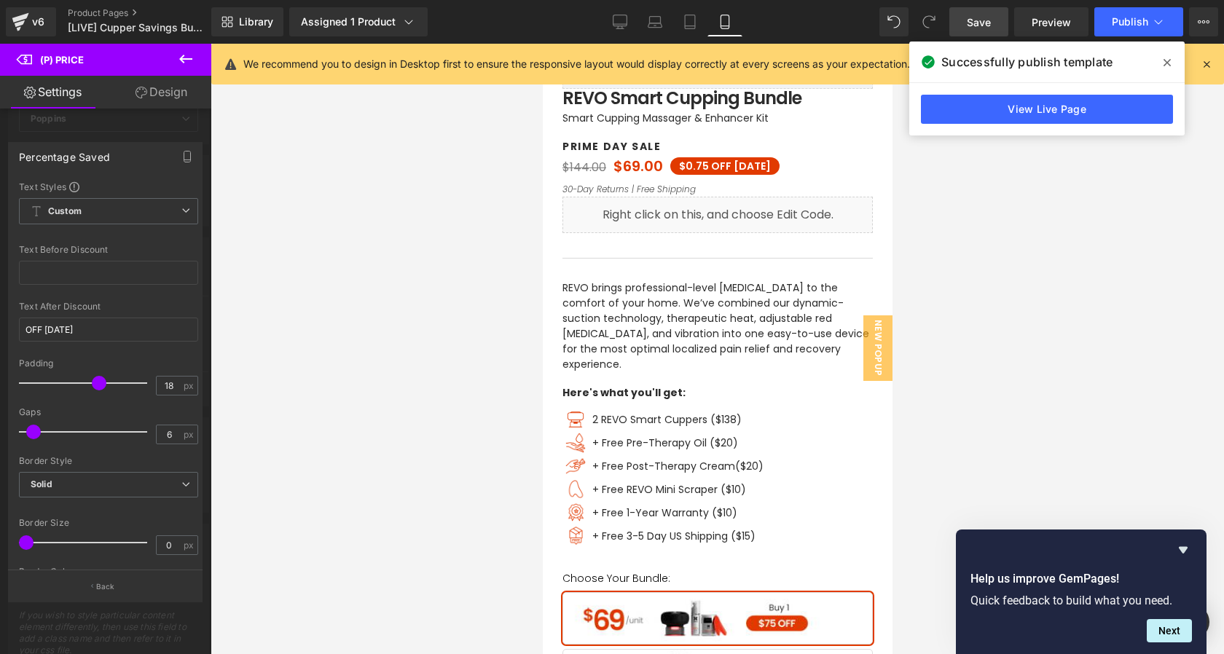
click at [626, 164] on div at bounding box center [717, 349] width 350 height 611
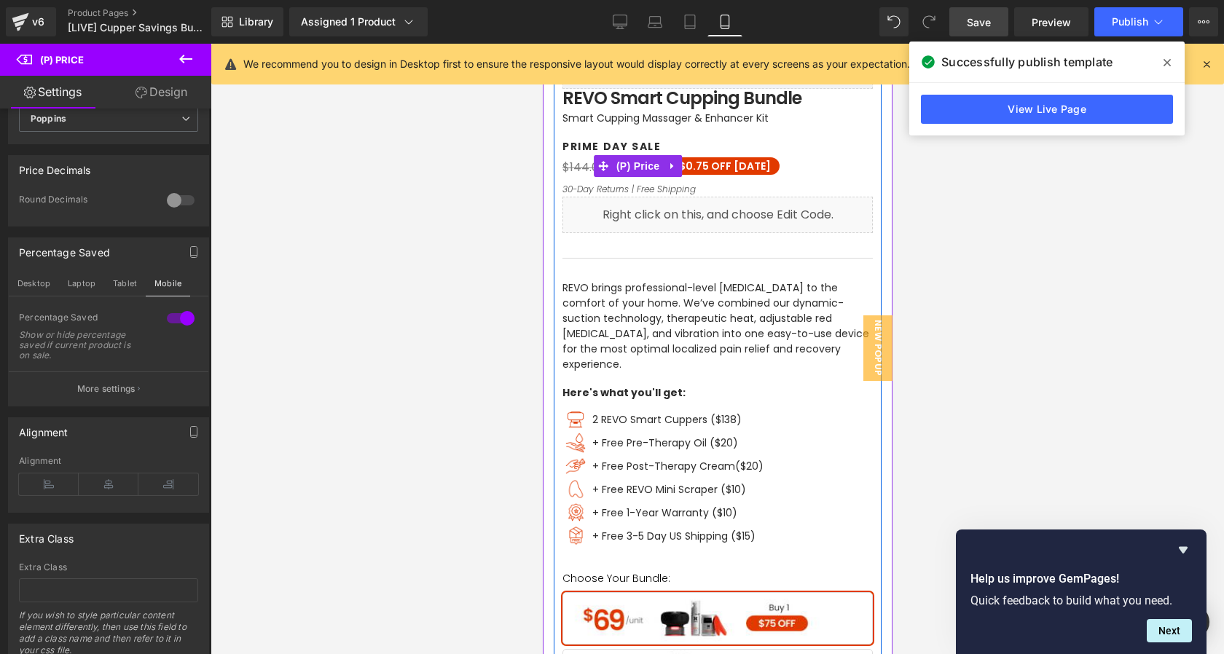
click at [626, 164] on span "(P) Price" at bounding box center [637, 166] width 51 height 22
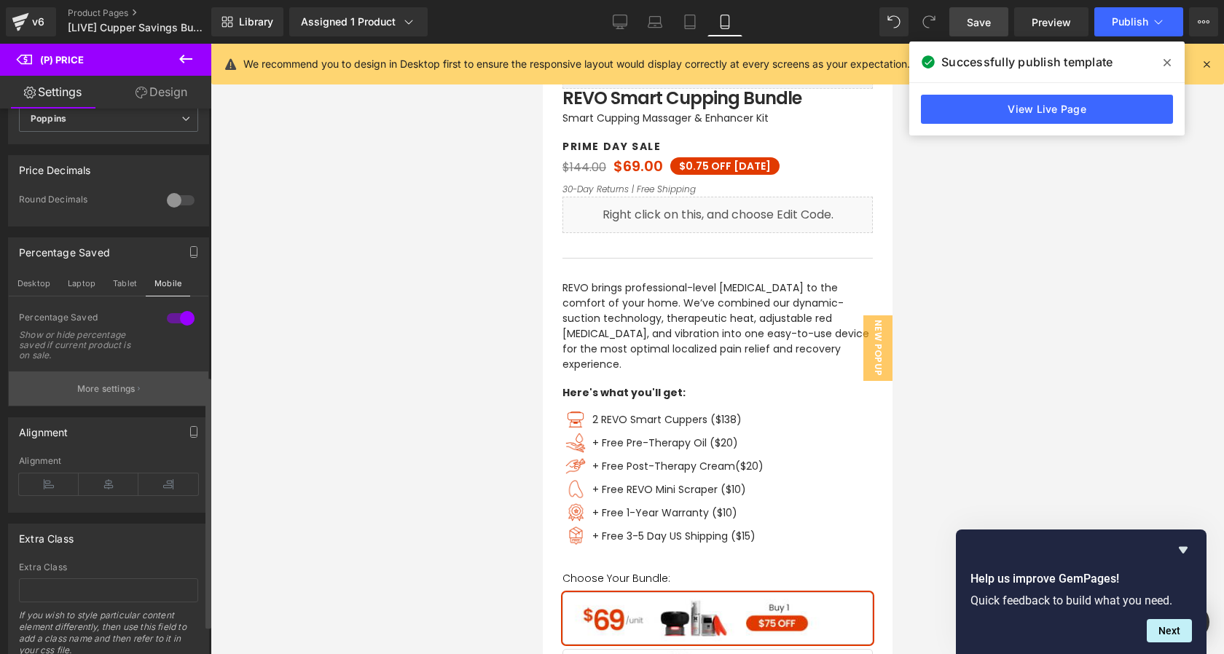
click at [140, 402] on button "More settings" at bounding box center [109, 389] width 200 height 34
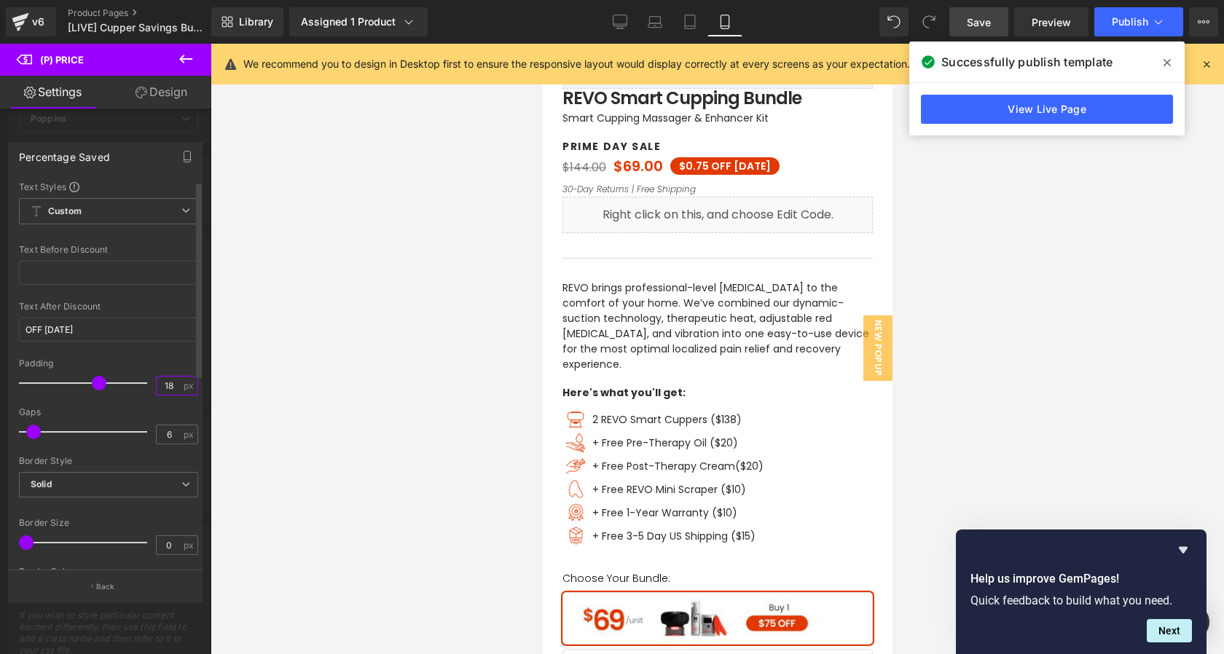
click at [175, 383] on input "18" at bounding box center [170, 386] width 26 height 18
type input "18"
click at [894, 21] on icon at bounding box center [894, 21] width 13 height 13
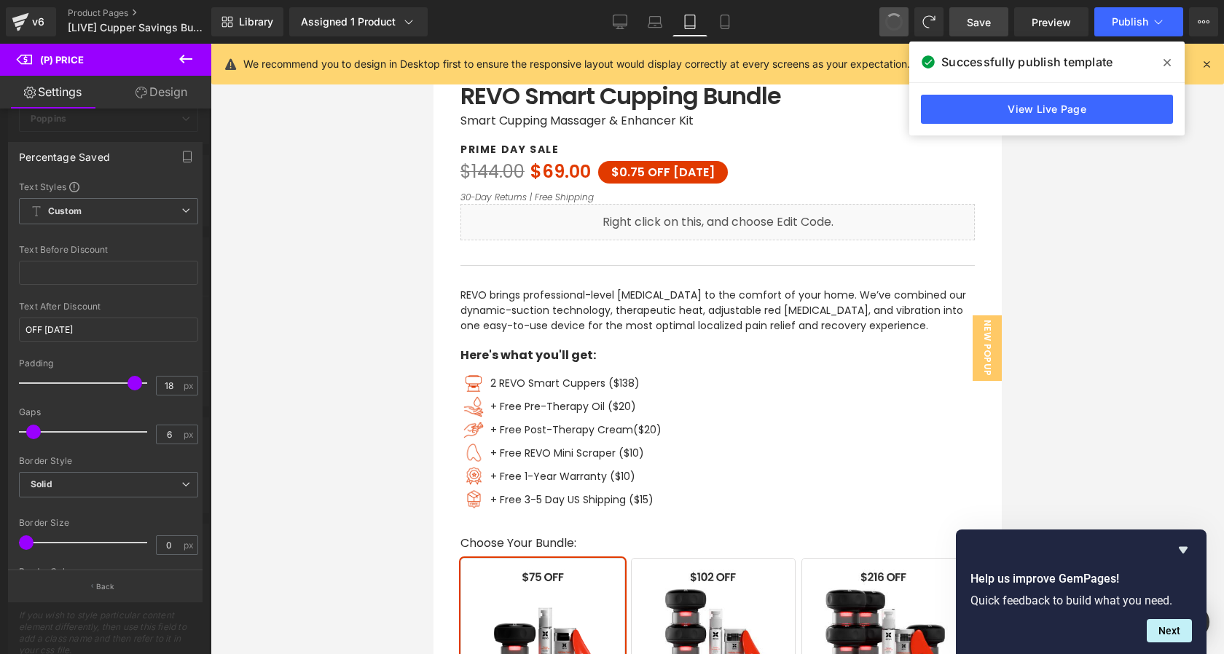
scroll to position [686, 0]
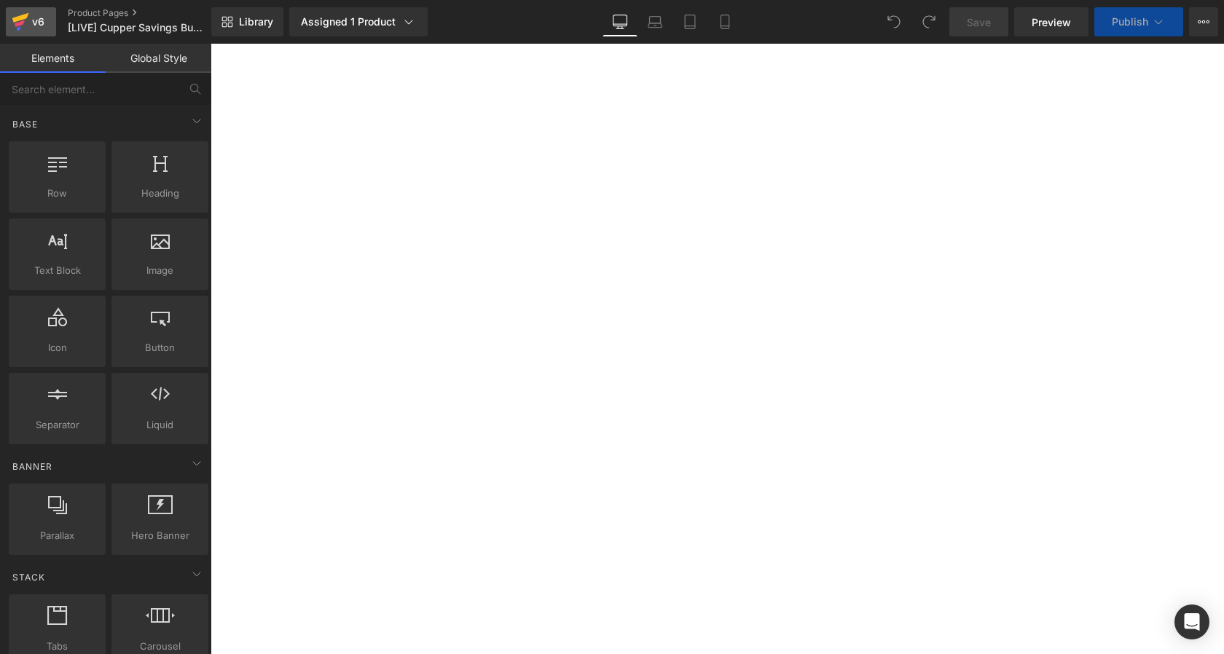
click at [32, 24] on div "v6" at bounding box center [38, 21] width 18 height 19
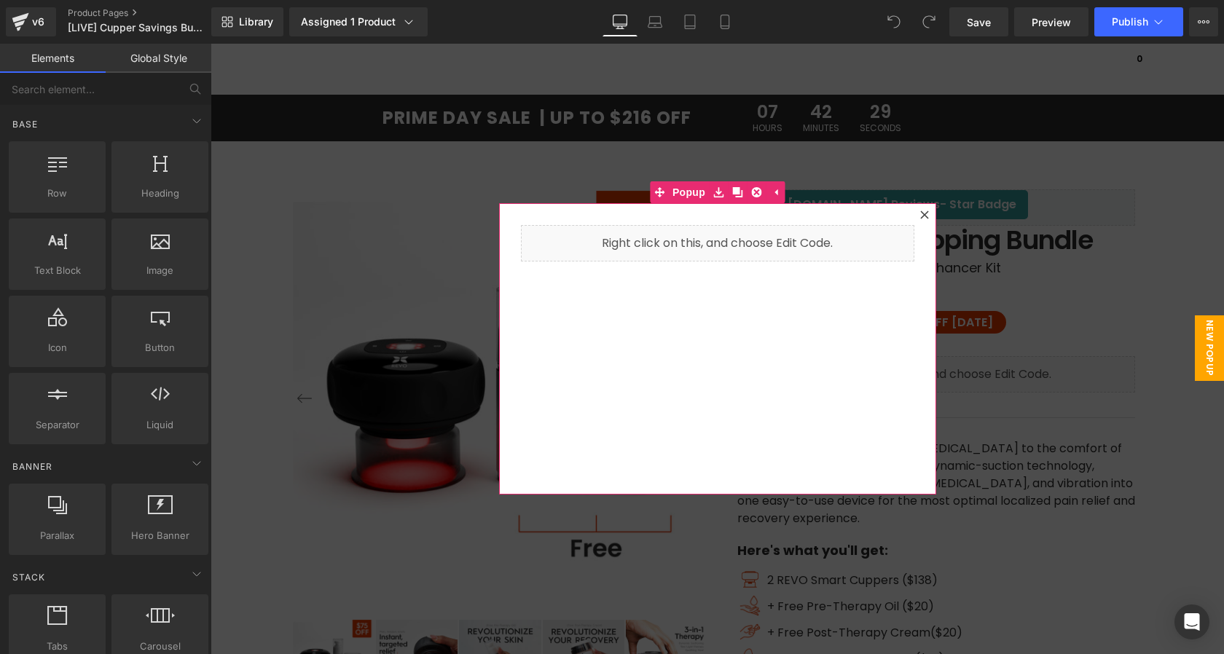
click at [926, 219] on div at bounding box center [924, 214] width 17 height 17
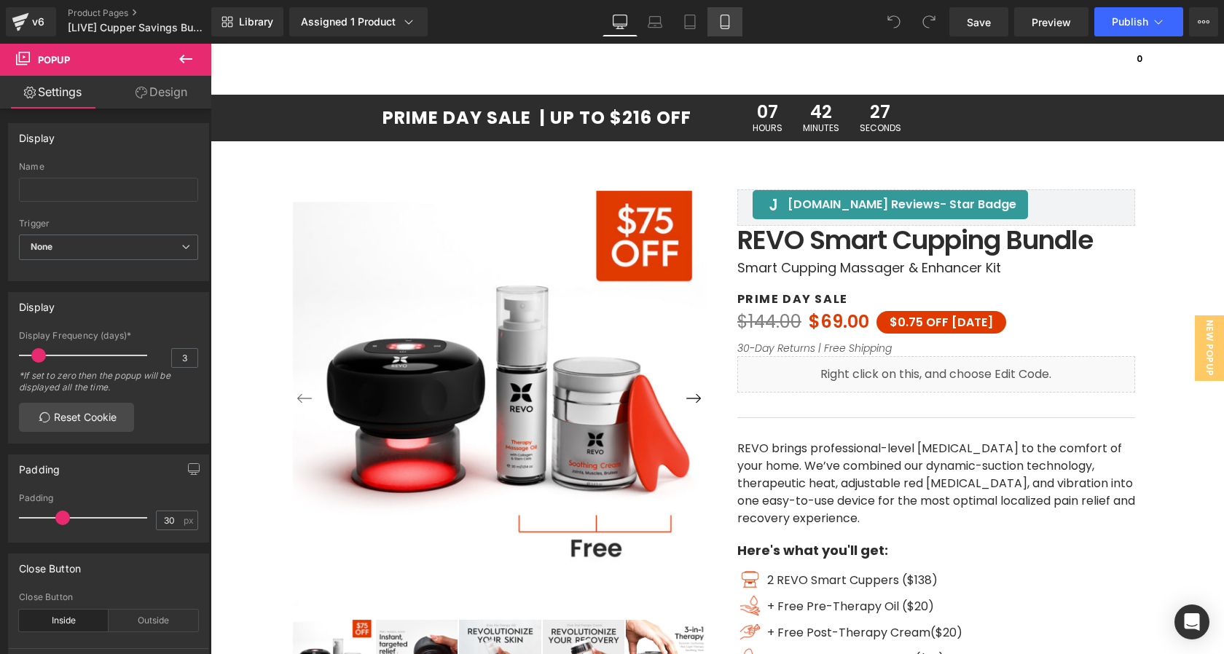
click at [723, 25] on icon at bounding box center [725, 22] width 15 height 15
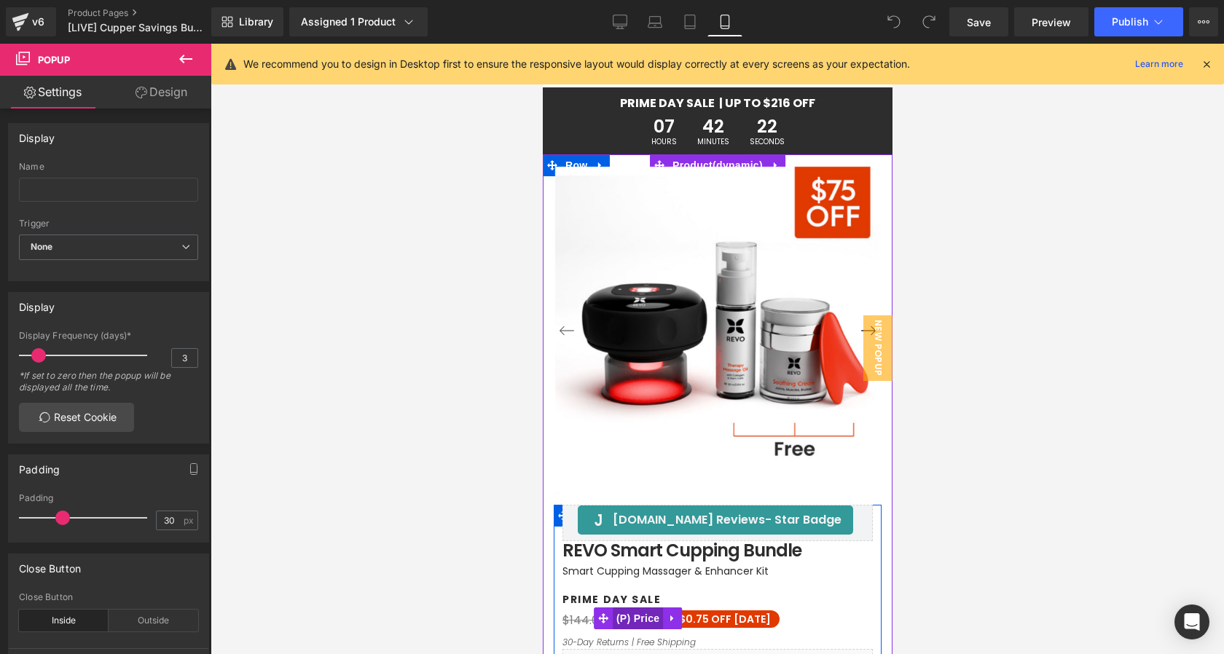
click at [649, 622] on span "(P) Price" at bounding box center [637, 619] width 51 height 22
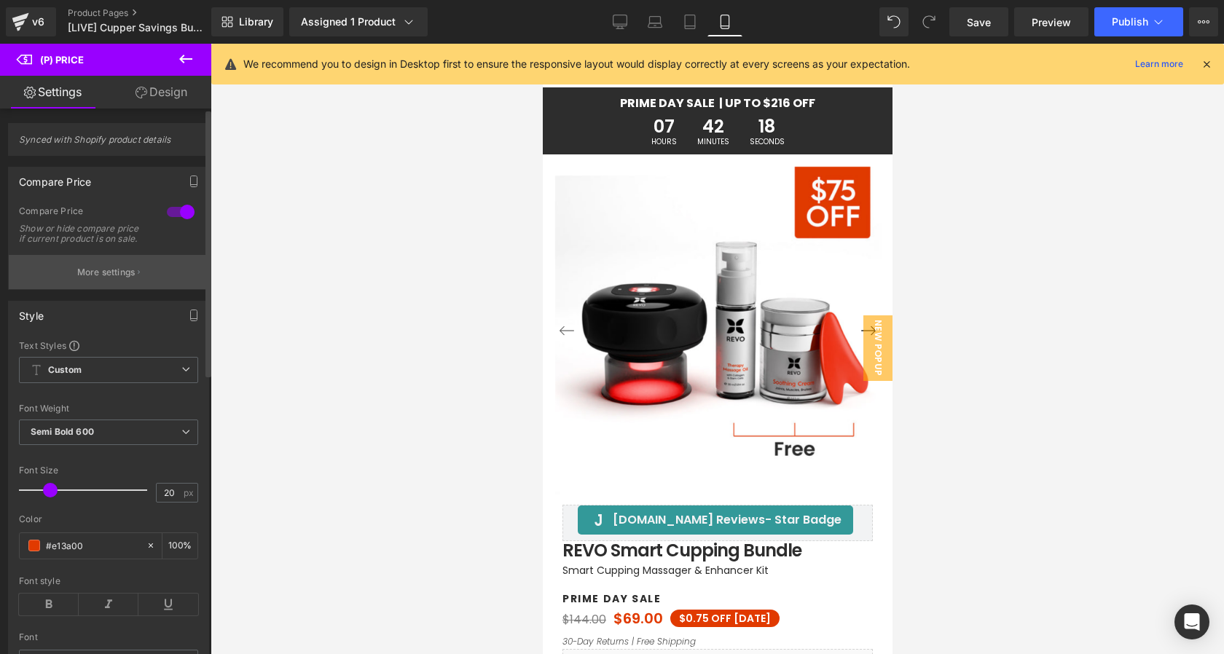
click at [115, 279] on p "More settings" at bounding box center [106, 272] width 58 height 13
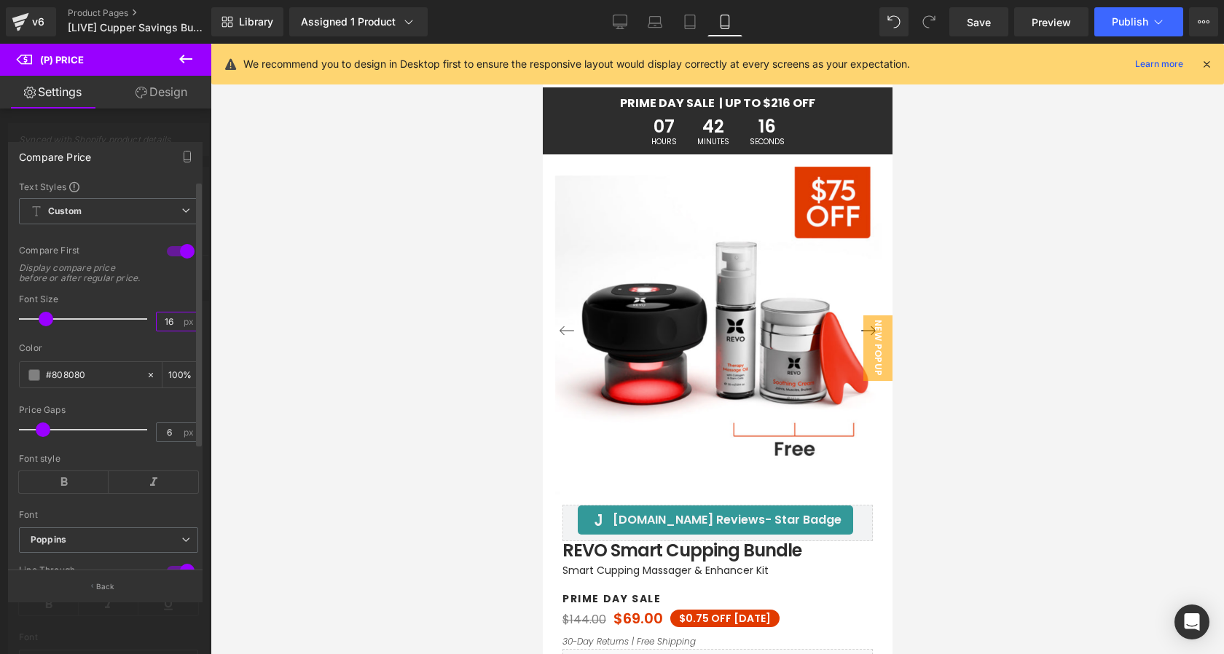
click at [175, 331] on input "16" at bounding box center [170, 322] width 26 height 18
type input "1"
type input "20"
click at [111, 593] on button "Back" at bounding box center [105, 586] width 195 height 33
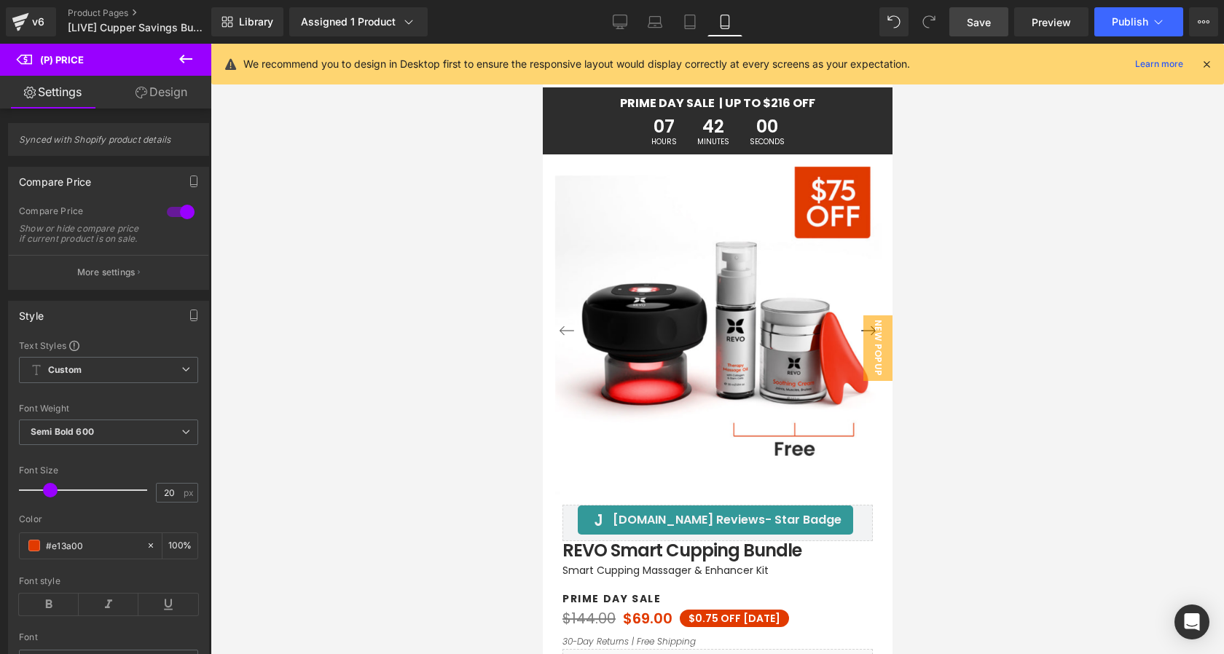
click at [979, 19] on span "Save" at bounding box center [979, 22] width 24 height 15
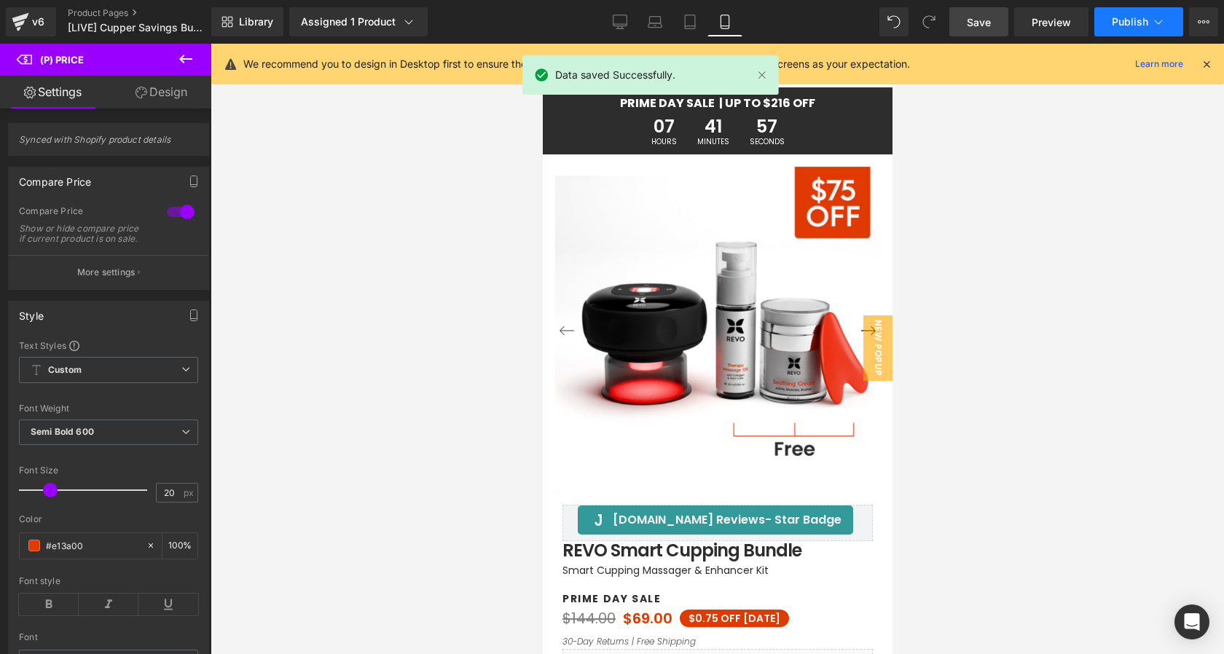
click at [1114, 28] on button "Publish" at bounding box center [1139, 21] width 89 height 29
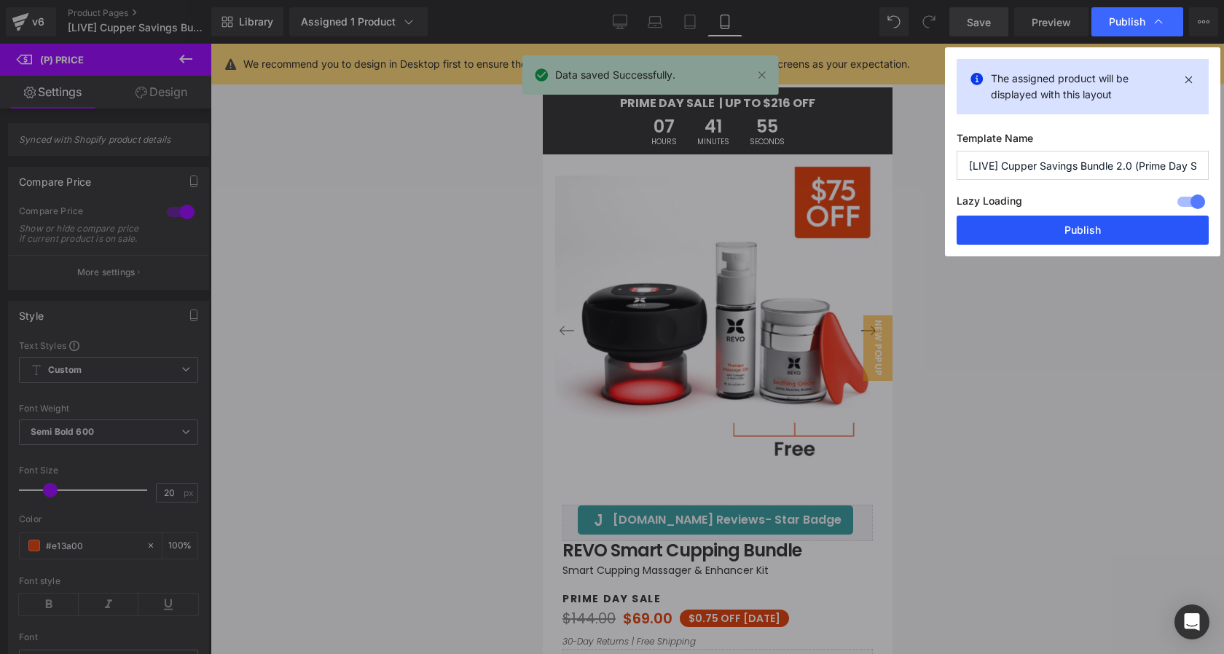
click at [1036, 238] on button "Publish" at bounding box center [1083, 230] width 252 height 29
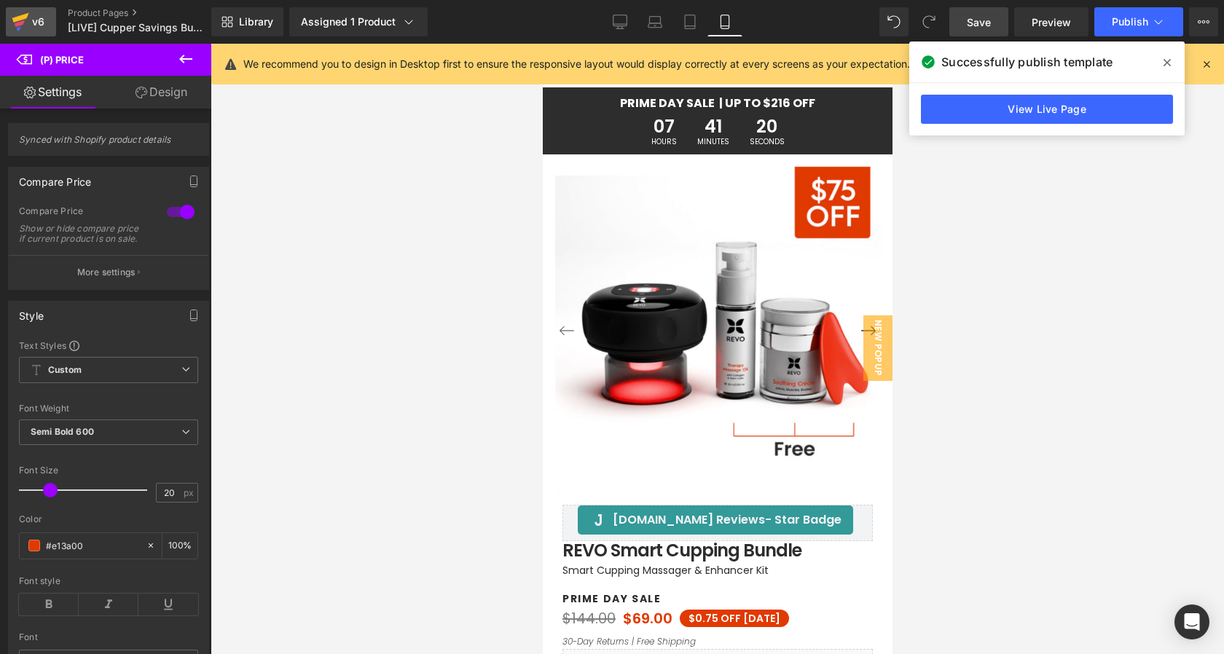
click at [39, 23] on div "v6" at bounding box center [38, 21] width 18 height 19
